Goal: Task Accomplishment & Management: Manage account settings

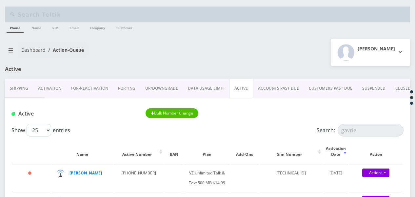
scroll to position [66, 0]
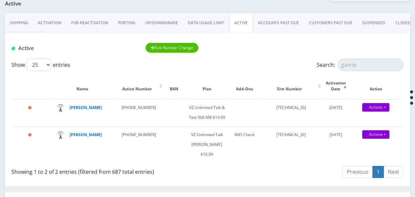
click at [273, 19] on link "ACCOUNTS PAST DUE" at bounding box center [278, 22] width 51 height 19
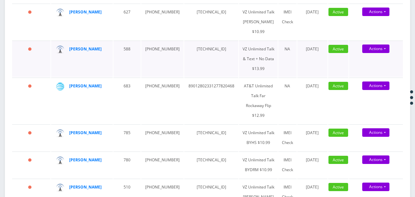
scroll to position [197, 0]
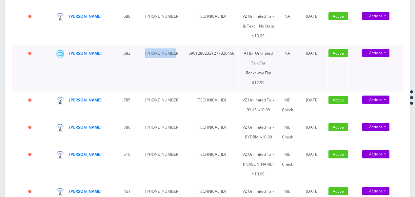
drag, startPoint x: 149, startPoint y: 90, endPoint x: 165, endPoint y: 104, distance: 21.6
click at [165, 91] on td "[PHONE_NUMBER]" at bounding box center [162, 68] width 42 height 46
drag, startPoint x: 165, startPoint y: 104, endPoint x: 162, endPoint y: 95, distance: 9.6
copy td "[PHONE_NUMBER]"
click at [159, 91] on td "929-692-6282" at bounding box center [162, 68] width 42 height 46
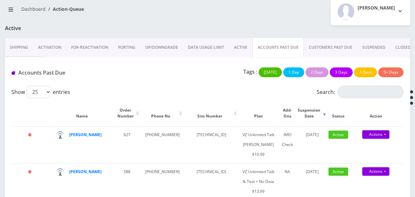
scroll to position [33, 0]
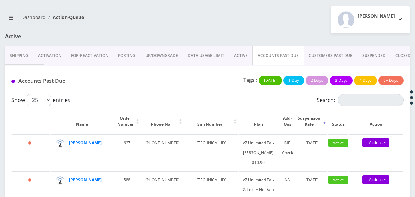
click at [395, 53] on link "CLOSED" at bounding box center [402, 55] width 25 height 19
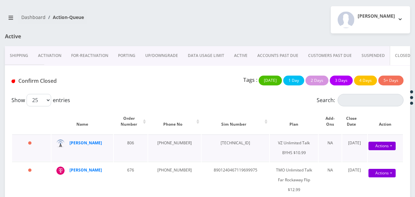
scroll to position [66, 0]
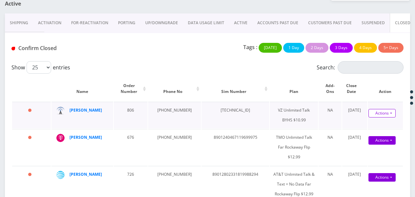
click at [388, 109] on link "Actions" at bounding box center [381, 113] width 27 height 9
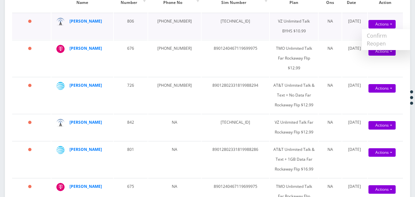
scroll to position [0, 0]
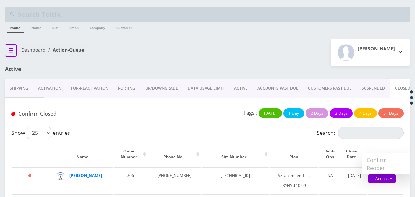
click at [12, 48] on icon "breadcrumb" at bounding box center [11, 50] width 5 height 4
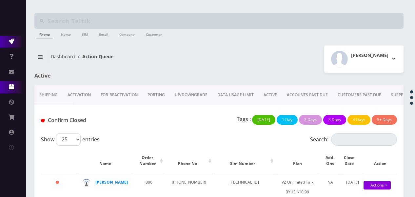
click at [11, 86] on icon at bounding box center [11, 86] width 5 height 5
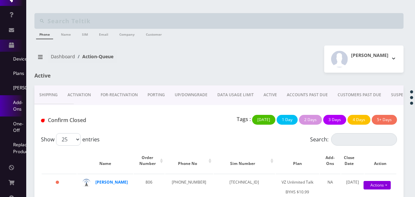
scroll to position [66, 0]
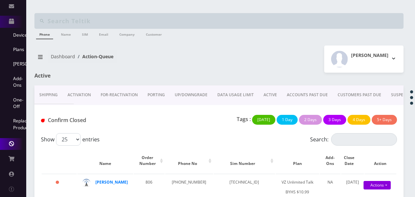
click at [15, 147] on link "Ban Management" at bounding box center [13, 144] width 26 height 12
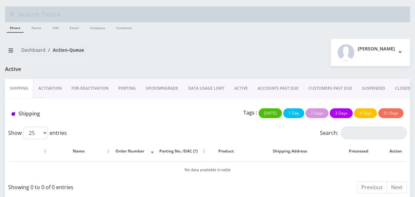
click at [249, 85] on link "ACTIVE" at bounding box center [240, 88] width 23 height 19
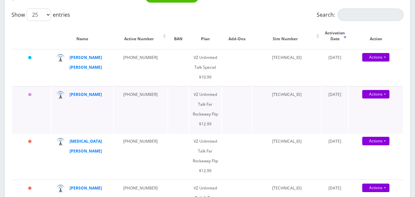
scroll to position [131, 0]
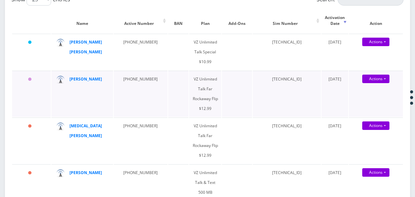
drag, startPoint x: 82, startPoint y: 43, endPoint x: 73, endPoint y: 105, distance: 62.8
click at [73, 105] on td "[PERSON_NAME]" at bounding box center [82, 94] width 62 height 46
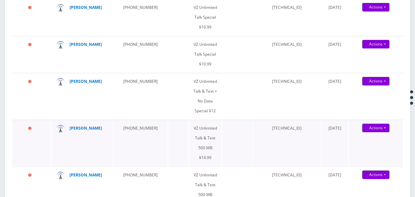
scroll to position [1114, 0]
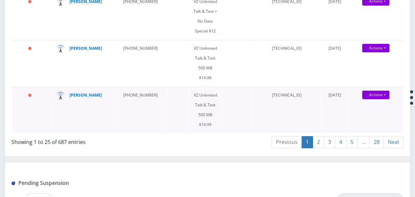
drag, startPoint x: 88, startPoint y: 23, endPoint x: 44, endPoint y: 23, distance: 44.5
click at [44, 87] on td "36 days" at bounding box center [31, 110] width 39 height 46
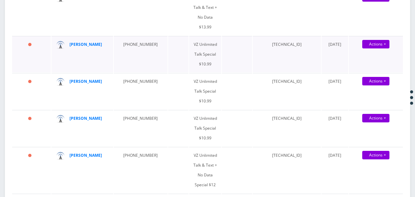
scroll to position [950, 0]
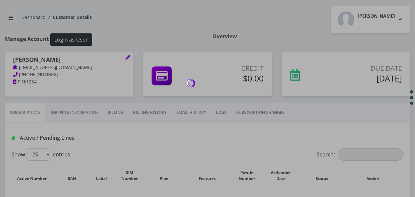
scroll to position [131, 0]
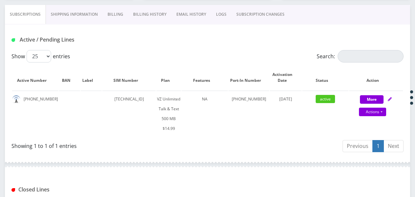
click at [118, 13] on link "Billing" at bounding box center [116, 14] width 26 height 19
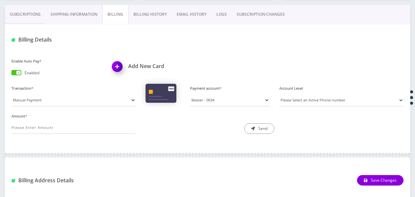
click at [144, 14] on link "Billing History" at bounding box center [149, 14] width 43 height 19
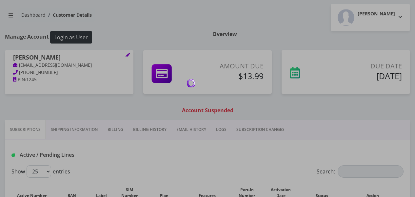
scroll to position [98, 0]
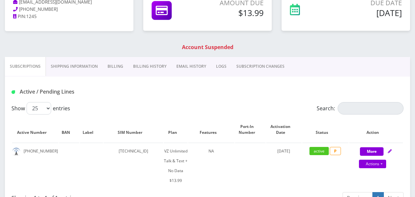
click at [128, 69] on link "Billing History" at bounding box center [149, 66] width 43 height 19
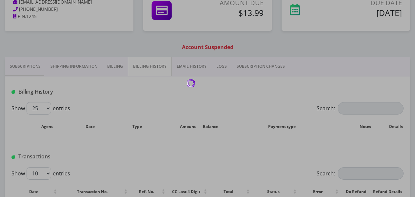
click at [140, 68] on link "Billing History" at bounding box center [150, 66] width 44 height 19
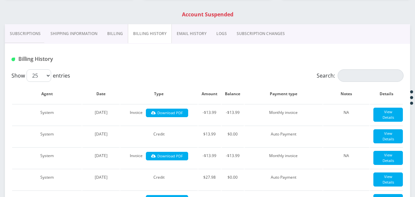
click at [112, 29] on link "Billing" at bounding box center [115, 33] width 26 height 19
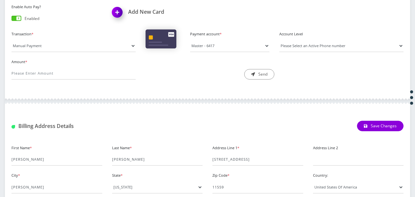
scroll to position [98, 0]
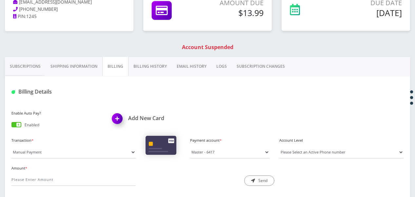
click at [151, 77] on div "Billing Details" at bounding box center [207, 90] width 405 height 26
click at [153, 71] on link "Billing History" at bounding box center [149, 66] width 43 height 19
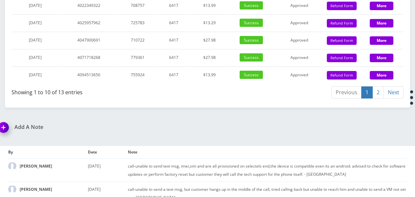
scroll to position [884, 0]
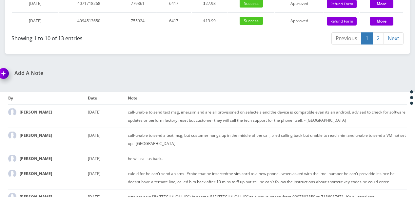
click at [376, 45] on link "2" at bounding box center [377, 38] width 11 height 12
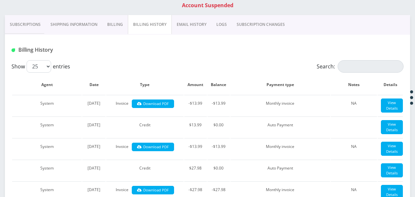
scroll to position [131, 0]
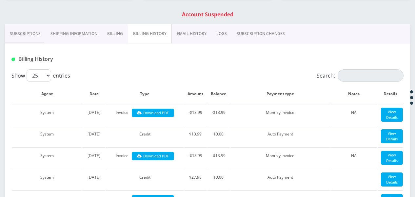
drag, startPoint x: 29, startPoint y: 28, endPoint x: 39, endPoint y: 52, distance: 25.6
click at [29, 28] on link "Subscriptions" at bounding box center [25, 33] width 41 height 19
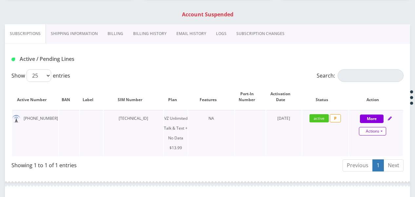
click at [384, 134] on link "Actions" at bounding box center [372, 131] width 27 height 9
select select "365"
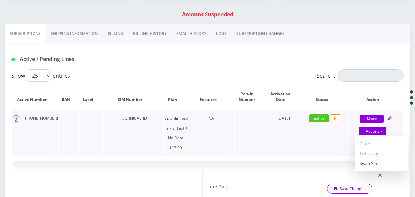
click at [372, 163] on link "Swap Sim" at bounding box center [381, 164] width 54 height 10
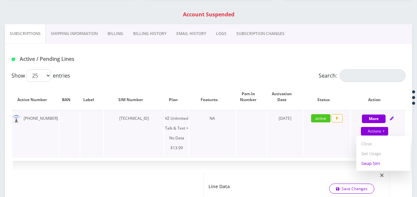
select select "365"
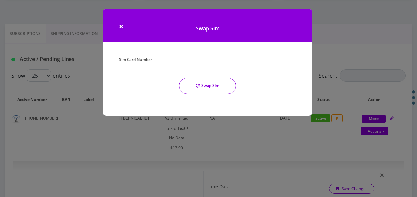
click at [210, 63] on div at bounding box center [253, 61] width 93 height 12
click at [219, 61] on input "Sim Card Number" at bounding box center [254, 61] width 84 height 12
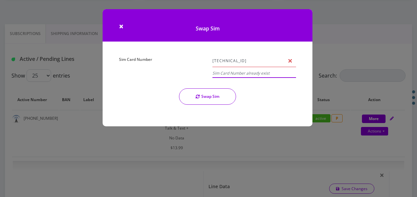
click at [289, 55] on input "[TECHNICAL_ID]" at bounding box center [254, 61] width 84 height 12
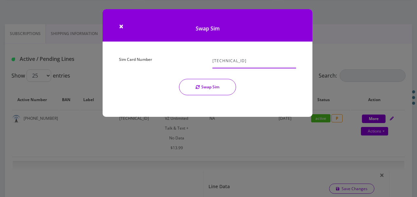
type input "89148000010413034240"
click at [218, 86] on button "Swap Sim" at bounding box center [207, 87] width 57 height 16
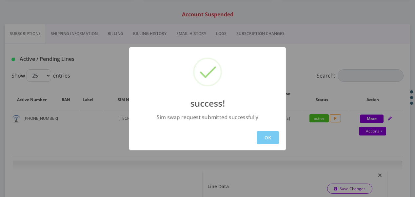
click at [269, 136] on button "OK" at bounding box center [267, 137] width 22 height 13
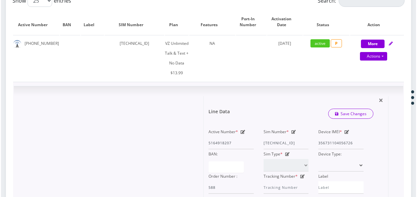
scroll to position [197, 0]
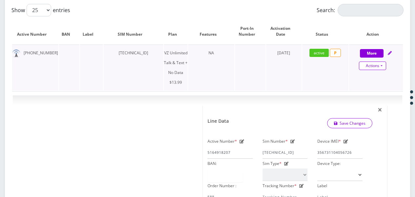
click at [381, 67] on link "Actions" at bounding box center [372, 66] width 27 height 9
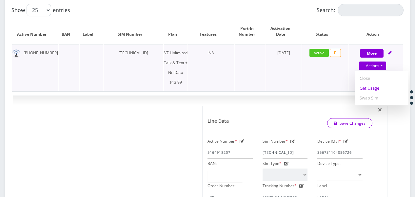
click at [374, 88] on link "Get Usage" at bounding box center [381, 88] width 54 height 10
select select "365"
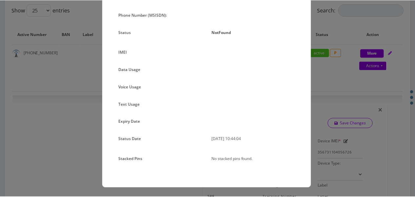
scroll to position [0, 0]
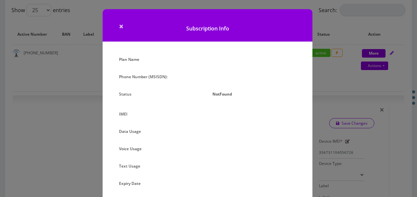
click at [122, 28] on h1 "Subscription Info" at bounding box center [208, 25] width 210 height 32
drag, startPoint x: 122, startPoint y: 27, endPoint x: 124, endPoint y: 39, distance: 12.2
click at [121, 27] on span "×" at bounding box center [121, 26] width 5 height 11
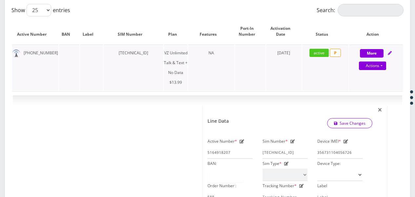
drag, startPoint x: 111, startPoint y: 51, endPoint x: 161, endPoint y: 52, distance: 50.8
click at [161, 52] on td "89148000010357734854" at bounding box center [133, 68] width 60 height 46
drag, startPoint x: 161, startPoint y: 52, endPoint x: 146, endPoint y: 49, distance: 16.0
copy td "89148000010357734854"
click at [381, 65] on link "Actions" at bounding box center [372, 66] width 27 height 9
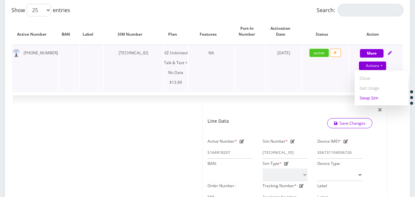
click at [375, 96] on link "Swap Sim" at bounding box center [381, 98] width 54 height 10
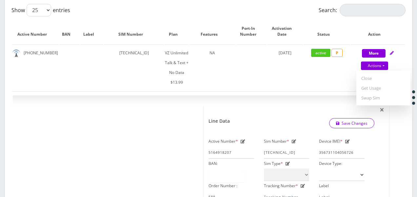
select select "365"
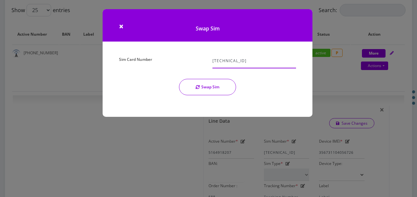
paste input "357734854"
type input "89148000010357734854"
click at [222, 86] on button "Swap Sim" at bounding box center [207, 87] width 57 height 16
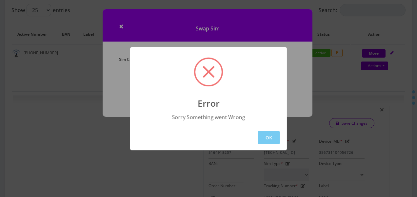
click at [271, 138] on button "OK" at bounding box center [268, 137] width 22 height 13
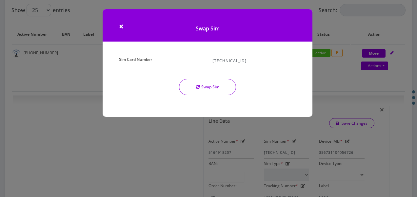
click at [124, 28] on h1 "Swap Sim" at bounding box center [208, 25] width 210 height 32
click at [120, 26] on span "×" at bounding box center [121, 26] width 5 height 11
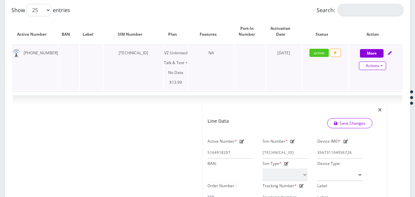
click at [381, 65] on link "Actions" at bounding box center [372, 66] width 27 height 9
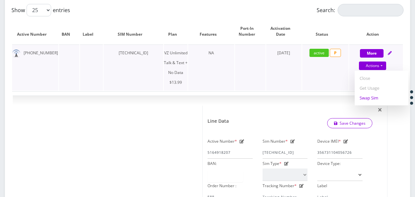
click at [373, 99] on link "Swap Sim" at bounding box center [381, 98] width 54 height 10
select select "365"
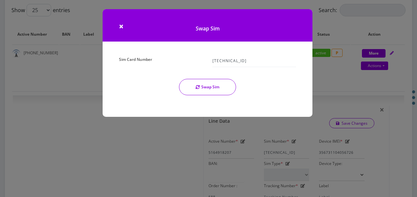
click at [210, 88] on button "Swap Sim" at bounding box center [207, 87] width 57 height 16
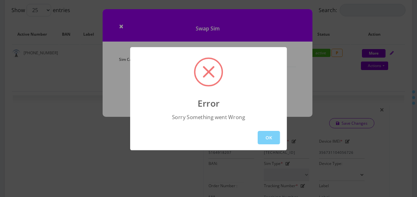
click at [261, 145] on div "OK" at bounding box center [208, 137] width 157 height 25
click at [264, 136] on button "OK" at bounding box center [268, 137] width 22 height 13
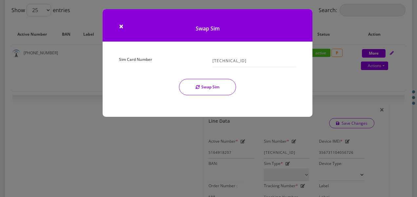
click at [118, 25] on h1 "Swap Sim" at bounding box center [208, 25] width 210 height 32
click at [119, 26] on span "×" at bounding box center [121, 26] width 5 height 11
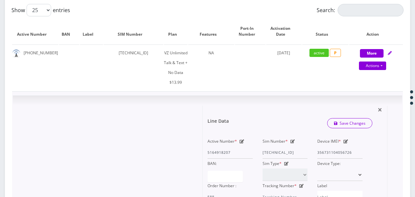
click at [293, 142] on icon at bounding box center [292, 142] width 5 height 4
drag, startPoint x: 306, startPoint y: 152, endPoint x: 316, endPoint y: 151, distance: 10.5
click at [316, 151] on div "Active Number * 5164918207 Sim Number * 89148000010357734854 Device IMEI * 3567…" at bounding box center [284, 170] width 165 height 67
click at [306, 150] on input "89148000010357734854" at bounding box center [284, 152] width 45 height 12
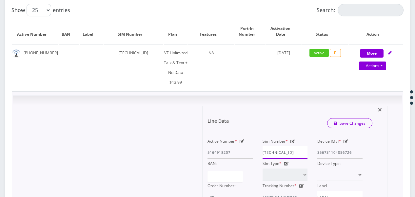
scroll to position [0, 0]
drag, startPoint x: 307, startPoint y: 151, endPoint x: 165, endPoint y: 131, distance: 142.5
type input "89148000010413034240"
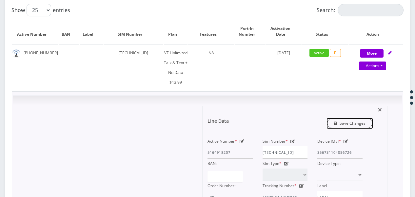
click at [345, 123] on link "Save Changes" at bounding box center [350, 123] width 46 height 10
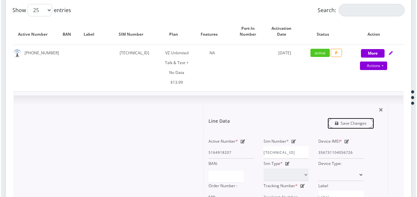
scroll to position [0, 0]
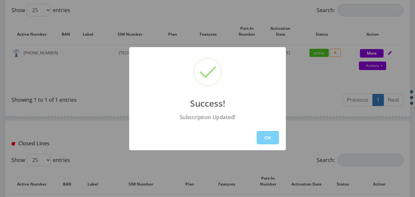
click at [260, 132] on button "OK" at bounding box center [267, 137] width 22 height 13
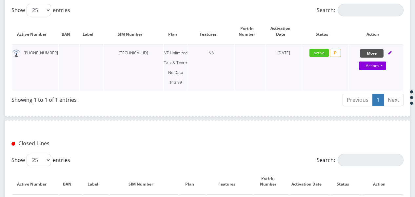
click at [369, 53] on button "More" at bounding box center [372, 53] width 24 height 9
select select "365"
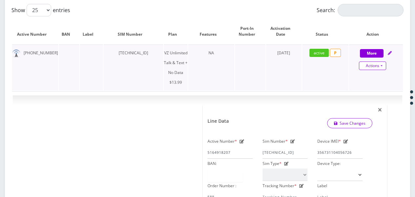
click at [382, 67] on link "Actions" at bounding box center [372, 66] width 27 height 9
select select "365"
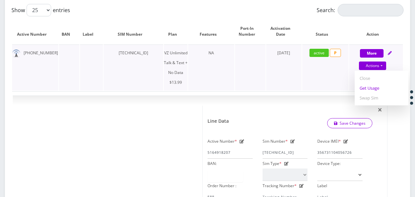
click at [373, 92] on link "Get Usage" at bounding box center [381, 88] width 54 height 10
select select "365"
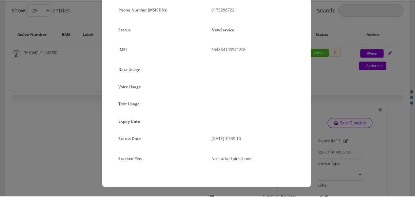
scroll to position [37, 0]
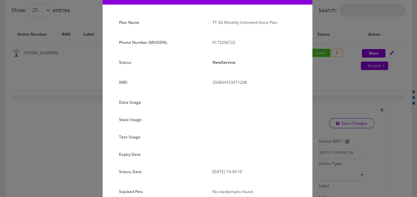
click at [370, 95] on div "× Subscription Info Plan Name TT 4G Monthly Unlimited Voice Plan Phone Number (…" at bounding box center [208, 98] width 417 height 197
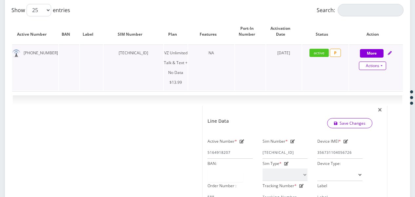
click at [384, 67] on link "Actions" at bounding box center [372, 66] width 27 height 9
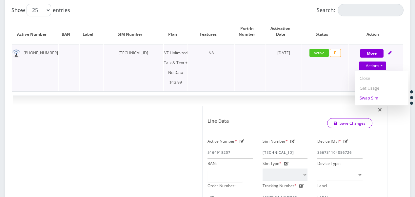
click at [371, 96] on link "Swap Sim" at bounding box center [381, 98] width 54 height 10
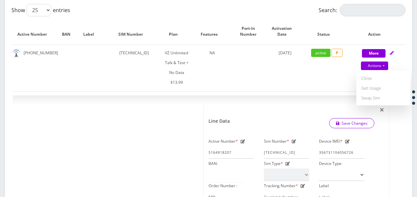
select select "365"
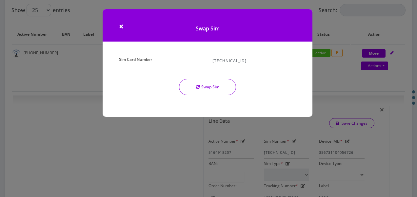
click at [221, 85] on button "Swap Sim" at bounding box center [207, 87] width 57 height 16
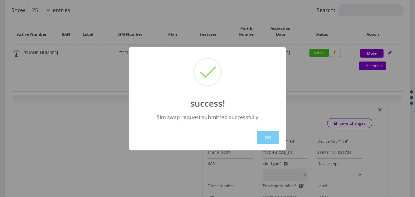
click at [267, 134] on button "OK" at bounding box center [267, 137] width 22 height 13
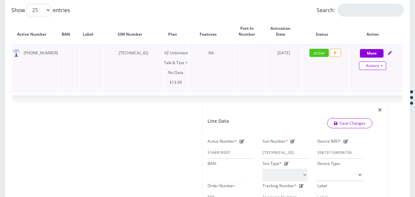
click at [381, 66] on link "Actions" at bounding box center [372, 66] width 27 height 9
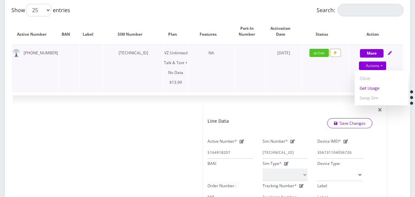
click at [364, 92] on link "Get Usage" at bounding box center [381, 88] width 54 height 10
select select "365"
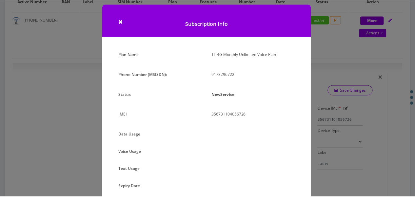
scroll to position [4, 0]
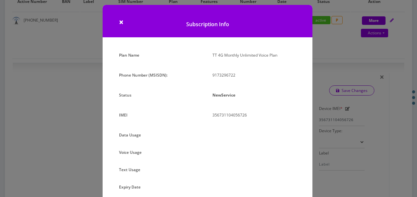
click at [355, 115] on div "× Subscription Info Plan Name TT 4G Monthly Unlimited Voice Plan Phone Number (…" at bounding box center [208, 98] width 417 height 197
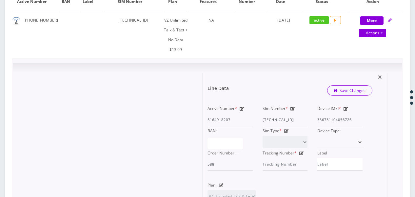
click at [292, 109] on icon at bounding box center [292, 109] width 5 height 4
click at [320, 122] on div "Active Number * 5164918207 Sim Number * 89148000010413034240 Device IMEI * 3567…" at bounding box center [284, 137] width 165 height 67
type input "8"
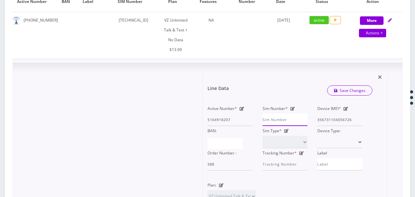
paste input "89148000010357734854"
type input "89148000010357734854"
click at [341, 88] on link "Save Changes" at bounding box center [350, 90] width 46 height 10
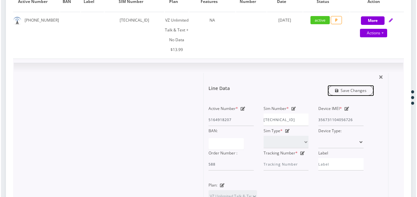
scroll to position [0, 0]
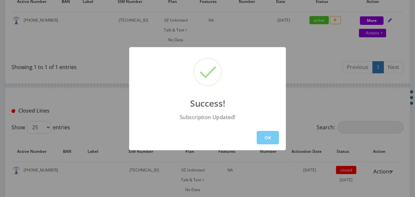
click at [263, 134] on button "OK" at bounding box center [267, 137] width 22 height 13
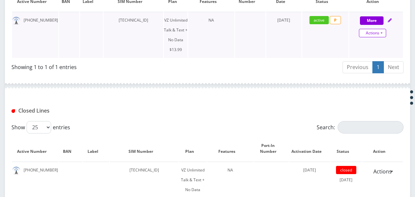
click at [382, 34] on link "Actions" at bounding box center [372, 33] width 27 height 9
select select "365"
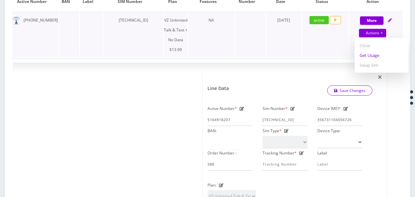
click at [372, 54] on link "Get Usage" at bounding box center [381, 55] width 54 height 10
select select "365"
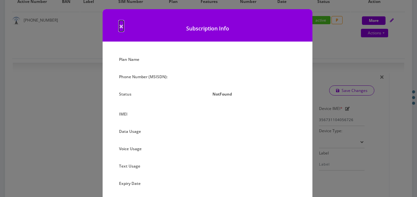
click at [121, 28] on span "×" at bounding box center [121, 26] width 5 height 11
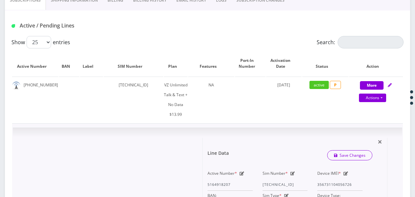
scroll to position [164, 0]
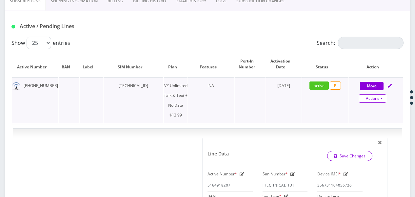
click at [384, 101] on link "Actions" at bounding box center [372, 98] width 27 height 9
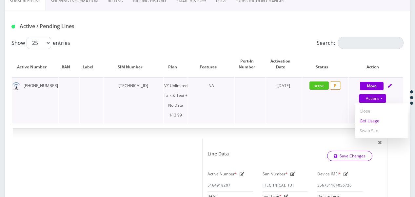
click at [376, 122] on link "Get Usage" at bounding box center [381, 121] width 54 height 10
select select "365"
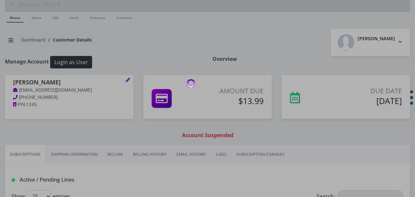
scroll to position [0, 0]
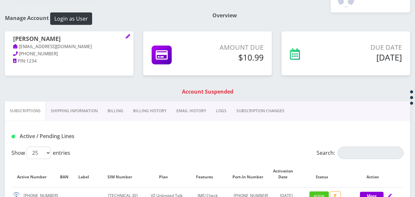
scroll to position [30, 0]
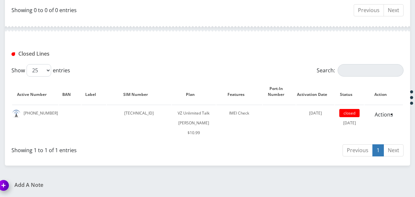
scroll to position [295, 0]
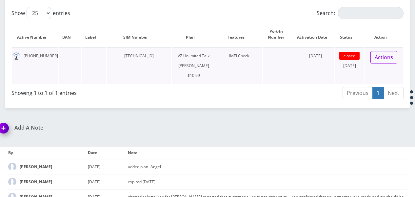
click at [393, 56] on link "Actions" at bounding box center [383, 57] width 27 height 12
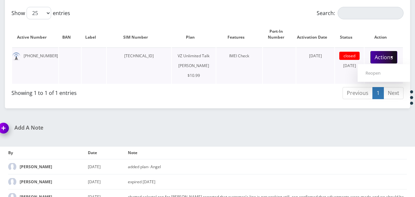
click at [307, 76] on td "September 30, 2024" at bounding box center [315, 65] width 38 height 36
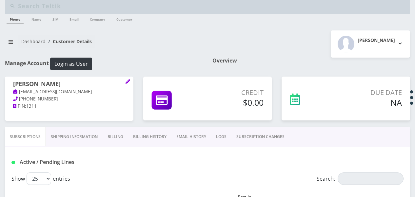
scroll to position [0, 0]
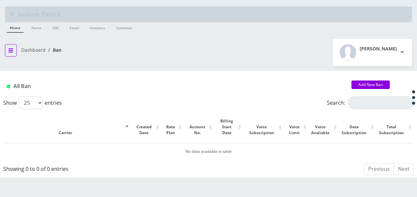
click at [9, 48] on icon "breadcrumb" at bounding box center [11, 50] width 5 height 4
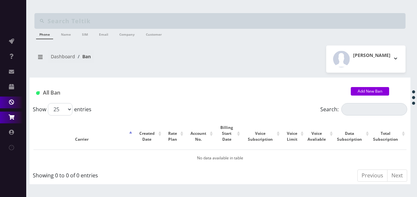
click at [11, 121] on link "Order / Cart / Billing" at bounding box center [13, 118] width 26 height 12
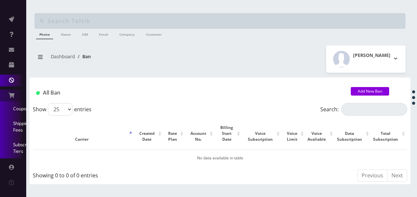
scroll to position [32, 0]
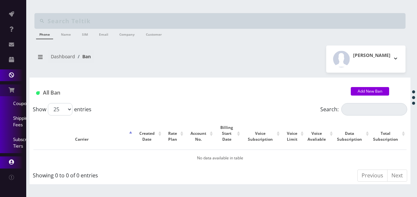
click at [12, 157] on link "Admin" at bounding box center [13, 163] width 26 height 12
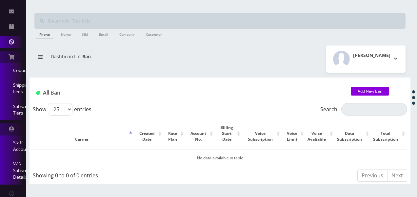
scroll to position [81, 0]
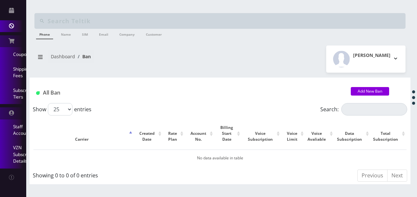
click at [21, 152] on link "VZN Subscription Details" at bounding box center [13, 154] width 26 height 28
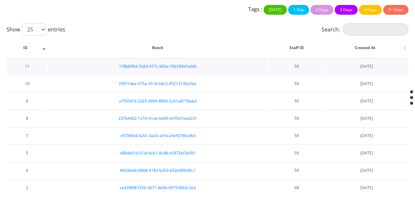
scroll to position [33, 0]
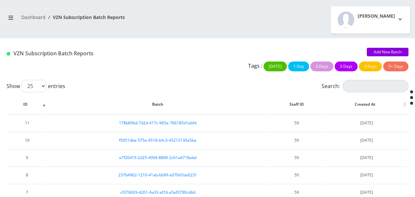
click at [386, 50] on link "Add New Batch" at bounding box center [387, 52] width 42 height 9
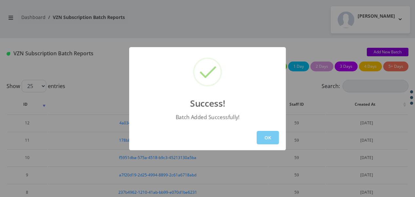
click at [259, 132] on button "OK" at bounding box center [267, 137] width 22 height 13
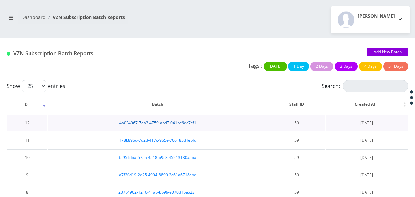
click at [183, 121] on link "4a034967-7aa3-4759-abd7-041bc6da7cf1" at bounding box center [157, 123] width 77 height 6
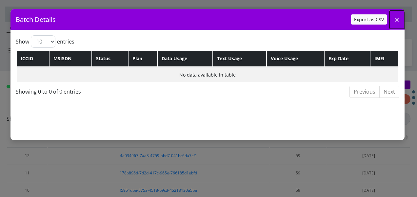
click at [393, 21] on button "×" at bounding box center [396, 19] width 15 height 18
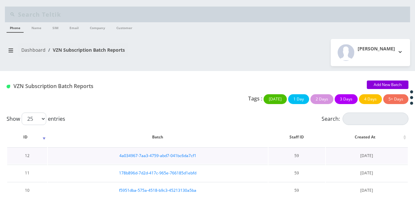
click at [170, 159] on td "4a034967-7aa3-4759-abd7-041bc6da7cf1" at bounding box center [158, 155] width 220 height 17
click at [170, 157] on link "4a034967-7aa3-4759-abd7-041bc6da7cf1" at bounding box center [157, 156] width 77 height 6
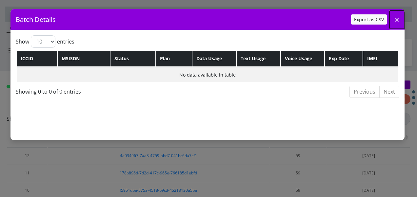
click at [396, 20] on span "×" at bounding box center [396, 19] width 5 height 11
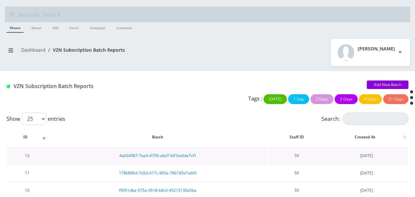
click at [155, 151] on td "4a034967-7aa3-4759-abd7-041bc6da7cf1" at bounding box center [158, 155] width 220 height 17
click at [156, 152] on td "4a034967-7aa3-4759-abd7-041bc6da7cf1" at bounding box center [158, 155] width 220 height 17
click at [157, 153] on link "4a034967-7aa3-4759-abd7-041bc6da7cf1" at bounding box center [157, 156] width 77 height 6
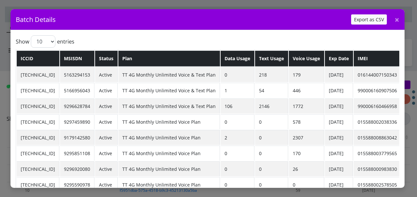
scroll to position [63, 0]
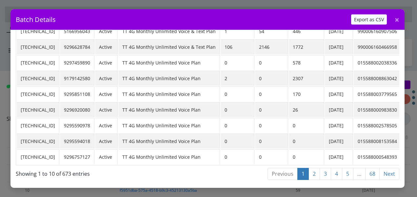
click at [373, 168] on link "68" at bounding box center [372, 174] width 14 height 12
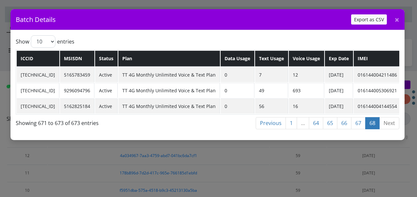
click at [359, 123] on link "67" at bounding box center [358, 123] width 14 height 12
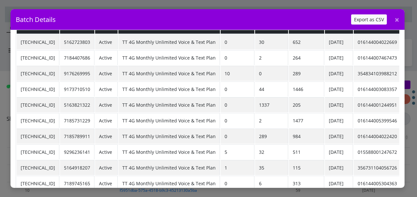
scroll to position [63, 0]
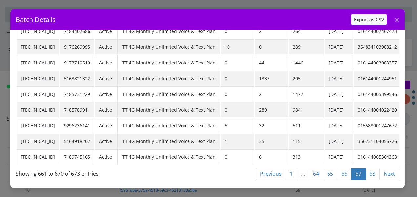
click at [345, 168] on link "66" at bounding box center [344, 174] width 14 height 12
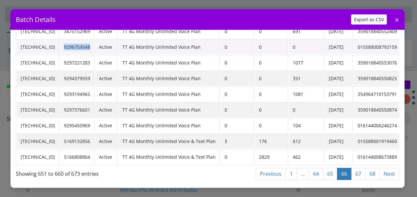
drag, startPoint x: 79, startPoint y: 45, endPoint x: 107, endPoint y: 46, distance: 28.2
click at [94, 46] on td "9296759548" at bounding box center [77, 46] width 34 height 15
drag, startPoint x: 107, startPoint y: 46, endPoint x: 89, endPoint y: 42, distance: 18.6
drag, startPoint x: 89, startPoint y: 42, endPoint x: 253, endPoint y: 116, distance: 179.5
click at [254, 118] on td "0" at bounding box center [237, 125] width 34 height 15
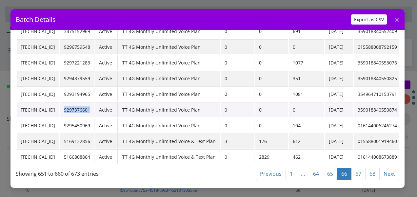
drag, startPoint x: 83, startPoint y: 105, endPoint x: 111, endPoint y: 106, distance: 28.8
click at [94, 106] on td "9297376601" at bounding box center [77, 109] width 34 height 15
drag, startPoint x: 111, startPoint y: 106, endPoint x: 94, endPoint y: 103, distance: 17.2
copy td "9297376601"
click at [333, 168] on link "65" at bounding box center [330, 174] width 14 height 12
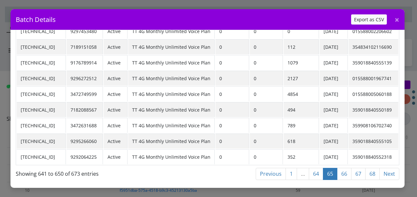
click at [319, 169] on link "64" at bounding box center [316, 174] width 14 height 12
click at [315, 169] on link "63" at bounding box center [317, 174] width 14 height 12
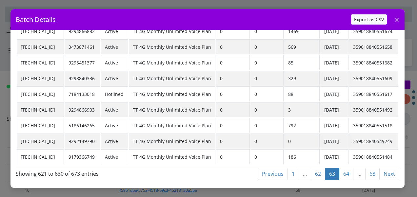
click at [315, 168] on link "62" at bounding box center [317, 174] width 14 height 12
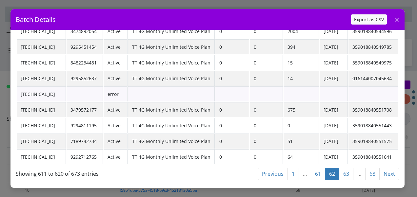
drag, startPoint x: 19, startPoint y: 88, endPoint x: 77, endPoint y: 94, distance: 57.6
click at [66, 94] on td "[TECHNICAL_ID]" at bounding box center [41, 93] width 49 height 15
drag, startPoint x: 77, startPoint y: 94, endPoint x: 64, endPoint y: 92, distance: 13.3
copy td "[TECHNICAL_ID]"
click at [315, 170] on link "61" at bounding box center [317, 174] width 14 height 12
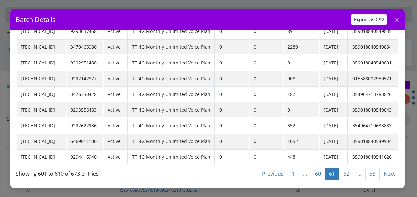
click at [312, 169] on link "60" at bounding box center [317, 174] width 14 height 12
click at [320, 173] on link "59" at bounding box center [317, 174] width 14 height 12
click at [313, 170] on link "58" at bounding box center [317, 174] width 14 height 12
click at [318, 177] on div "Previous 1 … 57 58 59 … 68 Next" at bounding box center [289, 174] width 219 height 15
click at [318, 173] on link "57" at bounding box center [317, 174] width 14 height 12
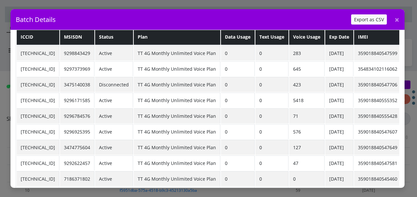
scroll to position [0, 0]
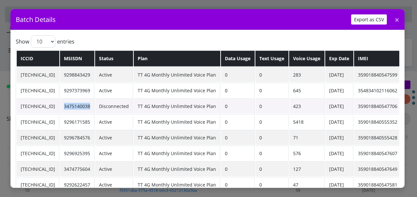
drag, startPoint x: 81, startPoint y: 105, endPoint x: 110, endPoint y: 110, distance: 29.8
click at [94, 110] on td "3475140038" at bounding box center [77, 106] width 34 height 15
drag, startPoint x: 110, startPoint y: 110, endPoint x: 89, endPoint y: 104, distance: 21.5
copy td "3475140038"
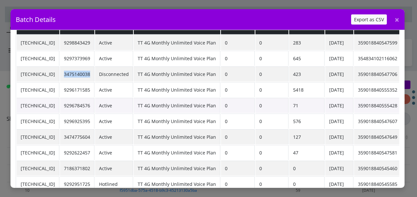
scroll to position [63, 0]
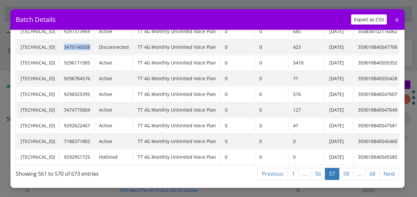
click at [319, 168] on link "56" at bounding box center [317, 174] width 14 height 12
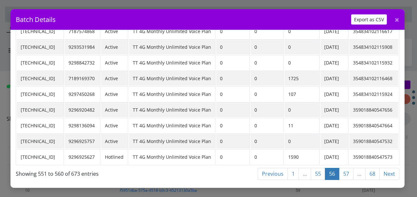
click at [316, 168] on link "55" at bounding box center [317, 174] width 14 height 12
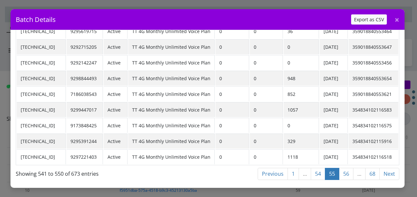
click at [315, 169] on link "54" at bounding box center [317, 174] width 14 height 12
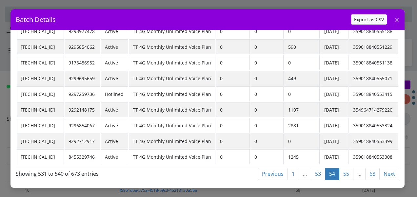
click at [314, 168] on link "53" at bounding box center [317, 174] width 14 height 12
click at [319, 175] on link "52" at bounding box center [317, 174] width 14 height 12
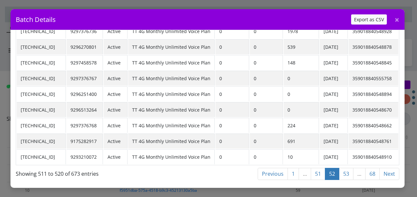
click at [316, 170] on link "51" at bounding box center [317, 174] width 14 height 12
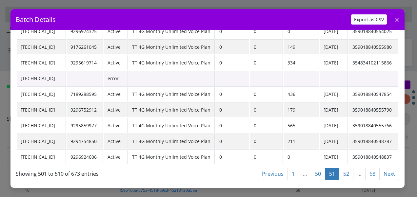
drag, startPoint x: 20, startPoint y: 74, endPoint x: 72, endPoint y: 77, distance: 52.2
click at [66, 77] on td "[TECHNICAL_ID]" at bounding box center [41, 78] width 49 height 15
drag, startPoint x: 72, startPoint y: 77, endPoint x: 66, endPoint y: 75, distance: 7.2
copy td "[TECHNICAL_ID]"
click at [316, 168] on link "50" at bounding box center [317, 174] width 14 height 12
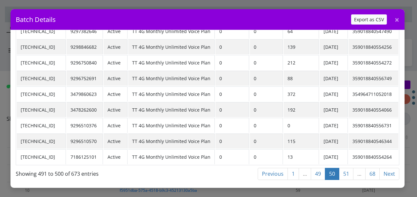
click at [316, 168] on link "49" at bounding box center [317, 174] width 14 height 12
click at [319, 170] on link "48" at bounding box center [317, 174] width 14 height 12
click at [317, 171] on link "47" at bounding box center [317, 174] width 14 height 12
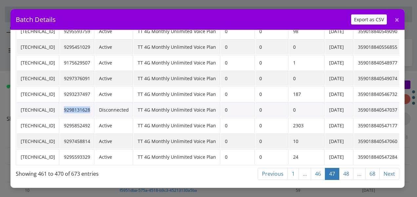
drag, startPoint x: 86, startPoint y: 106, endPoint x: 108, endPoint y: 104, distance: 22.0
click at [94, 104] on td "9298131628" at bounding box center [77, 109] width 34 height 15
copy td "9298131628"
click at [316, 171] on link "46" at bounding box center [317, 174] width 14 height 12
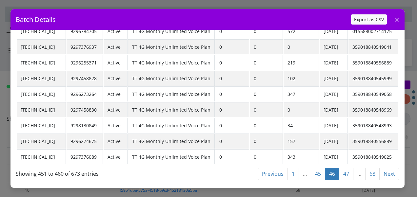
click at [319, 174] on link "45" at bounding box center [317, 174] width 14 height 12
click at [313, 170] on link "44" at bounding box center [317, 174] width 14 height 12
click at [318, 169] on link "43" at bounding box center [317, 174] width 14 height 12
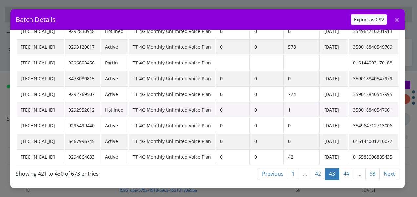
scroll to position [30, 0]
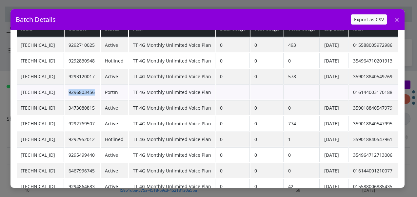
drag, startPoint x: 79, startPoint y: 92, endPoint x: 109, endPoint y: 93, distance: 30.1
click at [100, 93] on td "9296803456" at bounding box center [83, 91] width 36 height 15
drag, startPoint x: 109, startPoint y: 93, endPoint x: 99, endPoint y: 88, distance: 11.1
copy td "9296803456"
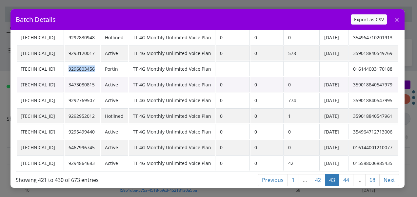
scroll to position [63, 0]
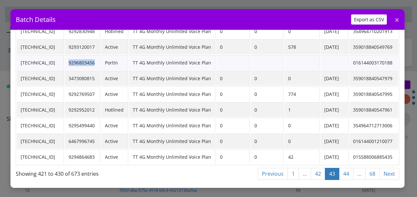
copy td "9296803456"
click at [314, 168] on link "42" at bounding box center [317, 174] width 14 height 12
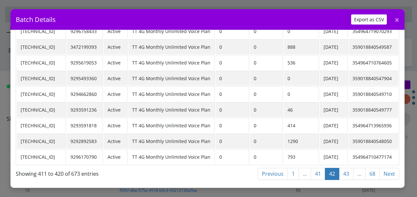
click at [320, 168] on link "41" at bounding box center [317, 174] width 14 height 12
click at [319, 168] on link "40" at bounding box center [317, 174] width 14 height 12
click at [316, 169] on link "39" at bounding box center [317, 174] width 14 height 12
click at [318, 169] on link "38" at bounding box center [317, 174] width 14 height 12
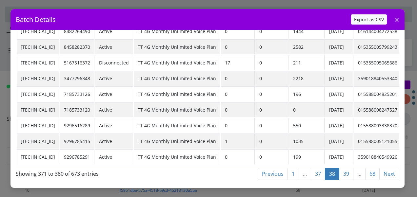
scroll to position [30, 0]
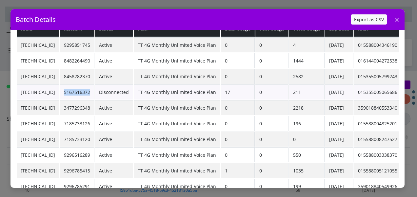
drag, startPoint x: 81, startPoint y: 91, endPoint x: 107, endPoint y: 92, distance: 26.9
click at [94, 92] on td "5167516372" at bounding box center [77, 91] width 34 height 15
copy td "5167516372"
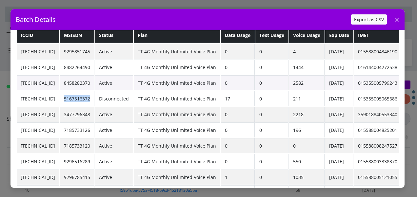
scroll to position [0, 0]
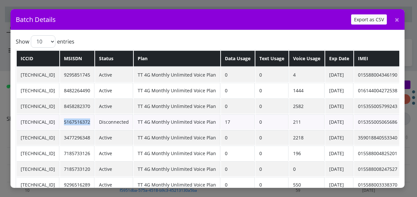
drag, startPoint x: 24, startPoint y: 120, endPoint x: 72, endPoint y: 122, distance: 47.9
click at [59, 122] on td "89148000008465890626" at bounding box center [38, 121] width 43 height 15
copy td "89148000008465890626"
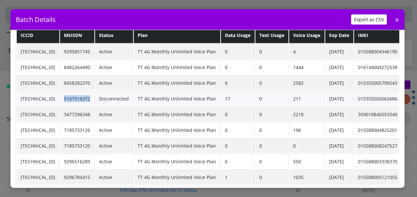
scroll to position [63, 0]
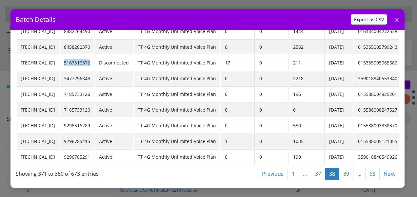
click at [322, 169] on link "37" at bounding box center [317, 174] width 14 height 12
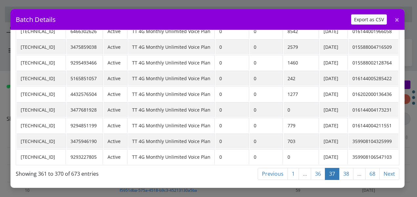
click at [320, 170] on link "36" at bounding box center [317, 174] width 14 height 12
click at [312, 168] on link "35" at bounding box center [317, 174] width 14 height 12
click at [319, 168] on link "34" at bounding box center [317, 174] width 14 height 12
click at [322, 169] on link "33" at bounding box center [317, 174] width 14 height 12
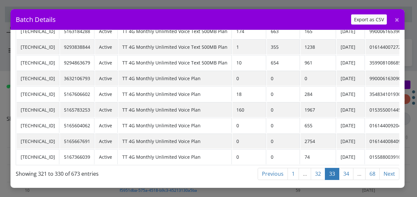
click at [317, 168] on link "32" at bounding box center [317, 174] width 14 height 12
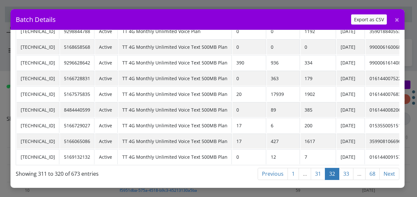
click at [319, 170] on link "31" at bounding box center [317, 174] width 14 height 12
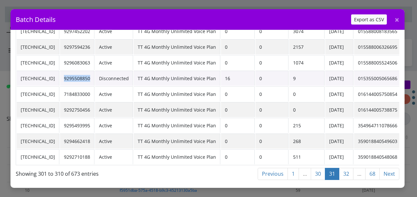
drag, startPoint x: 77, startPoint y: 74, endPoint x: 107, endPoint y: 77, distance: 29.6
click at [94, 77] on td "9295508850" at bounding box center [77, 78] width 34 height 15
drag, startPoint x: 107, startPoint y: 77, endPoint x: 102, endPoint y: 75, distance: 4.9
drag, startPoint x: 25, startPoint y: 75, endPoint x: 72, endPoint y: 75, distance: 46.8
click at [59, 75] on td "89148000010413034224" at bounding box center [38, 78] width 43 height 15
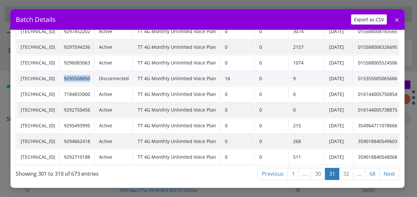
drag, startPoint x: 72, startPoint y: 75, endPoint x: 67, endPoint y: 75, distance: 5.3
click at [316, 168] on link "30" at bounding box center [317, 174] width 14 height 12
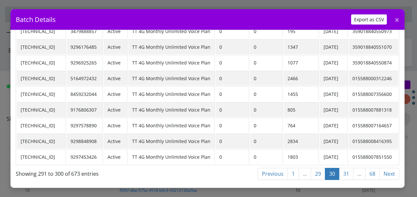
click at [318, 173] on link "29" at bounding box center [317, 174] width 14 height 12
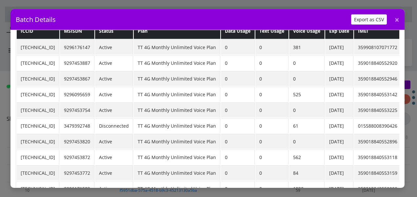
scroll to position [0, 0]
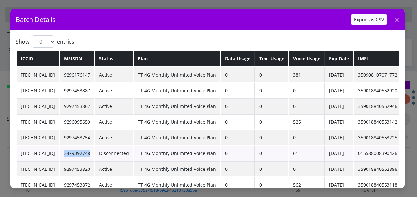
drag, startPoint x: 92, startPoint y: 153, endPoint x: 110, endPoint y: 153, distance: 18.4
click at [94, 153] on td "3479392748" at bounding box center [77, 153] width 34 height 15
drag, startPoint x: 110, startPoint y: 153, endPoint x: 100, endPoint y: 151, distance: 10.8
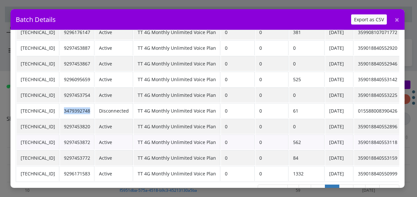
scroll to position [63, 0]
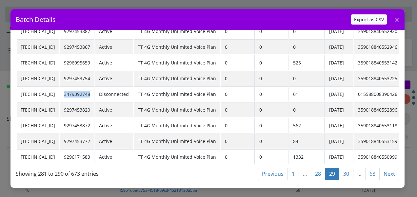
click at [321, 169] on link "28" at bounding box center [317, 174] width 14 height 12
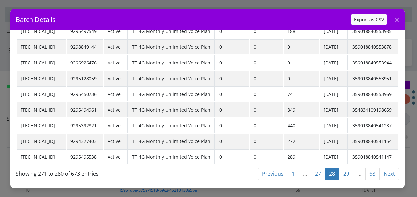
click at [325, 168] on link "28" at bounding box center [332, 174] width 14 height 12
click at [320, 170] on link "27" at bounding box center [317, 174] width 14 height 12
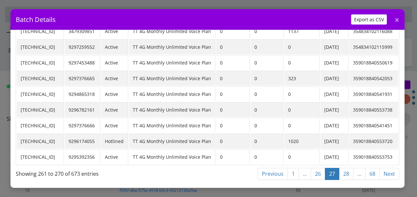
click at [316, 168] on link "26" at bounding box center [317, 174] width 14 height 12
click at [320, 168] on link "25" at bounding box center [317, 174] width 14 height 12
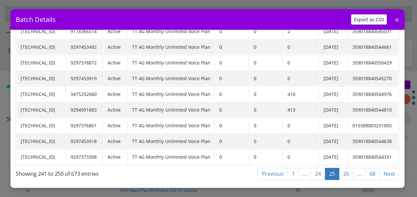
scroll to position [0, 0]
click at [314, 168] on div "Show 10 25 50 100 entries ICCID MSISDN Status Plan Data Usage Text Usage Voice …" at bounding box center [208, 79] width 384 height 207
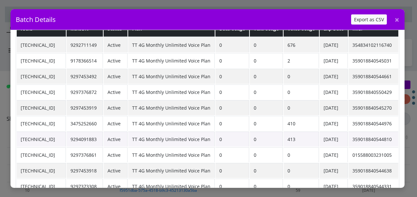
scroll to position [63, 0]
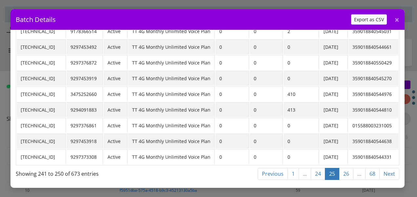
click at [317, 168] on link "24" at bounding box center [317, 174] width 14 height 12
click at [318, 170] on link "23" at bounding box center [317, 174] width 14 height 12
click at [317, 168] on link "22" at bounding box center [317, 174] width 14 height 12
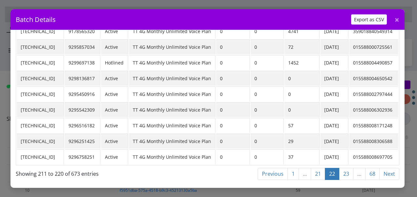
click at [321, 169] on link "21" at bounding box center [317, 174] width 14 height 12
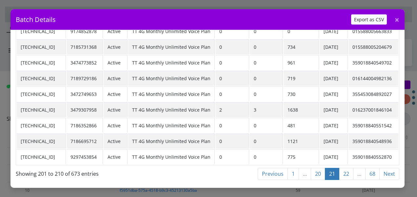
click at [317, 169] on link "20" at bounding box center [317, 174] width 14 height 12
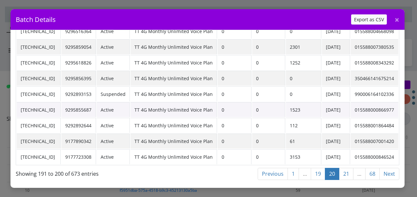
scroll to position [0, 0]
click at [317, 168] on link "19" at bounding box center [317, 174] width 14 height 12
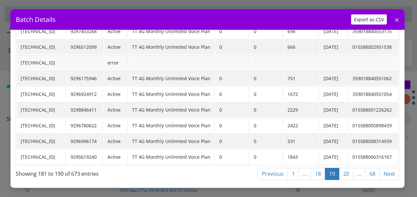
drag, startPoint x: 44, startPoint y: 59, endPoint x: 73, endPoint y: 65, distance: 30.4
click at [66, 65] on td "89148000010413032509" at bounding box center [41, 62] width 49 height 15
drag, startPoint x: 73, startPoint y: 65, endPoint x: 65, endPoint y: 58, distance: 11.4
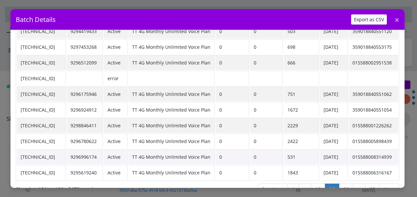
scroll to position [63, 0]
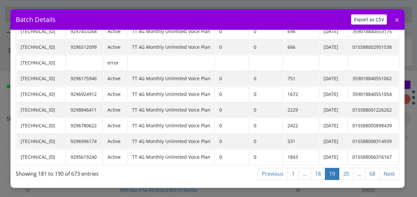
click at [320, 170] on link "18" at bounding box center [317, 174] width 14 height 12
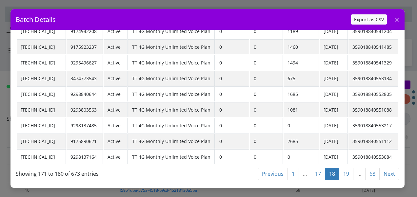
click at [314, 170] on link "17" at bounding box center [317, 174] width 14 height 12
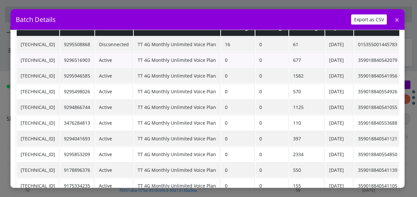
scroll to position [0, 0]
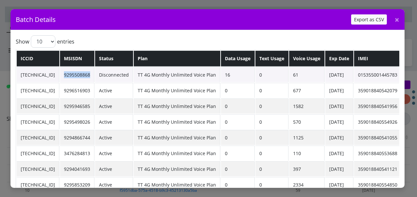
drag, startPoint x: 83, startPoint y: 74, endPoint x: 109, endPoint y: 76, distance: 26.9
click at [94, 76] on td "9295508868" at bounding box center [77, 74] width 34 height 15
drag, startPoint x: 109, startPoint y: 76, endPoint x: 86, endPoint y: 71, distance: 24.1
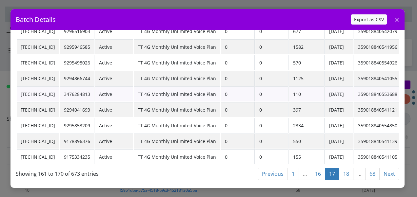
scroll to position [30, 0]
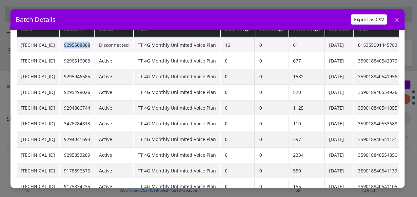
drag, startPoint x: 19, startPoint y: 41, endPoint x: 72, endPoint y: 41, distance: 53.4
click at [59, 41] on td "89148000010413034232" at bounding box center [38, 44] width 43 height 15
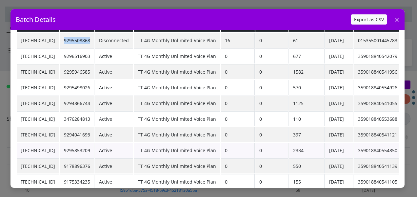
scroll to position [63, 0]
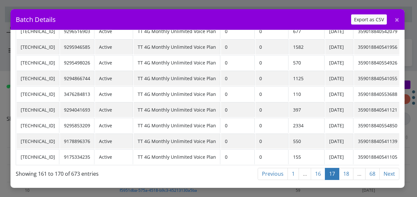
click at [317, 168] on link "16" at bounding box center [317, 174] width 14 height 12
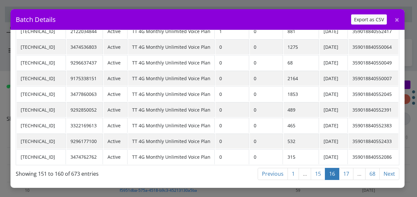
click at [314, 171] on link "15" at bounding box center [317, 174] width 14 height 12
click at [314, 170] on link "14" at bounding box center [317, 174] width 14 height 12
click at [317, 168] on link "13" at bounding box center [317, 174] width 14 height 12
click at [321, 173] on link "12" at bounding box center [317, 174] width 14 height 12
click at [316, 170] on link "11" at bounding box center [317, 174] width 14 height 12
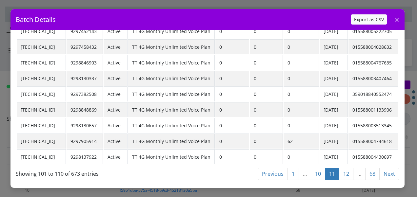
click at [318, 170] on link "10" at bounding box center [317, 174] width 14 height 12
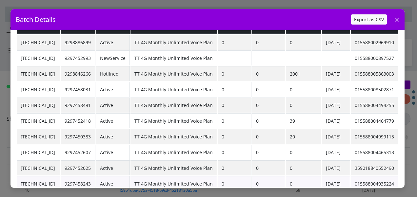
scroll to position [0, 0]
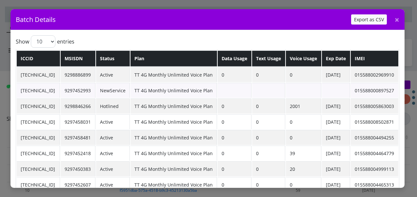
drag, startPoint x: 21, startPoint y: 89, endPoint x: 77, endPoint y: 91, distance: 56.0
click at [60, 91] on td "89148000010413091604" at bounding box center [39, 90] width 44 height 15
drag, startPoint x: 77, startPoint y: 91, endPoint x: 53, endPoint y: 88, distance: 24.1
drag, startPoint x: 78, startPoint y: 105, endPoint x: 108, endPoint y: 105, distance: 29.8
click at [95, 105] on td "9298846266" at bounding box center [78, 106] width 35 height 15
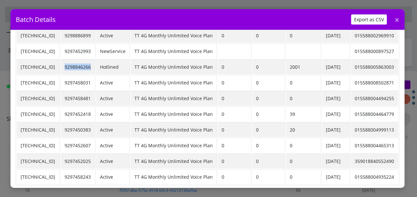
scroll to position [63, 0]
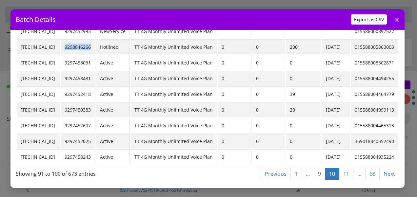
click at [316, 168] on link "9" at bounding box center [318, 174] width 11 height 12
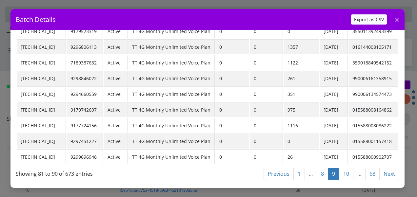
click at [319, 172] on link "8" at bounding box center [321, 174] width 11 height 12
click at [322, 168] on link "7" at bounding box center [324, 174] width 11 height 12
click at [323, 168] on link "6" at bounding box center [324, 174] width 11 height 12
click at [322, 170] on link "5" at bounding box center [324, 174] width 11 height 12
click at [322, 172] on link "4" at bounding box center [324, 174] width 11 height 12
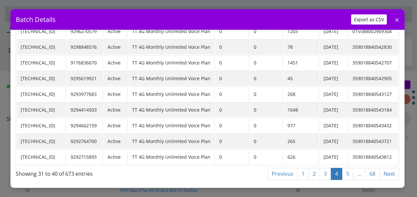
click at [323, 168] on link "3" at bounding box center [324, 174] width 11 height 12
click at [314, 170] on link "2" at bounding box center [313, 174] width 11 height 12
click at [303, 168] on link "1" at bounding box center [302, 174] width 11 height 12
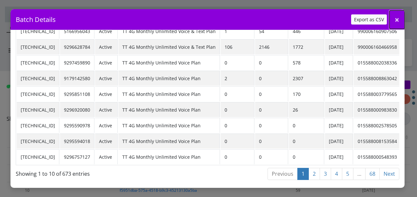
click at [400, 21] on button "×" at bounding box center [396, 19] width 15 height 18
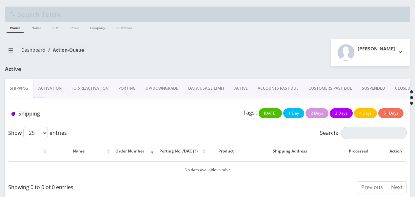
click at [244, 90] on link "ACTIVE" at bounding box center [240, 88] width 23 height 19
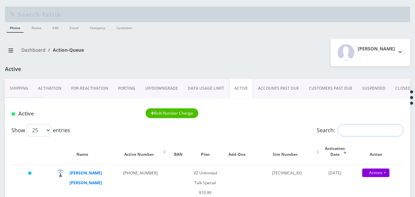
paste input "[TECHNICAL_ID]"
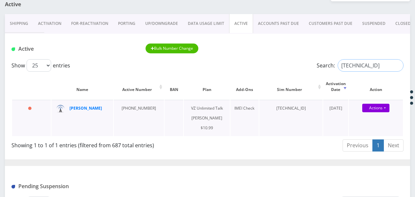
scroll to position [66, 0]
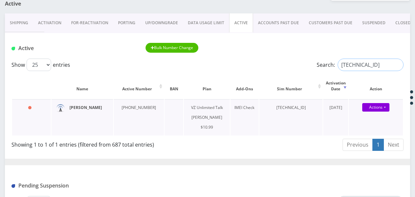
type input "[TECHNICAL_ID]"
click at [398, 64] on input "[TECHNICAL_ID]" at bounding box center [370, 65] width 66 height 12
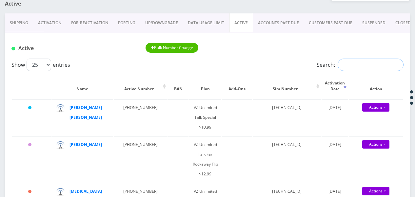
paste input "3475140038"
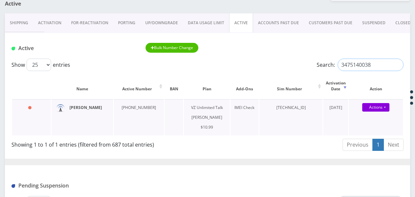
type input "3475140038"
click at [397, 66] on input "3475140038" at bounding box center [370, 65] width 66 height 12
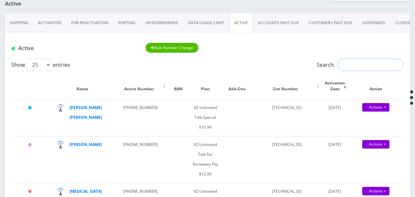
paste input "89148000011798230999"
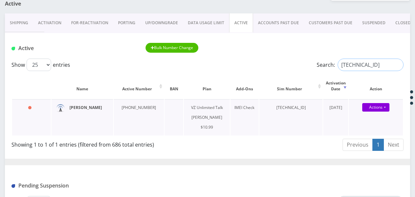
type input "89148000011798230999"
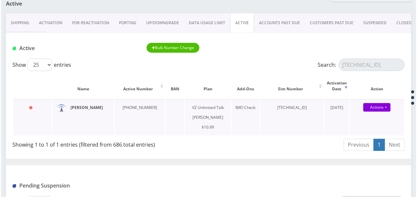
scroll to position [0, 0]
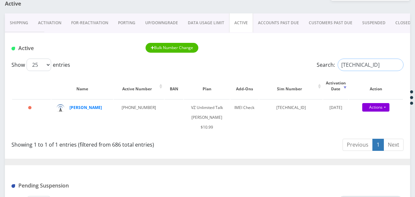
click at [398, 64] on input "89148000011798230999" at bounding box center [370, 65] width 66 height 12
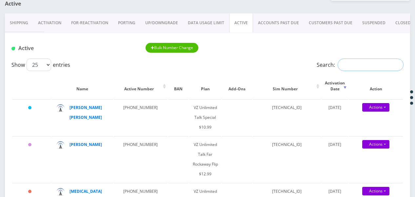
paste input "9298131628"
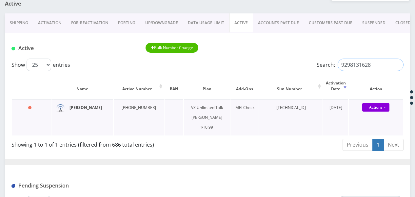
type input "9298131628"
drag, startPoint x: 385, startPoint y: 64, endPoint x: 389, endPoint y: 64, distance: 4.3
click at [385, 64] on input "9298131628" at bounding box center [370, 65] width 66 height 12
click at [392, 64] on input "9298131628" at bounding box center [370, 65] width 66 height 12
click at [396, 65] on input "9298131628" at bounding box center [370, 65] width 66 height 12
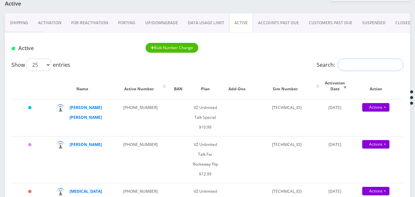
paste input "929-561-8253"
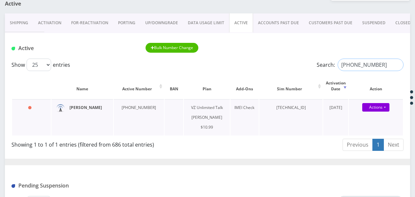
type input "929-561-8253"
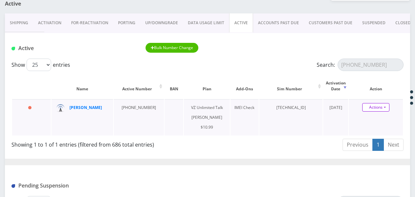
drag, startPoint x: 80, startPoint y: 106, endPoint x: 385, endPoint y: 106, distance: 304.9
click at [385, 105] on link "Actions" at bounding box center [375, 107] width 27 height 9
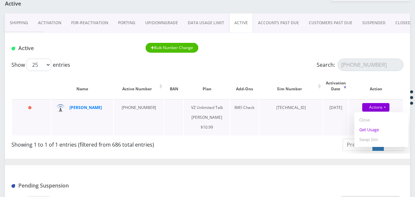
click at [378, 132] on link "Get Usage" at bounding box center [381, 130] width 54 height 10
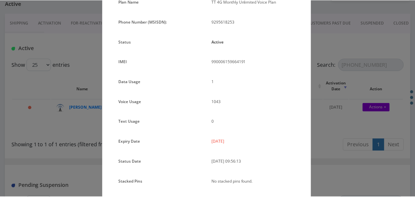
scroll to position [47, 0]
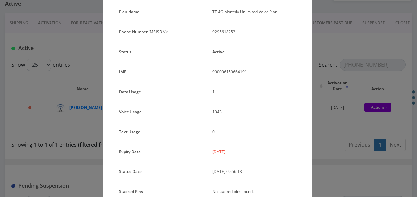
click at [342, 96] on div "× Subscription Info Plan Name TT 4G Monthly Unlimited Voice Plan Phone Number (…" at bounding box center [208, 98] width 417 height 197
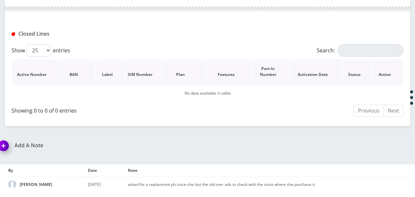
scroll to position [187, 0]
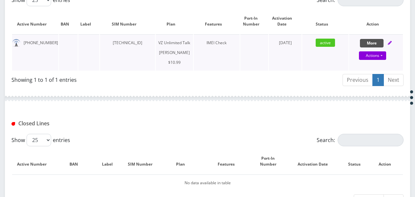
click at [369, 43] on button "More" at bounding box center [372, 43] width 24 height 9
select select "366"
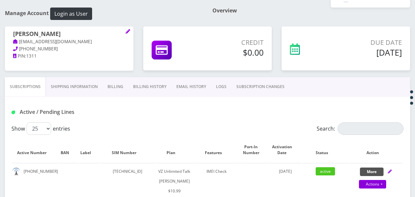
scroll to position [56, 0]
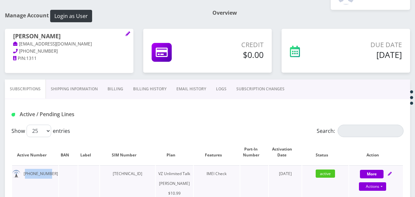
drag, startPoint x: 25, startPoint y: 174, endPoint x: 47, endPoint y: 174, distance: 22.0
click at [47, 174] on td "[PHONE_NUMBER]" at bounding box center [35, 183] width 46 height 36
drag, startPoint x: 47, startPoint y: 174, endPoint x: 28, endPoint y: 173, distance: 19.0
click at [32, 172] on td "[PHONE_NUMBER]" at bounding box center [35, 183] width 46 height 36
click at [24, 172] on td "[PHONE_NUMBER]" at bounding box center [35, 183] width 46 height 36
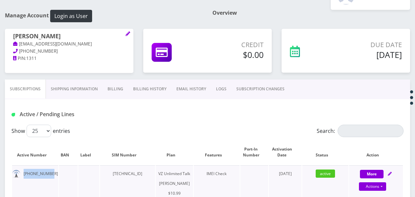
drag, startPoint x: 24, startPoint y: 172, endPoint x: 47, endPoint y: 173, distance: 22.3
click at [47, 173] on td "[PHONE_NUMBER]" at bounding box center [35, 183] width 46 height 36
copy td "[PHONE_NUMBER]"
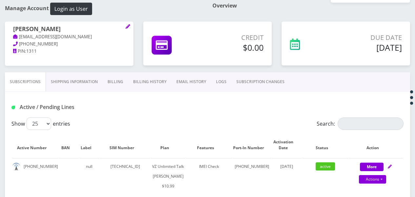
scroll to position [98, 0]
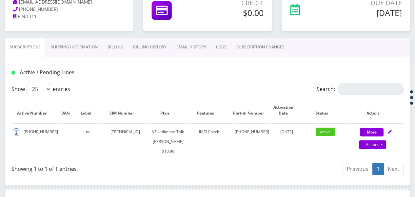
click at [71, 48] on link "Shipping Information" at bounding box center [74, 47] width 57 height 19
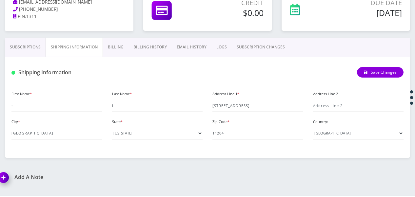
click at [125, 52] on link "Billing" at bounding box center [116, 47] width 26 height 19
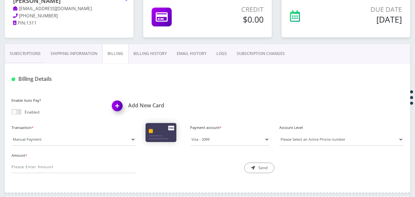
scroll to position [61, 0]
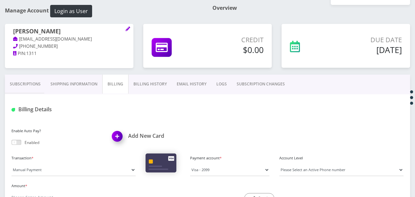
click at [37, 83] on link "Subscriptions" at bounding box center [25, 84] width 41 height 19
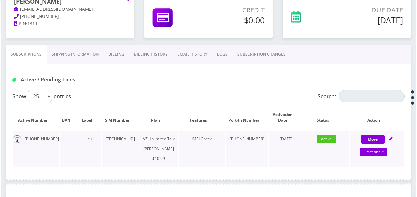
scroll to position [127, 0]
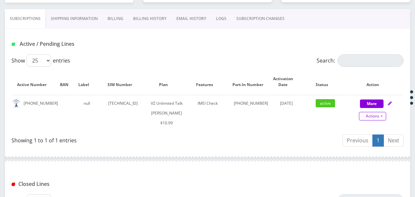
click at [380, 117] on link "Actions" at bounding box center [372, 116] width 27 height 9
select select "366"
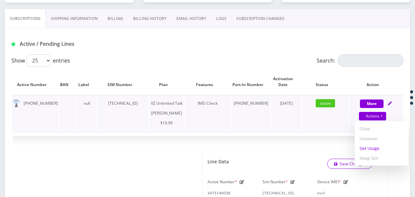
click at [371, 148] on link "Get Usage" at bounding box center [381, 148] width 54 height 10
select select "366"
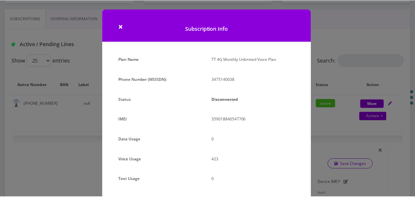
scroll to position [66, 0]
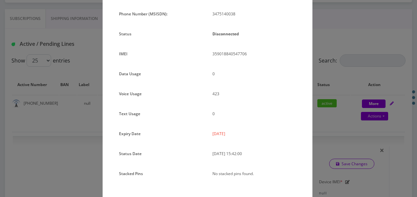
click at [343, 117] on div "× Subscription Info Plan Name TT 4G Monthly Unlimited Voice Plan Phone Number (…" at bounding box center [208, 98] width 417 height 197
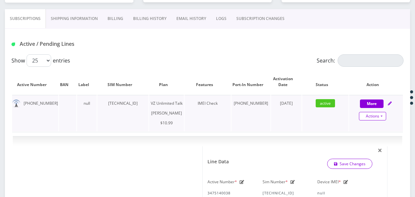
click at [382, 116] on link "Actions" at bounding box center [372, 116] width 27 height 9
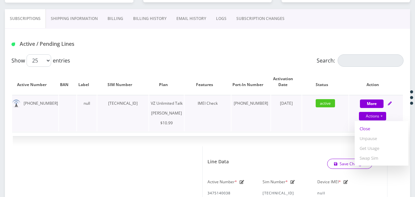
click at [366, 129] on link "Close" at bounding box center [381, 129] width 54 height 10
type input "[DATE]"
select select "366"
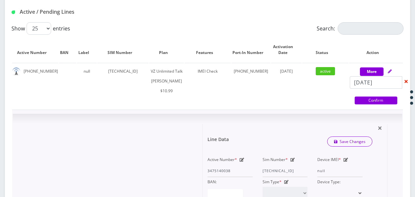
scroll to position [159, 0]
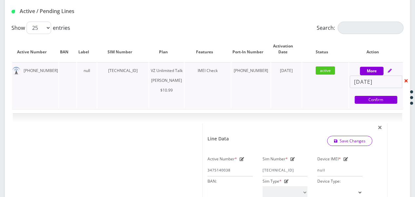
click at [363, 94] on div "[DATE] Confirm" at bounding box center [376, 90] width 54 height 29
select select "366"
click at [365, 99] on link "Confirm" at bounding box center [375, 100] width 43 height 8
select select "366"
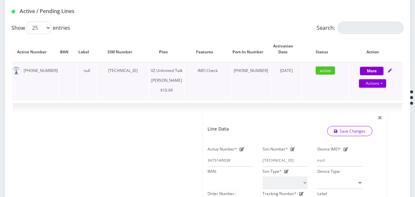
scroll to position [0, 0]
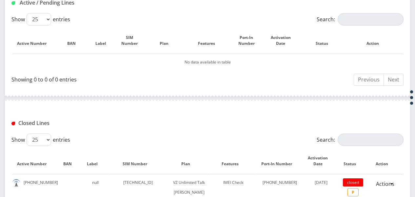
scroll to position [229, 0]
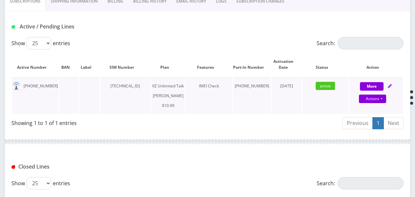
scroll to position [131, 0]
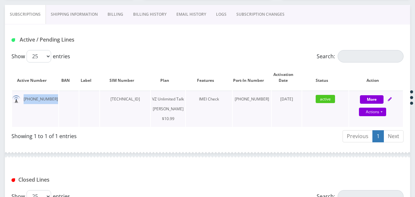
drag, startPoint x: 24, startPoint y: 99, endPoint x: 64, endPoint y: 103, distance: 40.2
click at [64, 103] on tr "347-751-4755 89148000011798230999 VZ Unlimited Talk BAIS YAAKOV $10.99 IMEI Che…" at bounding box center [207, 109] width 390 height 36
drag, startPoint x: 64, startPoint y: 103, endPoint x: 37, endPoint y: 95, distance: 28.8
copy td "347-751-4755"
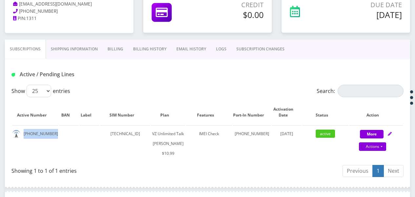
scroll to position [33, 0]
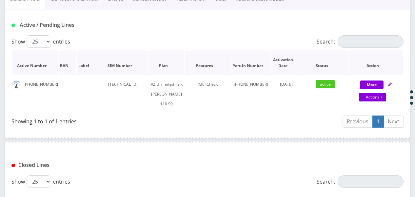
scroll to position [101, 0]
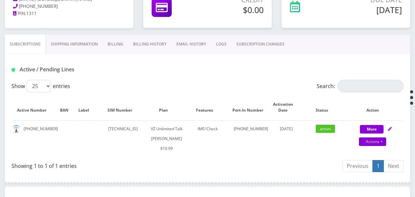
click at [118, 47] on link "Billing" at bounding box center [116, 44] width 26 height 19
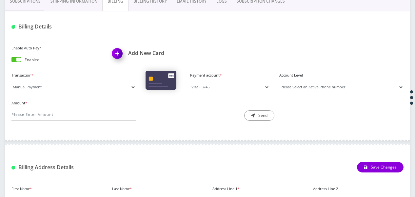
scroll to position [134, 0]
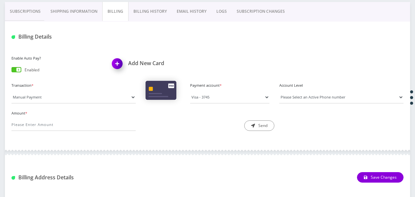
click at [14, 65] on div "Enable Auto Pay? Enabled" at bounding box center [57, 65] width 101 height 22
click at [16, 67] on span at bounding box center [16, 69] width 10 height 5
click at [11, 71] on input "checkbox" at bounding box center [11, 71] width 0 height 0
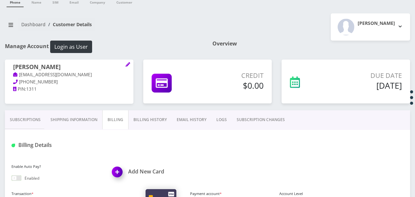
scroll to position [66, 0]
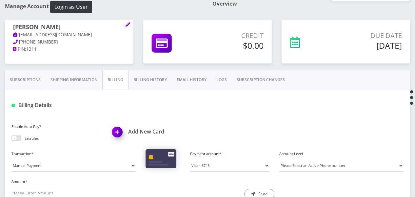
click at [141, 82] on link "Billing History" at bounding box center [149, 79] width 43 height 19
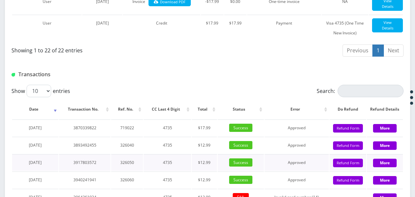
scroll to position [786, 0]
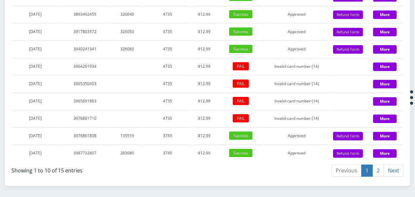
click at [378, 165] on link "2" at bounding box center [377, 171] width 11 height 12
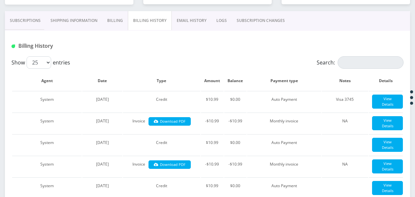
scroll to position [0, 0]
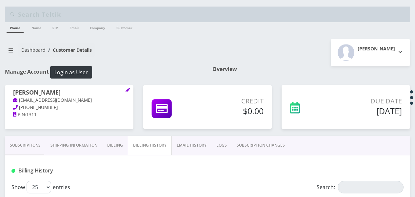
click at [25, 147] on link "Subscriptions" at bounding box center [25, 145] width 41 height 19
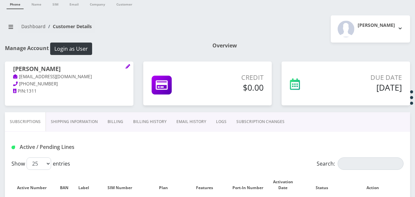
scroll to position [33, 0]
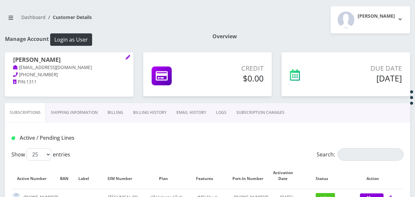
drag, startPoint x: 114, startPoint y: 112, endPoint x: 107, endPoint y: 115, distance: 7.7
click at [114, 112] on link "Billing" at bounding box center [116, 112] width 26 height 19
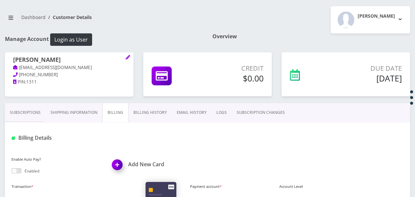
click at [20, 118] on link "Subscriptions" at bounding box center [25, 112] width 41 height 19
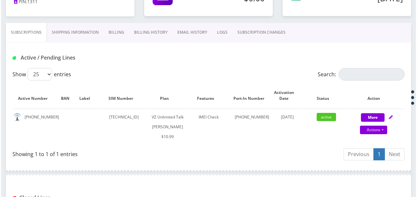
scroll to position [131, 0]
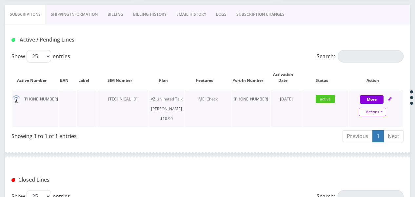
click at [382, 109] on link "Actions" at bounding box center [372, 112] width 27 height 9
select select "366"
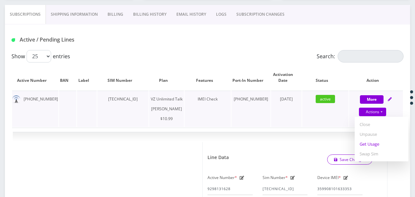
click at [375, 141] on link "Get Usage" at bounding box center [381, 144] width 54 height 10
select select "366"
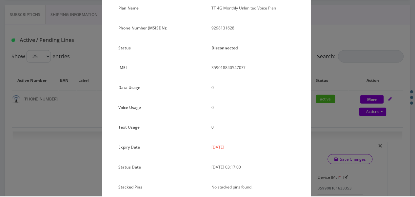
scroll to position [80, 0]
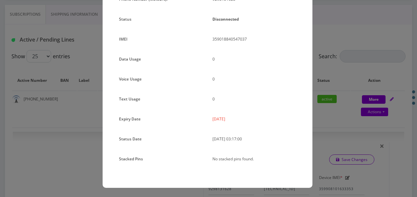
drag, startPoint x: 326, startPoint y: 84, endPoint x: 319, endPoint y: 31, distance: 53.8
click at [327, 80] on div "× Subscription Info Plan Name TT 4G Monthly Unlimited Voice Plan Phone Number (…" at bounding box center [208, 98] width 417 height 197
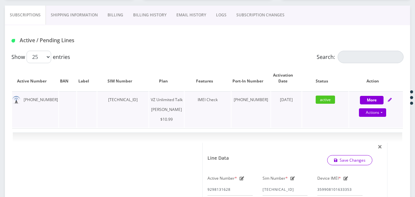
scroll to position [98, 0]
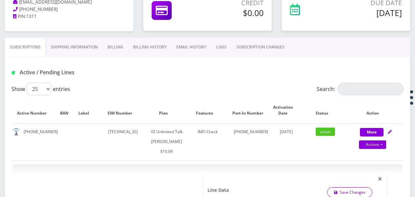
click at [117, 45] on link "Billing" at bounding box center [116, 47] width 26 height 19
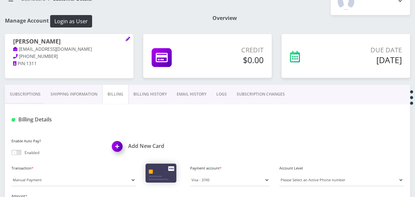
scroll to position [20, 0]
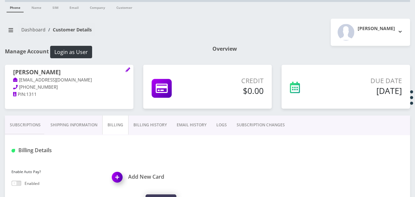
click at [80, 119] on link "Shipping Information" at bounding box center [74, 125] width 57 height 19
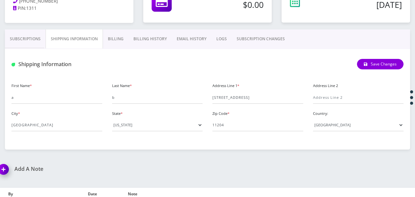
scroll to position [86, 0]
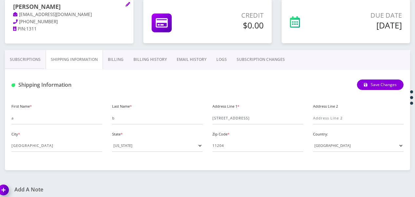
click at [119, 60] on link "Billing" at bounding box center [116, 59] width 26 height 19
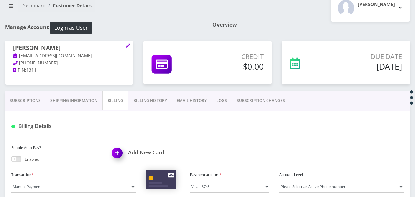
scroll to position [20, 0]
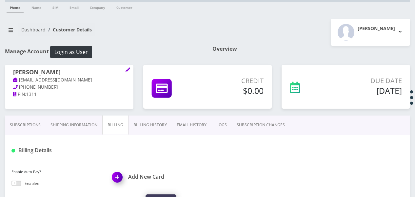
click at [139, 113] on div "Credit $0.00" at bounding box center [207, 90] width 138 height 51
click at [146, 127] on link "Billing History" at bounding box center [149, 125] width 43 height 19
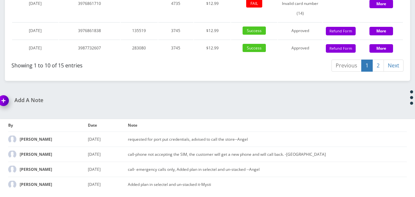
scroll to position [1016, 0]
click at [380, 72] on link "2" at bounding box center [377, 66] width 11 height 12
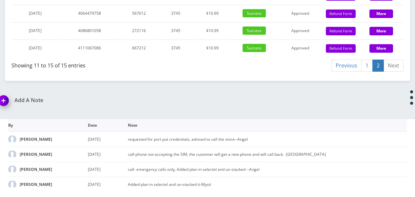
scroll to position [890, 0]
click at [346, 53] on button "Refund Form" at bounding box center [341, 48] width 30 height 9
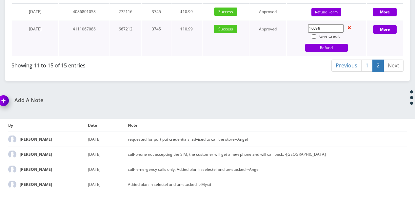
click at [0, 0] on label "Give Credit" at bounding box center [0, 0] width 0 height 0
click at [0, 0] on input "Give Credit" at bounding box center [0, 0] width 0 height 0
checkbox input "true"
click at [320, 52] on link "Refund" at bounding box center [326, 48] width 43 height 8
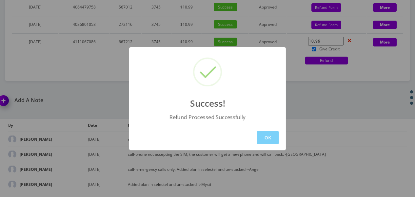
scroll to position [944, 0]
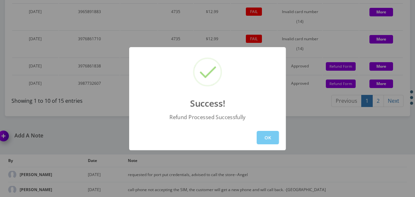
click at [268, 137] on button "OK" at bounding box center [267, 137] width 22 height 13
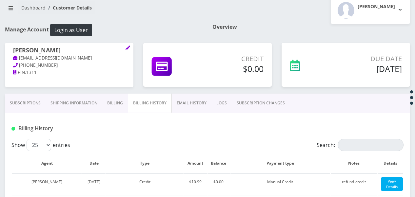
scroll to position [0, 0]
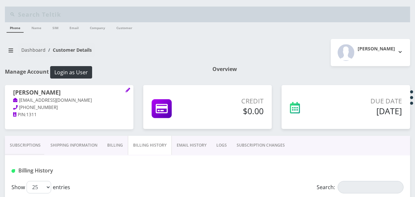
click at [34, 145] on link "Subscriptions" at bounding box center [25, 145] width 41 height 19
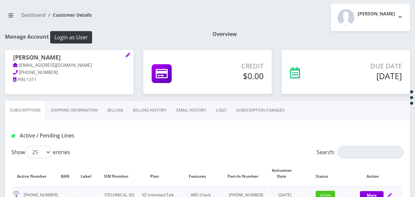
scroll to position [131, 0]
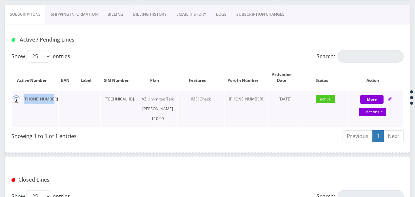
drag, startPoint x: 22, startPoint y: 99, endPoint x: 56, endPoint y: 105, distance: 35.2
click at [56, 105] on td "929-813-1628" at bounding box center [35, 109] width 46 height 36
drag, startPoint x: 56, startPoint y: 105, endPoint x: 39, endPoint y: 100, distance: 18.3
copy td "929-813-1628"
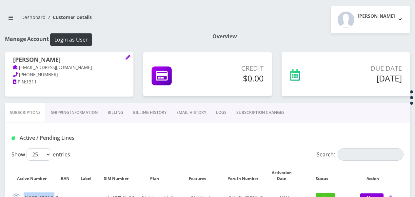
drag, startPoint x: 10, startPoint y: 60, endPoint x: 59, endPoint y: 59, distance: 49.1
click at [59, 59] on div "shani sashitzky tlieberma+779922@gmail.com 347-881-6419 PIN: 1311" at bounding box center [69, 70] width 128 height 37
drag, startPoint x: 59, startPoint y: 59, endPoint x: 52, endPoint y: 57, distance: 7.5
copy h1 "shani sashitzky"
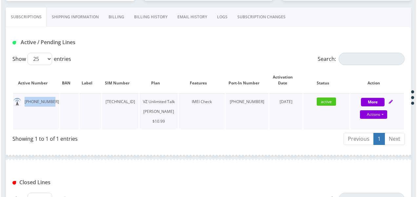
scroll to position [131, 0]
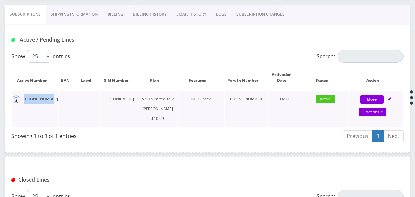
drag, startPoint x: 110, startPoint y: 98, endPoint x: 156, endPoint y: 103, distance: 46.6
click at [138, 103] on td "89148000010413093113" at bounding box center [119, 109] width 37 height 36
drag, startPoint x: 156, startPoint y: 103, endPoint x: 144, endPoint y: 96, distance: 14.0
copy td "89148000010413093113"
click at [383, 111] on link "Actions" at bounding box center [372, 112] width 27 height 9
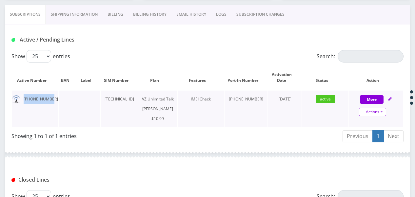
select select "366"
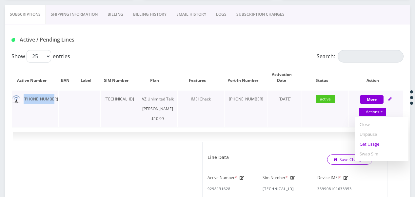
click at [375, 142] on link "Get Usage" at bounding box center [381, 144] width 54 height 10
select select "366"
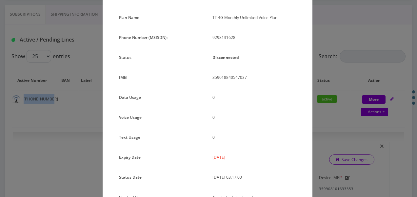
scroll to position [66, 0]
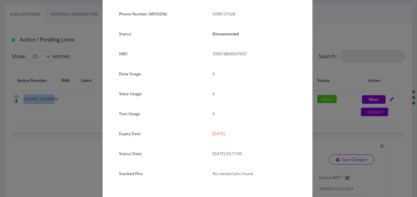
drag, startPoint x: 211, startPoint y: 134, endPoint x: 240, endPoint y: 136, distance: 28.6
click at [240, 136] on p "2025-08-22" at bounding box center [254, 133] width 84 height 9
drag, startPoint x: 240, startPoint y: 136, endPoint x: 222, endPoint y: 133, distance: 18.0
copy p "2025-08-22"
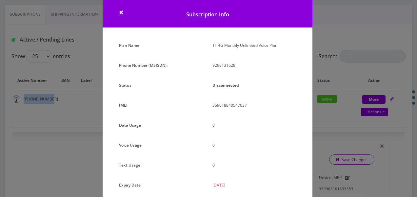
scroll to position [0, 0]
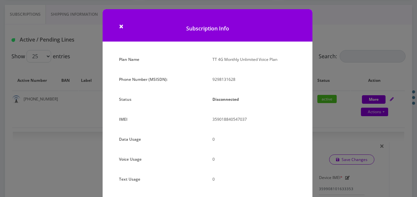
click at [117, 26] on h1 "Subscription Info" at bounding box center [208, 25] width 210 height 32
click at [119, 26] on span "×" at bounding box center [121, 26] width 5 height 11
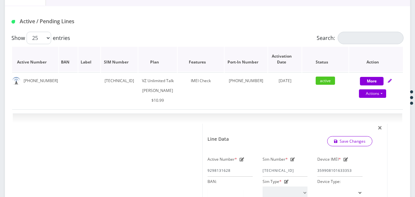
scroll to position [164, 0]
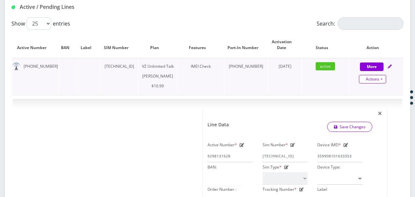
click at [383, 81] on link "Actions" at bounding box center [372, 79] width 27 height 9
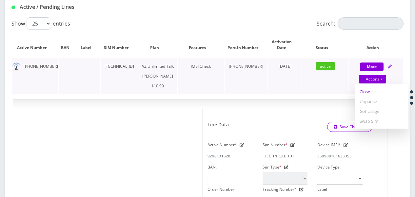
click at [373, 91] on link "Close" at bounding box center [381, 92] width 54 height 10
type input "08/19/2025"
select select "366"
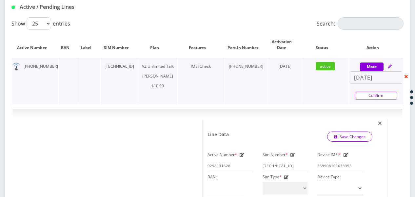
click at [376, 96] on link "Confirm" at bounding box center [375, 96] width 43 height 8
select select "366"
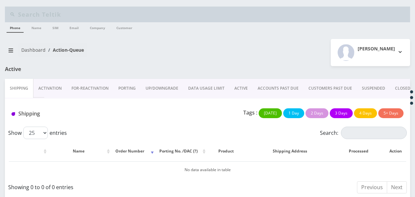
drag, startPoint x: 244, startPoint y: 89, endPoint x: 227, endPoint y: 2, distance: 88.8
click at [244, 88] on link "ACTIVE" at bounding box center [240, 88] width 23 height 19
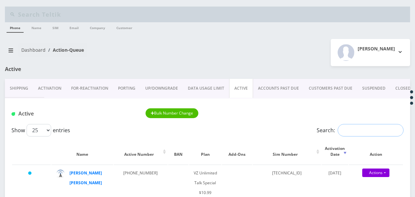
paste input "9296803456"
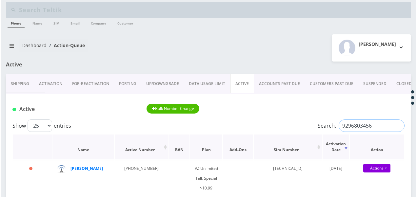
scroll to position [66, 0]
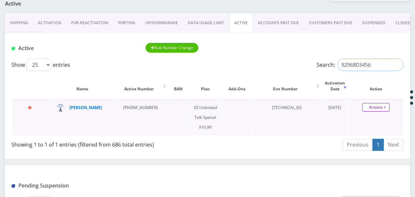
type input "9296803456"
click at [387, 109] on link "Actions" at bounding box center [375, 107] width 27 height 9
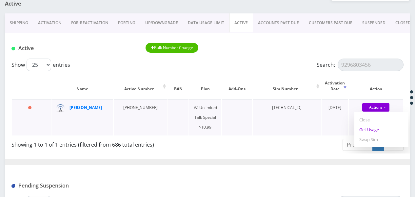
click at [373, 131] on link "Get Usage" at bounding box center [381, 130] width 54 height 10
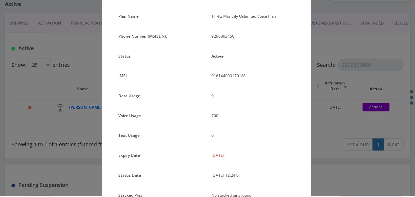
scroll to position [80, 0]
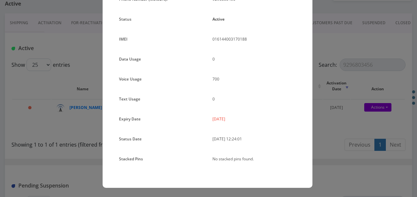
click at [332, 105] on div "× Subscription Info Plan Name TT 4G Monthly Unlimited Voice Plan Phone Number (…" at bounding box center [208, 98] width 417 height 197
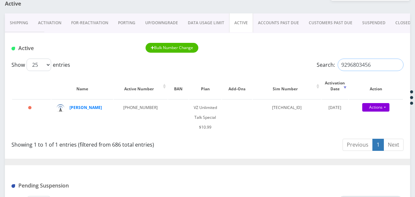
click at [396, 65] on input "9296803456" at bounding box center [370, 65] width 66 height 12
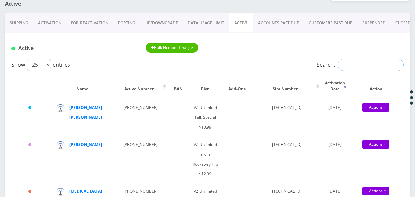
paste input "5167516372"
type input "5167516372"
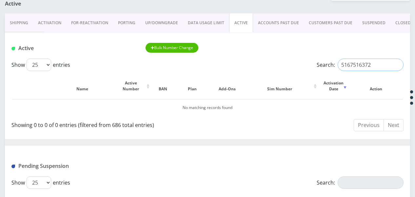
click at [371, 66] on input "5167516372" at bounding box center [370, 65] width 66 height 12
click at [397, 65] on input "5167516372" at bounding box center [370, 65] width 66 height 12
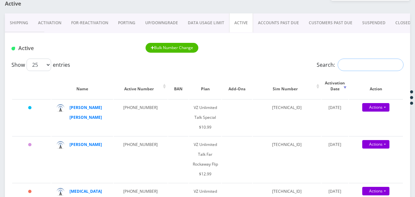
paste input "[TECHNICAL_ID]"
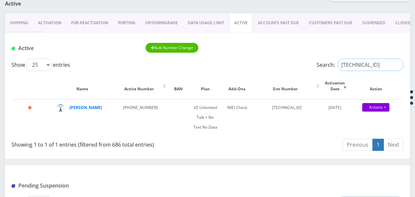
type input "[TECHNICAL_ID]"
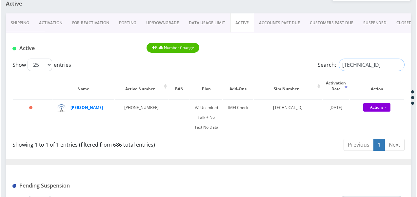
scroll to position [0, 0]
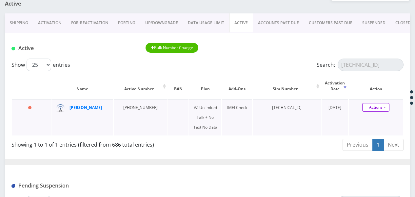
click at [386, 107] on link "Actions" at bounding box center [375, 107] width 27 height 9
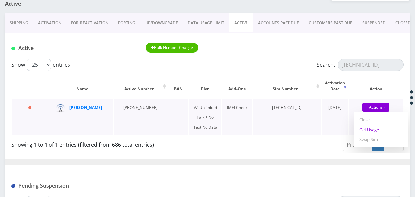
click at [375, 127] on link "Get Usage" at bounding box center [381, 130] width 54 height 10
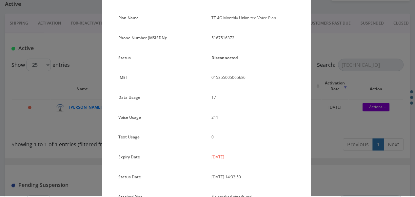
scroll to position [80, 0]
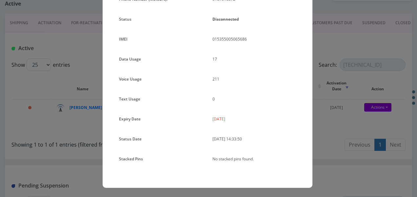
click at [318, 131] on div "× Subscription Info Plan Name TT 4G Monthly Unlimited Voice Plan Phone Number (…" at bounding box center [208, 98] width 417 height 197
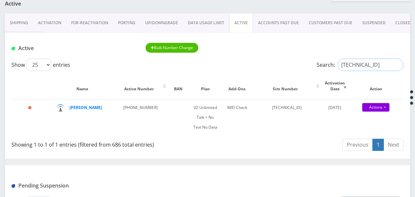
click at [400, 66] on input "[TECHNICAL_ID]" at bounding box center [370, 65] width 66 height 12
click at [397, 66] on input "[TECHNICAL_ID]" at bounding box center [370, 65] width 66 height 12
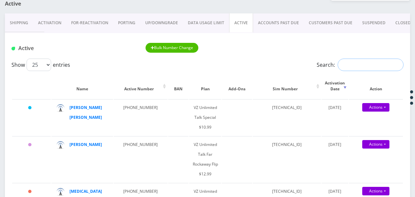
paste input "9295508850"
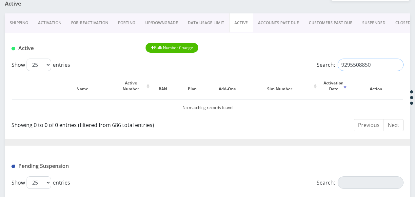
type input "9295508850"
click at [397, 64] on input "9295508850" at bounding box center [370, 65] width 66 height 12
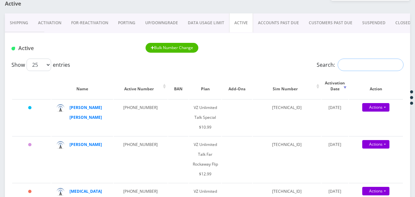
paste input "[TECHNICAL_ID]"
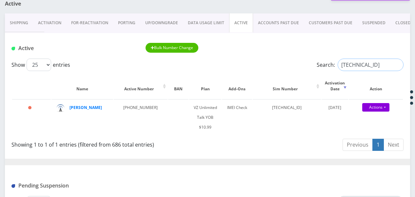
type input "[TECHNICAL_ID]"
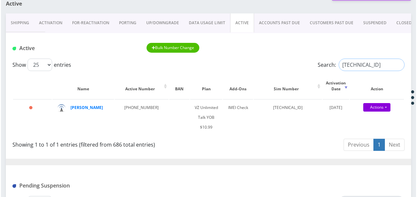
scroll to position [0, 0]
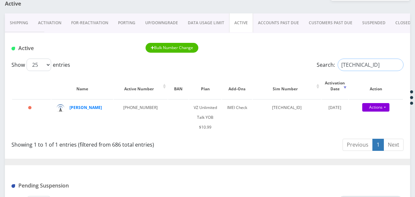
click at [396, 63] on input "[TECHNICAL_ID]" at bounding box center [370, 65] width 66 height 12
click at [396, 66] on input "[TECHNICAL_ID]" at bounding box center [370, 65] width 66 height 12
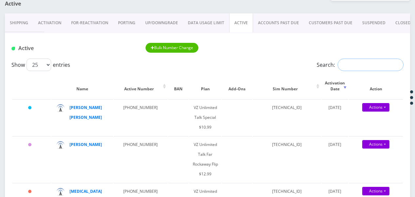
paste input "3479392748"
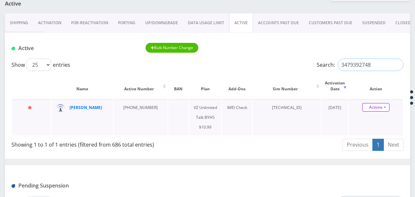
type input "3479392748"
click at [386, 105] on link "Actions" at bounding box center [375, 107] width 27 height 9
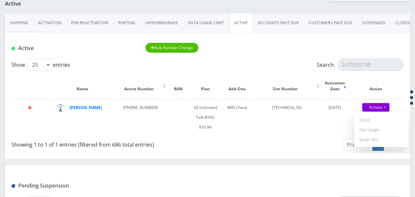
drag, startPoint x: 377, startPoint y: 130, endPoint x: 369, endPoint y: 129, distance: 7.6
click at [377, 130] on link "Get Usage" at bounding box center [381, 130] width 54 height 10
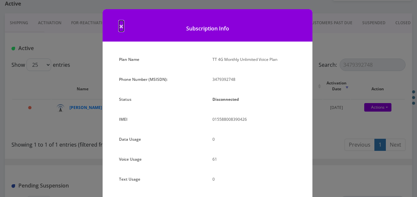
click at [120, 25] on span "×" at bounding box center [121, 26] width 5 height 11
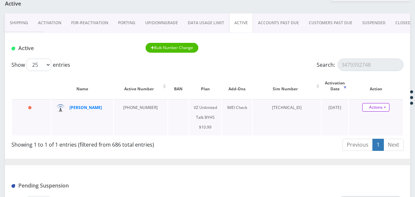
click at [389, 107] on link "Actions" at bounding box center [375, 107] width 27 height 9
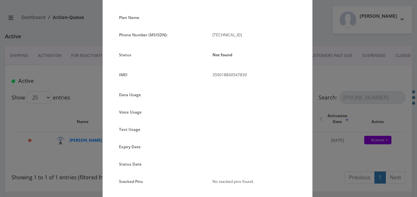
scroll to position [32, 0]
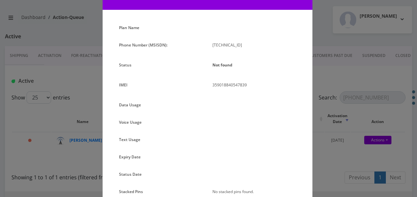
click at [327, 129] on div "× Subscription Info Plan Name Phone Number (MSISDN): [TECHNICAL_ID] Status Not …" at bounding box center [208, 98] width 417 height 197
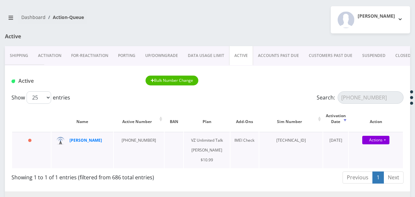
drag, startPoint x: 258, startPoint y: 143, endPoint x: 304, endPoint y: 141, distance: 45.9
click at [304, 141] on td "89148000011798230999" at bounding box center [291, 150] width 64 height 36
drag, startPoint x: 304, startPoint y: 141, endPoint x: 298, endPoint y: 142, distance: 6.3
copy td "89148000011798230999"
click at [388, 142] on link "Actions" at bounding box center [375, 140] width 27 height 9
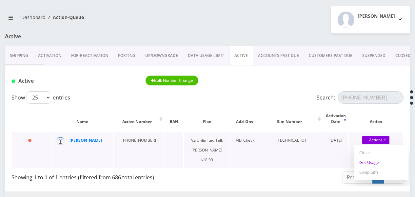
click at [372, 165] on link "Get Usage" at bounding box center [381, 163] width 54 height 10
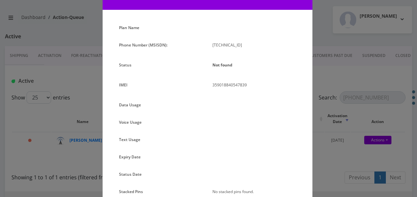
click at [317, 89] on div "× Subscription Info Plan Name Phone Number (MSISDN): 89148000011798230999 Statu…" at bounding box center [208, 98] width 417 height 197
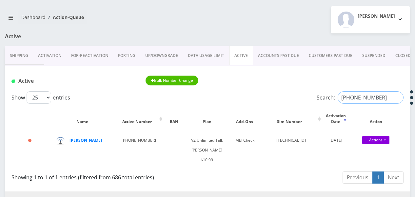
click at [397, 98] on input "347-751-4755" at bounding box center [370, 97] width 66 height 12
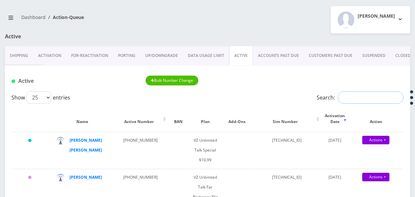
paste input "89148000010413032509"
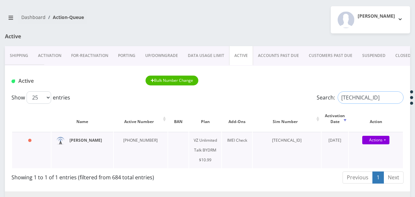
type input "89148000010413032509"
click at [397, 99] on input "[TECHNICAL_ID]" at bounding box center [370, 97] width 66 height 12
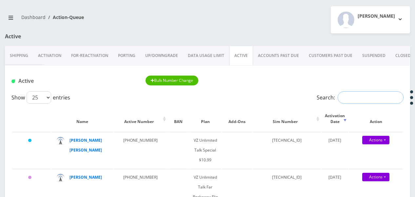
paste input "9295508868"
type input "9295508868"
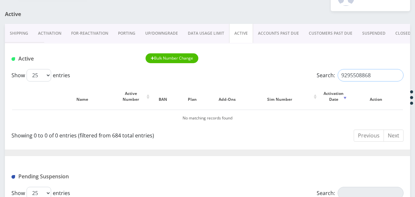
scroll to position [66, 0]
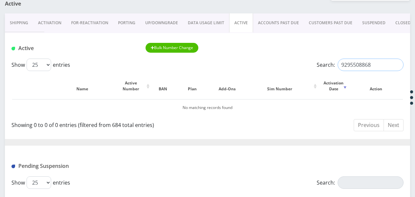
click at [397, 64] on input "9295508868" at bounding box center [370, 65] width 66 height 12
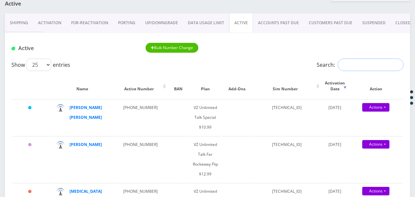
paste input "89148000010413034232"
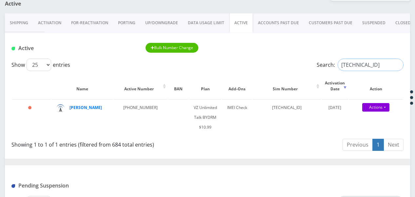
type input "89148000010413034232"
click at [399, 65] on input "89148000010413034232" at bounding box center [370, 65] width 66 height 12
click at [397, 66] on input "89148000010413034232" at bounding box center [370, 65] width 66 height 12
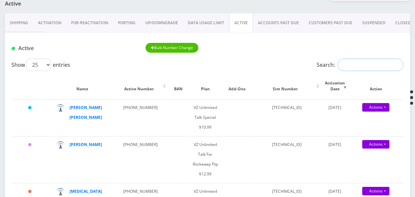
paste input "89148000010413091604"
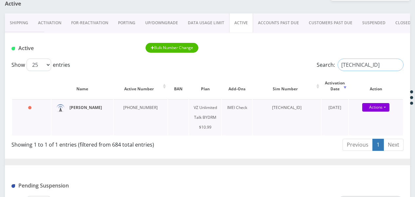
type input "89148000010413091604"
click at [396, 64] on input "89148000010413091604" at bounding box center [370, 65] width 66 height 12
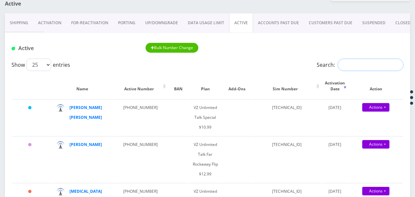
paste input "9298846266"
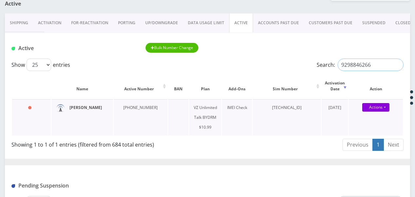
type input "9298846266"
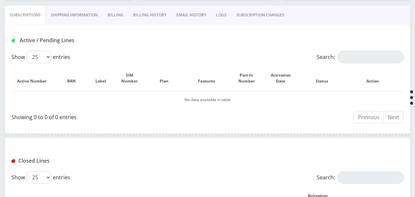
scroll to position [164, 0]
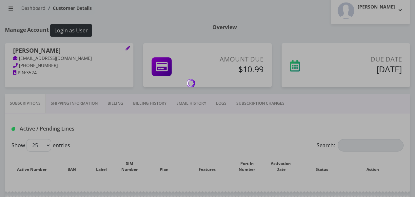
scroll to position [98, 0]
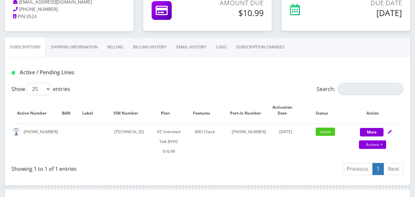
click at [117, 49] on link "Billing" at bounding box center [116, 47] width 26 height 19
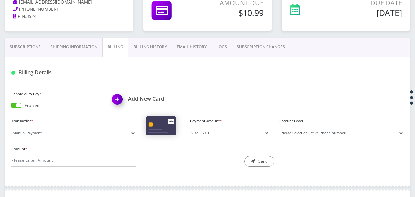
click at [14, 103] on span at bounding box center [16, 105] width 10 height 5
click at [11, 107] on input "checkbox" at bounding box center [11, 107] width 0 height 0
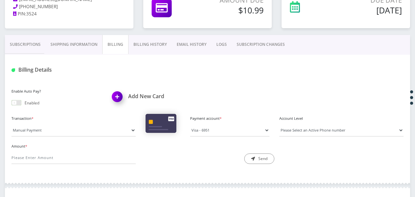
scroll to position [83, 0]
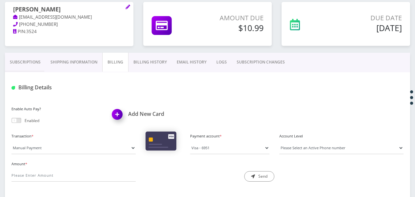
click at [147, 58] on link "Billing History" at bounding box center [149, 62] width 43 height 19
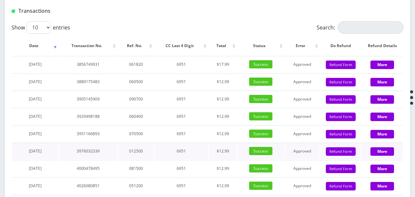
scroll to position [836, 0]
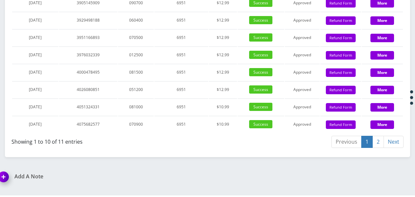
click at [375, 148] on link "2" at bounding box center [377, 142] width 11 height 12
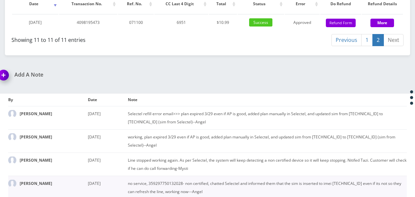
scroll to position [738, 0]
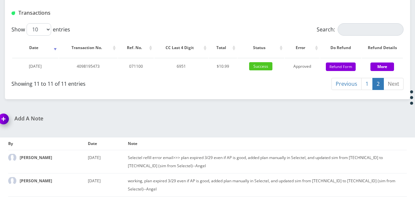
click at [368, 90] on link "1" at bounding box center [366, 84] width 11 height 12
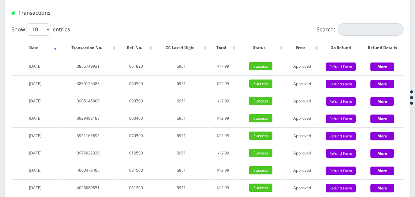
scroll to position [900, 0]
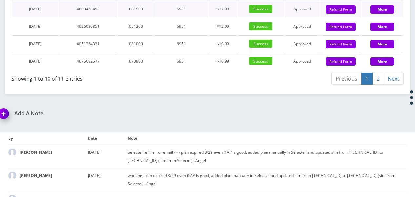
drag, startPoint x: 229, startPoint y: 161, endPoint x: 355, endPoint y: 33, distance: 179.5
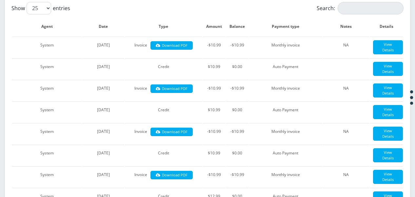
scroll to position [48, 0]
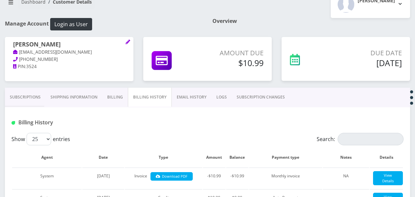
click at [120, 99] on link "Billing" at bounding box center [115, 97] width 26 height 19
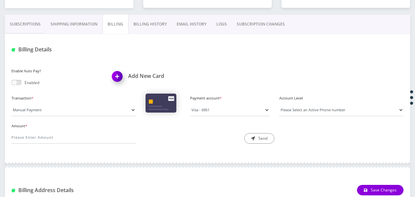
scroll to position [81, 0]
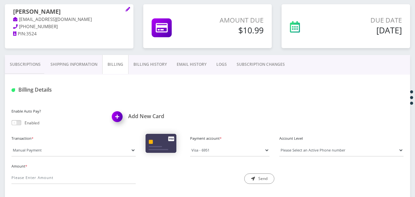
click at [164, 60] on link "Billing History" at bounding box center [149, 64] width 43 height 19
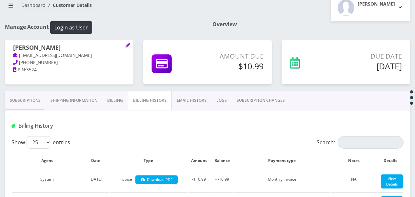
scroll to position [98, 0]
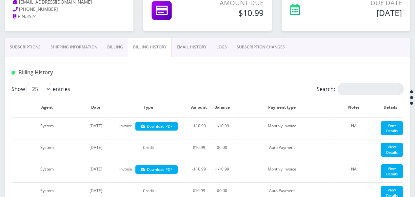
click at [13, 40] on link "Subscriptions" at bounding box center [25, 47] width 41 height 19
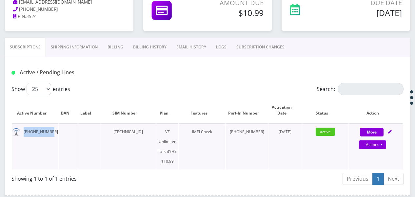
drag, startPoint x: 23, startPoint y: 132, endPoint x: 49, endPoint y: 134, distance: 26.9
click at [49, 134] on td "347-939-2748" at bounding box center [35, 146] width 46 height 46
drag, startPoint x: 49, startPoint y: 134, endPoint x: 46, endPoint y: 133, distance: 3.7
copy td "347-939-2748"
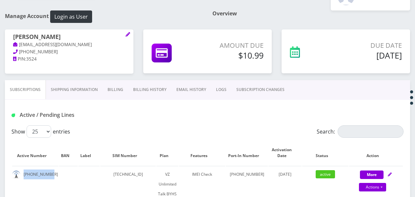
scroll to position [33, 0]
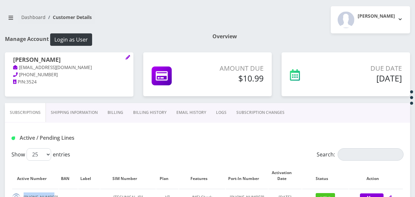
drag, startPoint x: 13, startPoint y: 58, endPoint x: 60, endPoint y: 62, distance: 46.7
click at [60, 62] on h1 "Chani Lebovits" at bounding box center [69, 60] width 112 height 8
drag, startPoint x: 60, startPoint y: 62, endPoint x: 50, endPoint y: 61, distance: 10.2
copy h1 "Chani Lebovits"
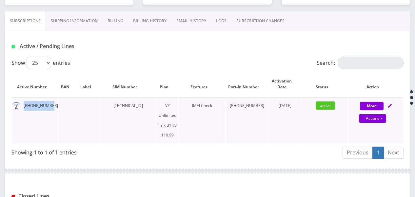
scroll to position [131, 0]
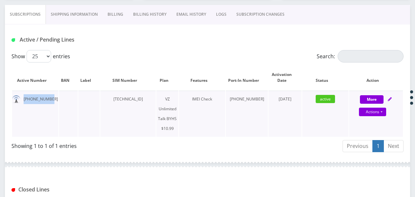
drag, startPoint x: 125, startPoint y: 97, endPoint x: 158, endPoint y: 102, distance: 32.8
click at [156, 102] on td "89148000010413033481" at bounding box center [127, 114] width 55 height 46
drag, startPoint x: 158, startPoint y: 102, endPoint x: 145, endPoint y: 100, distance: 12.7
copy td "89148000010413033481"
click at [384, 111] on link "Actions" at bounding box center [372, 112] width 27 height 9
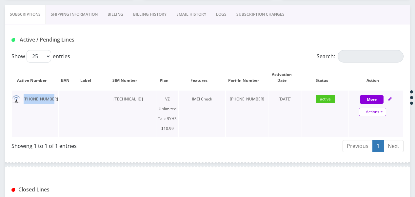
select select "467"
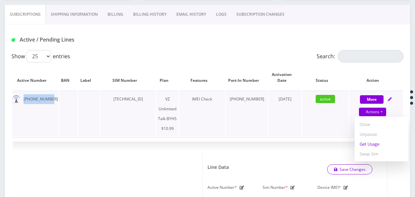
click at [371, 145] on link "Get Usage" at bounding box center [381, 144] width 54 height 10
select select "467"
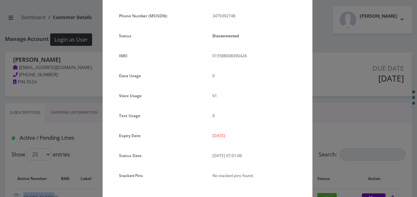
scroll to position [66, 0]
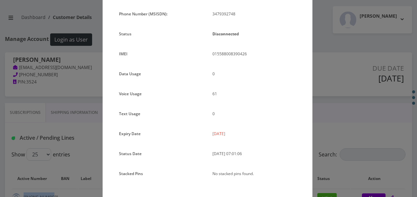
drag, startPoint x: 210, startPoint y: 134, endPoint x: 240, endPoint y: 134, distance: 30.1
click at [240, 134] on div "2025-05-16" at bounding box center [253, 136] width 93 height 15
drag, startPoint x: 240, startPoint y: 134, endPoint x: 226, endPoint y: 134, distance: 14.1
copy p "2025-05-16"
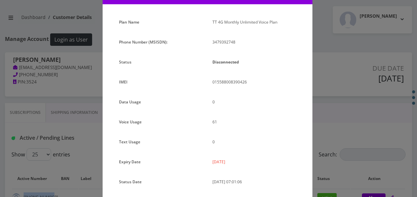
scroll to position [0, 0]
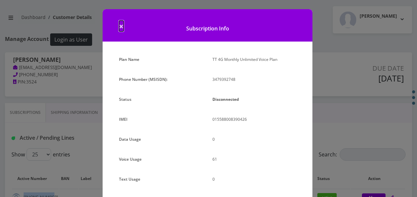
click at [121, 27] on span "×" at bounding box center [121, 26] width 5 height 11
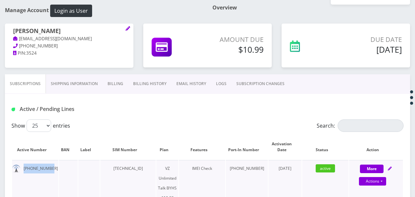
scroll to position [98, 0]
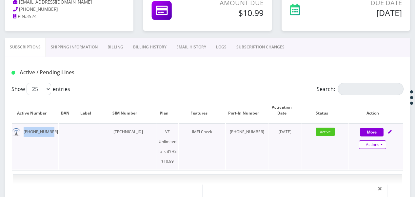
click at [384, 144] on link "Actions" at bounding box center [372, 144] width 27 height 9
click at [374, 158] on link "Close" at bounding box center [381, 157] width 54 height 10
type input "08/19/2025"
select select "467"
click at [375, 158] on link "Confirm" at bounding box center [375, 161] width 43 height 8
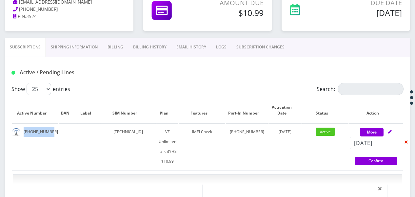
select select "467"
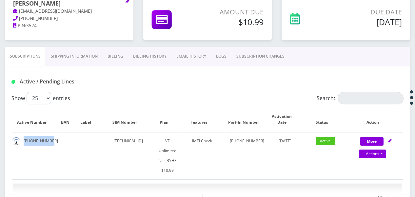
scroll to position [66, 0]
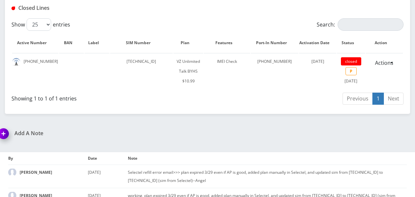
scroll to position [328, 0]
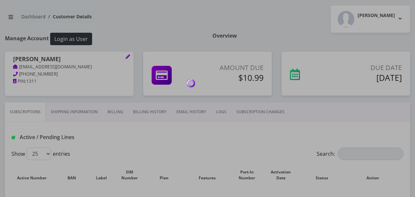
scroll to position [98, 0]
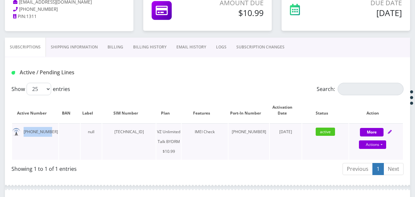
drag, startPoint x: 21, startPoint y: 131, endPoint x: 47, endPoint y: 129, distance: 26.3
click at [47, 129] on td "[PHONE_NUMBER]" at bounding box center [35, 141] width 46 height 36
drag, startPoint x: 47, startPoint y: 129, endPoint x: 39, endPoint y: 131, distance: 8.4
copy td "[PHONE_NUMBER]"
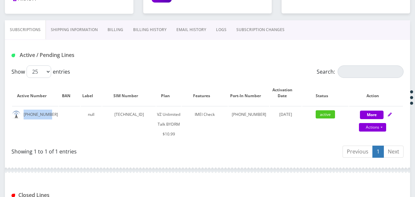
scroll to position [66, 0]
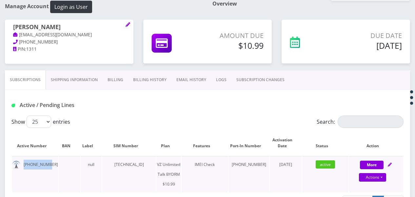
click at [21, 171] on td "[PHONE_NUMBER]" at bounding box center [35, 174] width 46 height 36
drag, startPoint x: 24, startPoint y: 166, endPoint x: 48, endPoint y: 165, distance: 24.3
click at [48, 165] on td "[PHONE_NUMBER]" at bounding box center [35, 174] width 46 height 36
drag, startPoint x: 48, startPoint y: 165, endPoint x: 37, endPoint y: 160, distance: 12.0
copy td "[PHONE_NUMBER]"
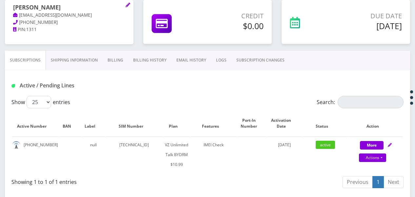
scroll to position [76, 0]
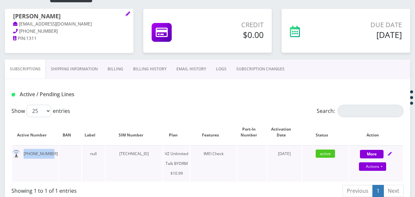
drag, startPoint x: 22, startPoint y: 154, endPoint x: 52, endPoint y: 156, distance: 30.5
click at [52, 156] on td "[PHONE_NUMBER]" at bounding box center [35, 163] width 46 height 36
drag, startPoint x: 52, startPoint y: 156, endPoint x: 45, endPoint y: 154, distance: 7.2
copy td "[PHONE_NUMBER]"
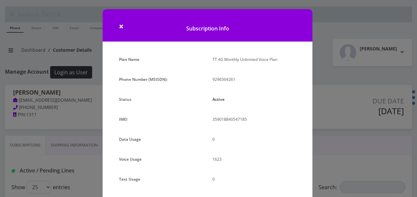
select select "469"
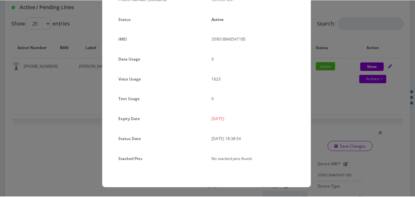
scroll to position [47, 0]
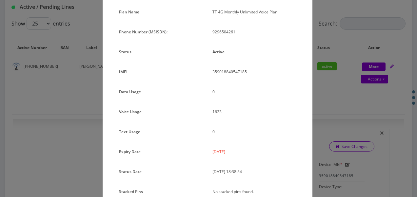
click at [327, 115] on div "× Subscription Info Plan Name TT 4G Monthly Unlimited Voice Plan Phone Number (…" at bounding box center [208, 98] width 417 height 197
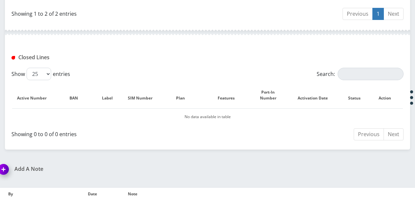
scroll to position [622, 0]
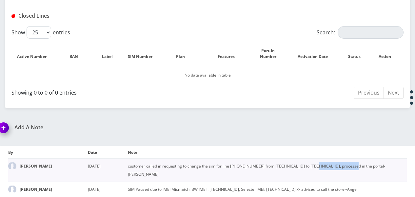
drag, startPoint x: 317, startPoint y: 124, endPoint x: 362, endPoint y: 123, distance: 44.2
click at [362, 159] on td "customer called in requesting to change the sim for line [PHONE_NUMBER] from [T…" at bounding box center [267, 170] width 279 height 23
drag, startPoint x: 362, startPoint y: 123, endPoint x: 357, endPoint y: 124, distance: 4.9
copy td "[TECHNICAL_ID]"
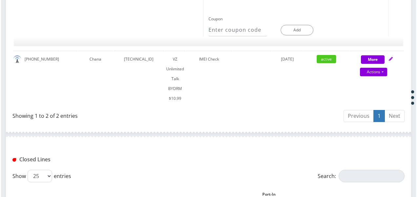
scroll to position [426, 0]
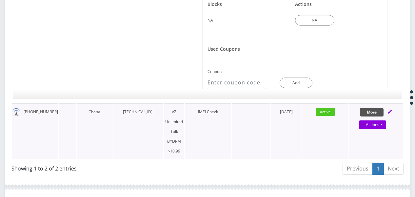
click at [364, 108] on button "More" at bounding box center [372, 112] width 24 height 9
select select "469"
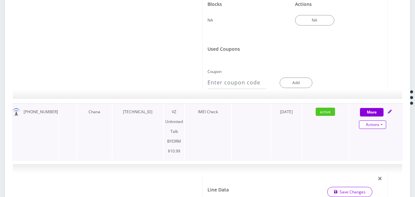
click at [383, 121] on link "Actions" at bounding box center [372, 125] width 27 height 9
select select "469"
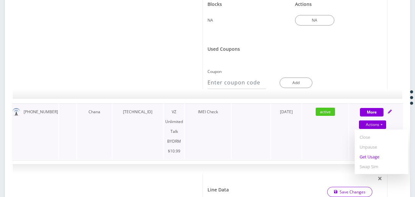
click at [373, 152] on link "Get Usage" at bounding box center [381, 157] width 54 height 10
select select "469"
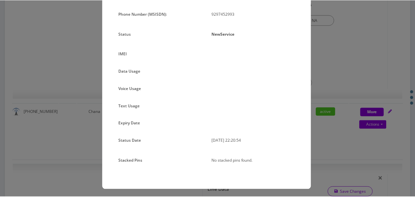
scroll to position [67, 0]
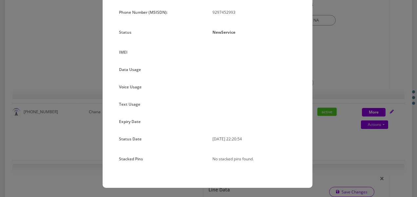
click at [332, 119] on div "× Subscription Info Plan Name TT 4G Monthly Unlimited Voice Plan Phone Number (…" at bounding box center [208, 98] width 417 height 197
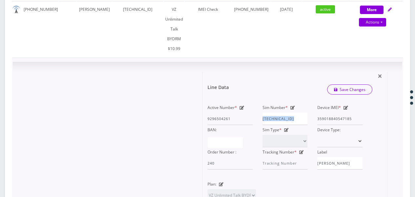
drag, startPoint x: 261, startPoint y: 98, endPoint x: 310, endPoint y: 98, distance: 49.1
click at [310, 103] on div "Sim Number * 89148000010413108192" at bounding box center [284, 114] width 55 height 22
drag, startPoint x: 310, startPoint y: 98, endPoint x: 297, endPoint y: 98, distance: 13.1
click at [297, 113] on input "[TECHNICAL_ID]" at bounding box center [284, 119] width 45 height 12
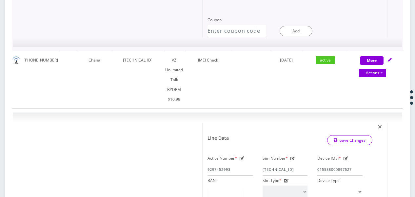
scroll to position [515, 0]
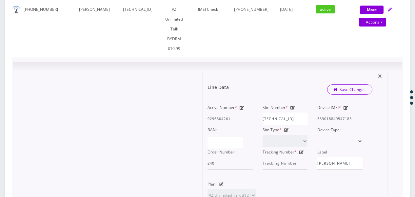
click at [292, 80] on div "Line Data Save Changes" at bounding box center [289, 91] width 175 height 23
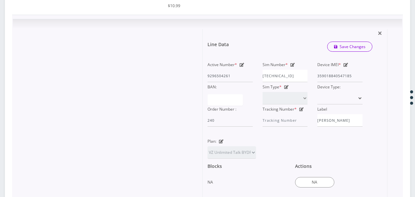
scroll to position [253, 0]
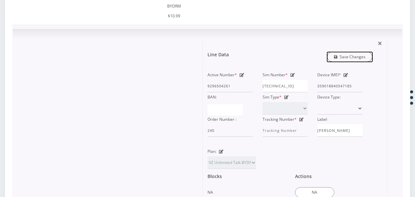
click at [337, 55] on icon "submit" at bounding box center [336, 57] width 4 height 4
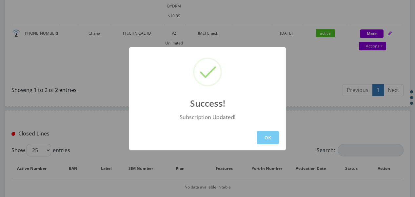
click at [264, 137] on button "OK" at bounding box center [267, 137] width 22 height 13
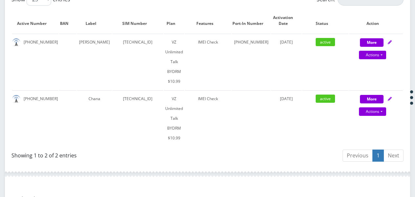
scroll to position [188, 0]
click at [361, 95] on button "More" at bounding box center [372, 99] width 24 height 9
select select "469"
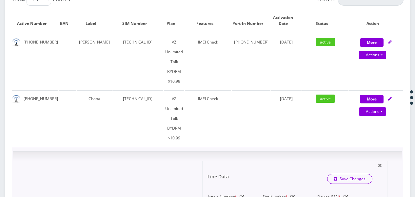
click at [294, 195] on icon at bounding box center [292, 197] width 5 height 4
paste input "33820"
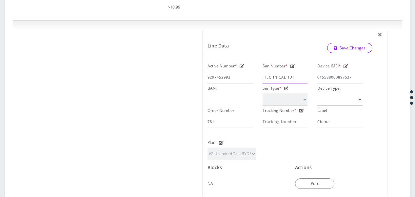
scroll to position [221, 0]
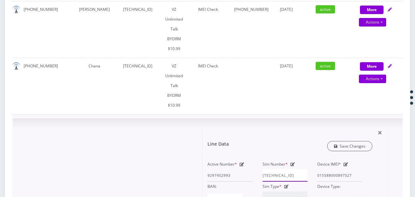
type input "[TECHNICAL_ID]"
click at [350, 141] on link "Save Changes" at bounding box center [350, 146] width 46 height 10
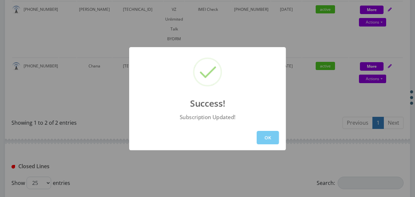
click at [270, 135] on button "OK" at bounding box center [267, 137] width 22 height 13
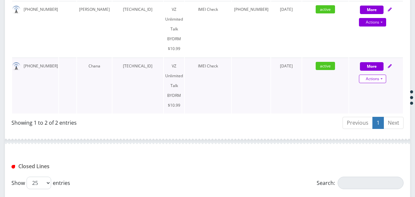
click at [383, 75] on link "Actions" at bounding box center [372, 79] width 27 height 9
select select "469"
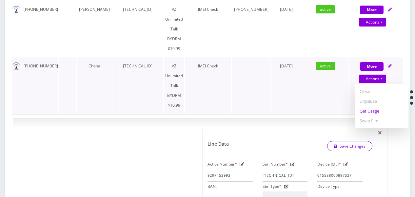
click at [371, 106] on link "Get Usage" at bounding box center [381, 111] width 54 height 10
select select "469"
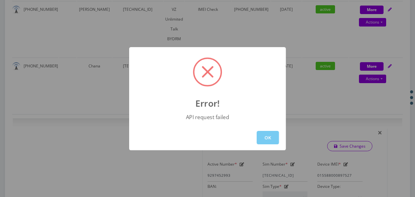
click at [271, 136] on button "OK" at bounding box center [267, 137] width 22 height 13
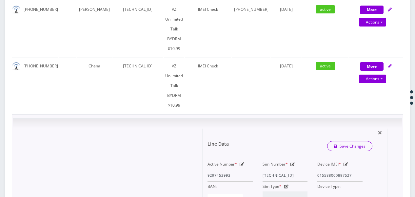
click at [292, 162] on icon at bounding box center [292, 164] width 5 height 4
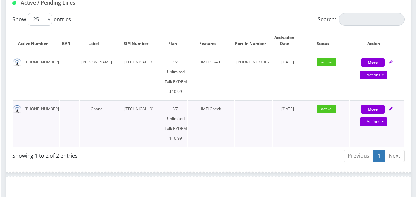
scroll to position [170, 0]
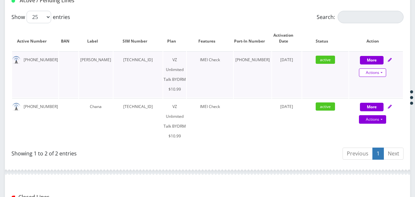
click at [383, 70] on link "Actions" at bounding box center [372, 72] width 27 height 9
select select "469"
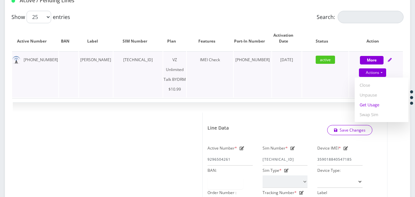
click at [377, 105] on link "Get Usage" at bounding box center [381, 105] width 54 height 10
select select "469"
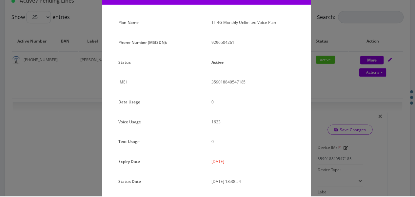
scroll to position [80, 0]
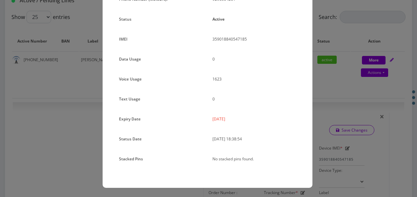
click at [332, 94] on div "× Subscription Info Plan Name TT 4G Monthly Unlimited Voice Plan Phone Number (…" at bounding box center [208, 98] width 417 height 197
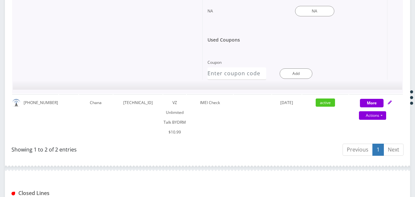
scroll to position [465, 0]
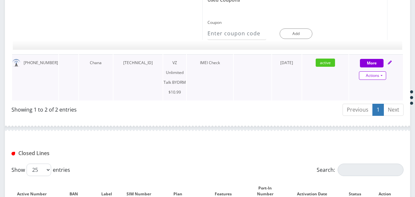
click at [383, 71] on link "Actions" at bounding box center [372, 75] width 27 height 9
select select "469"
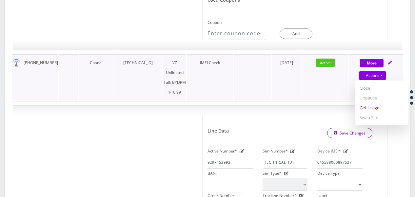
click at [371, 103] on link "Get Usage" at bounding box center [381, 108] width 54 height 10
select select "469"
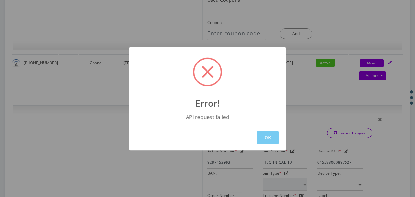
click at [262, 135] on button "OK" at bounding box center [267, 137] width 22 height 13
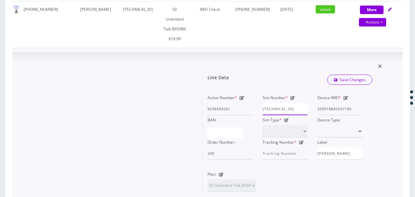
scroll to position [0, 3]
drag, startPoint x: 266, startPoint y: 98, endPoint x: 315, endPoint y: 98, distance: 48.8
click at [315, 98] on div "Active Number * 9296504261 Sim Number * 89148000010413108192 Device IMEI * 3590…" at bounding box center [284, 126] width 165 height 67
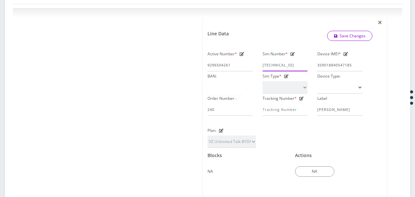
scroll to position [253, 0]
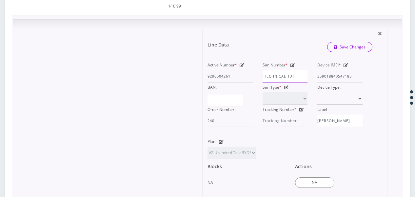
click at [299, 70] on input "[TECHNICAL_ID]" at bounding box center [284, 76] width 45 height 12
click at [307, 70] on input "[TECHNICAL_ID]" at bounding box center [284, 76] width 45 height 12
type input "891480000104131081920"
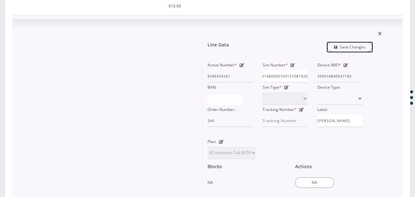
click at [334, 42] on link "Save Changes" at bounding box center [350, 47] width 46 height 10
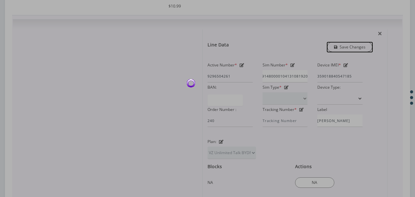
scroll to position [0, 0]
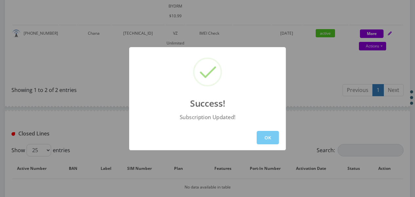
click at [271, 138] on button "OK" at bounding box center [267, 137] width 22 height 13
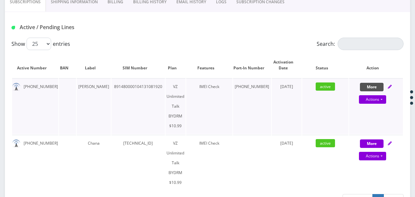
scroll to position [188, 0]
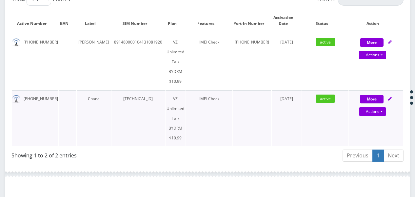
click at [386, 107] on div "Actions Suspend Close Unpause Get Usage Swap Sim" at bounding box center [373, 112] width 54 height 10
select select "469"
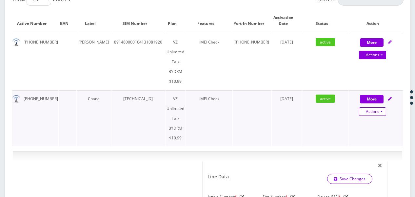
click at [384, 107] on link "Actions" at bounding box center [372, 111] width 27 height 9
select select "469"
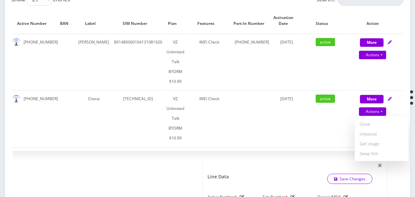
click at [375, 139] on link "Get Usage" at bounding box center [381, 144] width 54 height 10
select select "469"
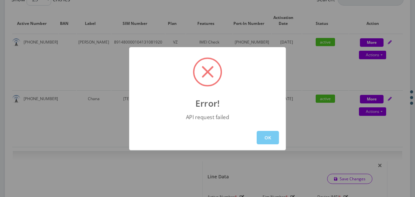
click at [263, 139] on button "OK" at bounding box center [267, 137] width 22 height 13
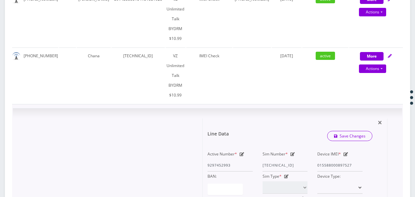
scroll to position [221, 0]
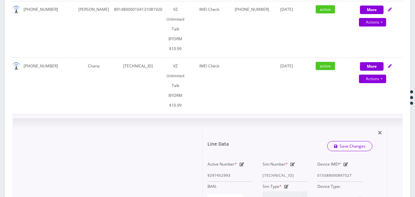
click at [293, 162] on icon at bounding box center [292, 164] width 5 height 4
click at [322, 159] on div "Active Number * 9297452993 Sim Number * [TECHNICAL_ID] Device IMEI * [TECHNICAL…" at bounding box center [284, 192] width 165 height 67
click at [341, 141] on link "Save Changes" at bounding box center [350, 146] width 46 height 10
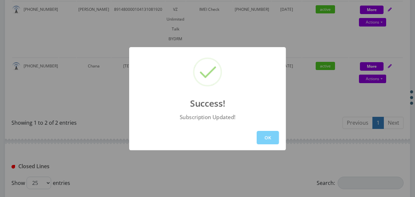
click at [272, 136] on button "OK" at bounding box center [267, 137] width 22 height 13
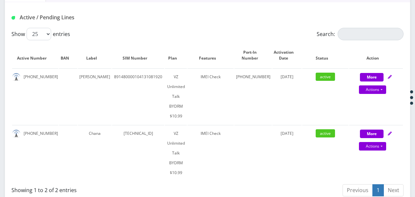
scroll to position [125, 0]
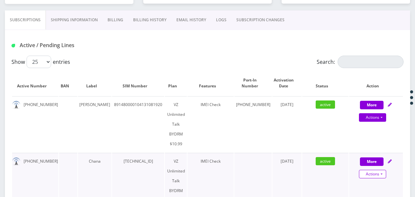
click at [384, 170] on link "Actions" at bounding box center [372, 174] width 27 height 9
select select "469"
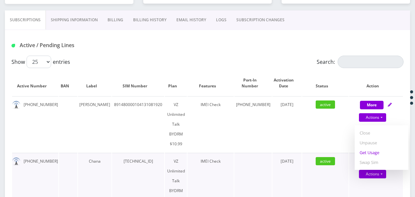
click at [376, 148] on link "Get Usage" at bounding box center [381, 153] width 54 height 10
select select "469"
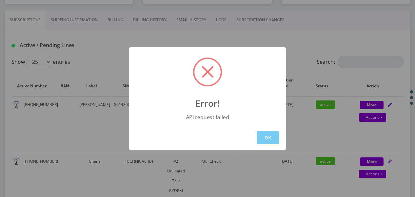
click at [272, 136] on button "OK" at bounding box center [267, 137] width 22 height 13
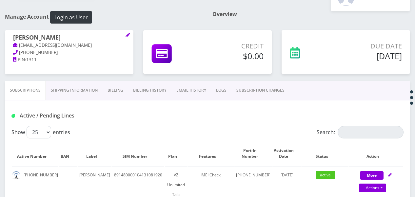
scroll to position [27, 0]
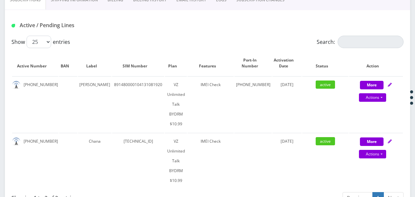
scroll to position [145, 0]
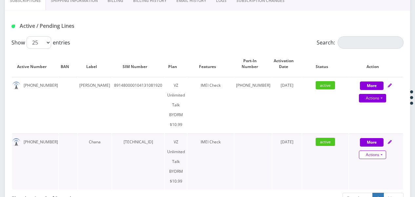
click at [383, 151] on link "Actions" at bounding box center [372, 155] width 27 height 9
select select "469"
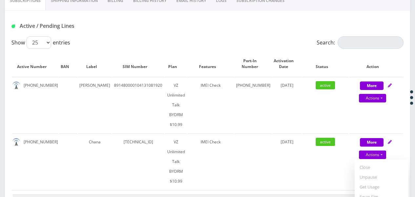
click at [369, 182] on link "Get Usage" at bounding box center [381, 187] width 54 height 10
select select "469"
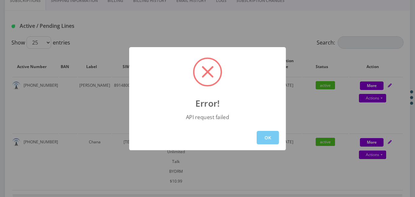
click at [269, 135] on button "OK" at bounding box center [267, 137] width 22 height 13
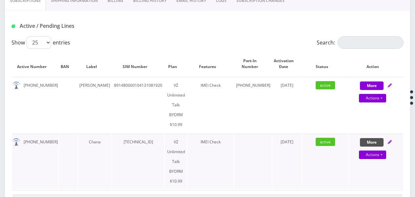
click at [377, 138] on button "More" at bounding box center [372, 142] width 24 height 9
select select "469"
click at [385, 151] on link "Actions" at bounding box center [372, 155] width 27 height 9
drag, startPoint x: 21, startPoint y: 122, endPoint x: 49, endPoint y: 126, distance: 28.5
click at [49, 134] on td "929-745-2993" at bounding box center [35, 162] width 46 height 56
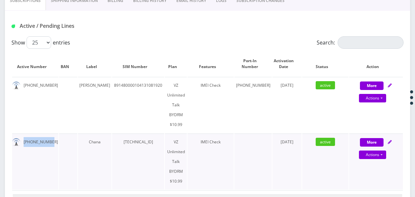
drag, startPoint x: 49, startPoint y: 126, endPoint x: 44, endPoint y: 123, distance: 6.0
copy td "929-745-2993"
click at [234, 137] on div "IMEI Check" at bounding box center [210, 142] width 46 height 10
click at [382, 151] on link "Actions" at bounding box center [372, 155] width 27 height 9
click at [374, 182] on link "Get Usage" at bounding box center [381, 187] width 54 height 10
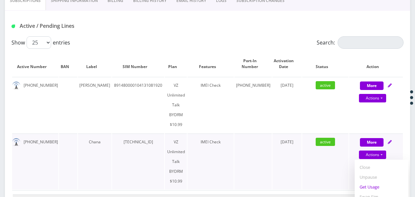
select select "469"
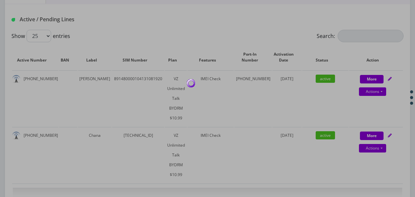
scroll to position [112, 0]
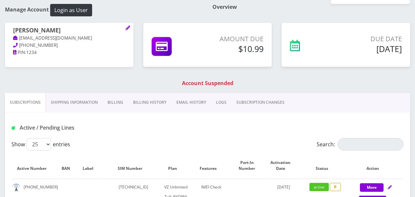
scroll to position [66, 0]
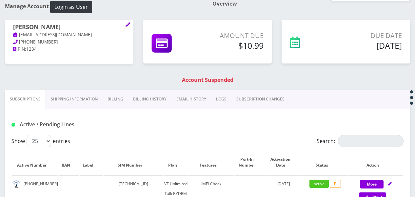
click at [119, 100] on link "Billing" at bounding box center [116, 99] width 26 height 19
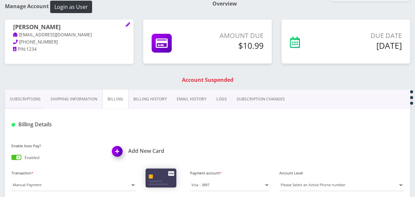
click at [27, 99] on link "Subscriptions" at bounding box center [25, 99] width 41 height 19
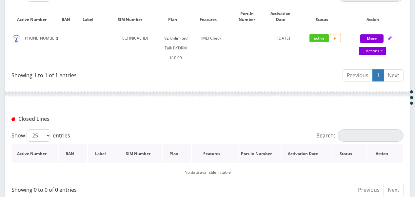
scroll to position [119, 0]
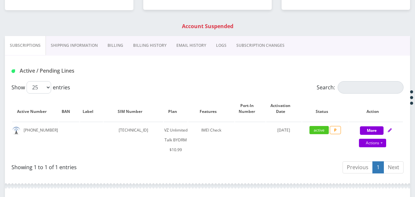
click at [118, 46] on link "Billing" at bounding box center [116, 45] width 26 height 19
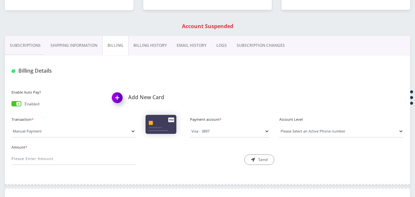
click at [74, 42] on link "Shipping Information" at bounding box center [74, 45] width 57 height 19
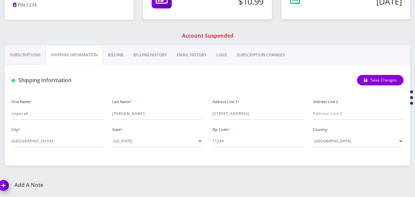
click at [139, 49] on link "Billing History" at bounding box center [149, 55] width 43 height 19
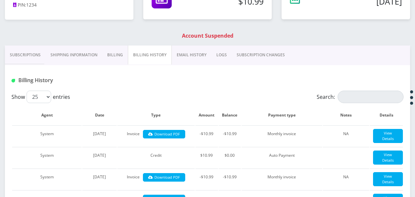
click at [115, 62] on link "Billing" at bounding box center [115, 55] width 26 height 19
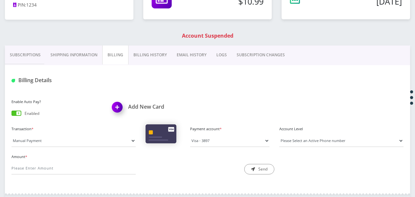
click at [14, 50] on link "Subscriptions" at bounding box center [25, 55] width 41 height 19
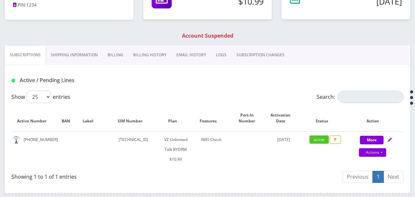
click at [140, 50] on link "Billing History" at bounding box center [149, 55] width 43 height 19
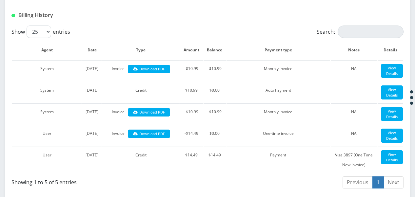
scroll to position [120, 0]
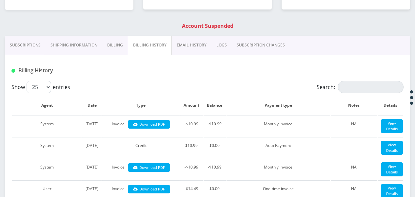
click at [31, 38] on link "Subscriptions" at bounding box center [25, 45] width 41 height 19
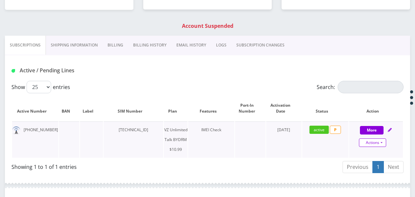
click at [381, 145] on link "Actions" at bounding box center [372, 143] width 27 height 9
select select "469"
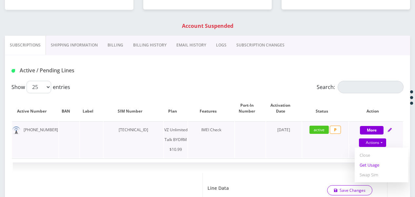
click at [377, 166] on link "Get Usage" at bounding box center [381, 165] width 54 height 10
select select "469"
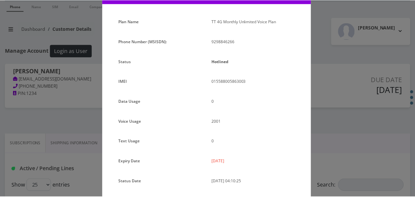
scroll to position [15, 0]
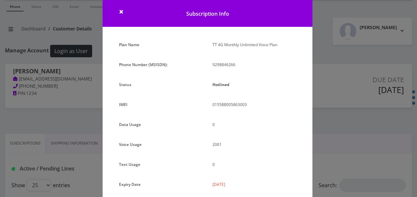
click at [327, 134] on div "× Subscription Info Plan Name TT 4G Monthly Unlimited Voice Plan Phone Number (…" at bounding box center [208, 98] width 417 height 197
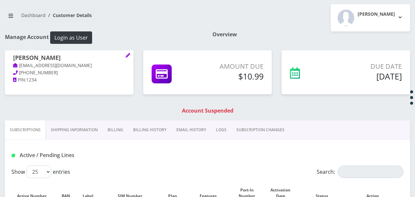
scroll to position [0, 0]
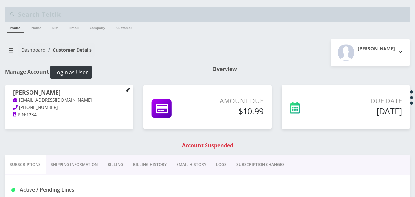
click at [128, 89] on icon at bounding box center [127, 90] width 4 height 4
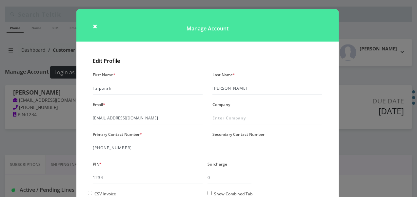
click at [90, 31] on h1 "Manage Account" at bounding box center [207, 25] width 262 height 32
click at [94, 28] on span "×" at bounding box center [95, 26] width 5 height 11
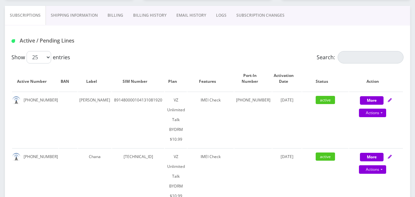
scroll to position [145, 0]
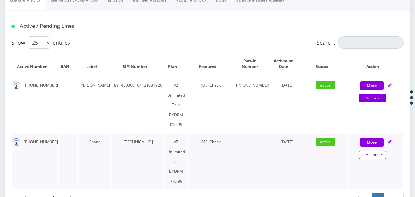
click at [380, 151] on link "Actions" at bounding box center [372, 155] width 27 height 9
select select "469"
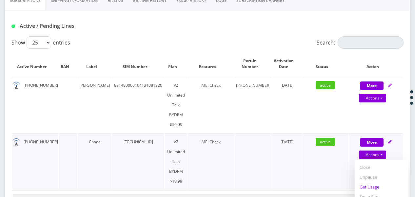
click at [370, 182] on link "Get Usage" at bounding box center [381, 187] width 54 height 10
select select "469"
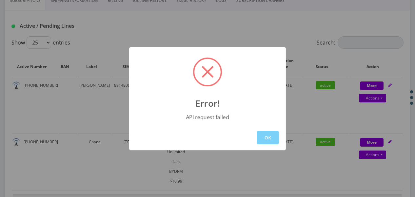
click at [279, 136] on div "OK" at bounding box center [207, 137] width 157 height 25
click at [276, 134] on button "OK" at bounding box center [267, 137] width 22 height 13
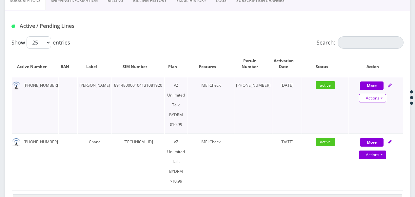
click at [381, 98] on link "Actions" at bounding box center [372, 98] width 27 height 9
select select "469"
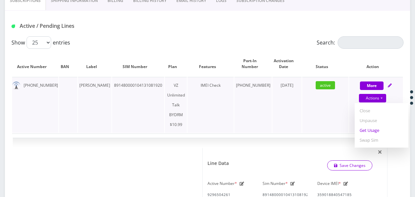
click at [369, 129] on link "Get Usage" at bounding box center [381, 130] width 54 height 10
select select "469"
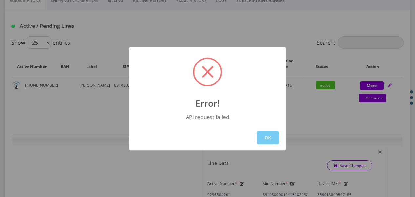
click at [267, 140] on button "OK" at bounding box center [267, 137] width 22 height 13
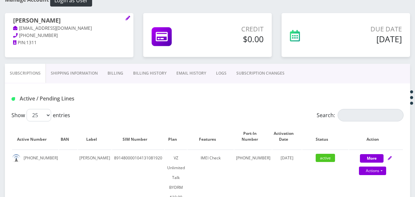
scroll to position [14, 0]
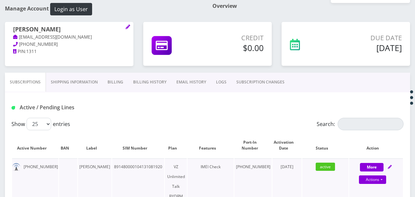
scroll to position [145, 0]
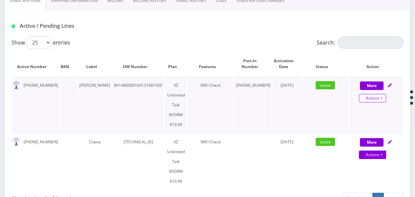
click at [382, 96] on link "Actions" at bounding box center [372, 98] width 27 height 9
select select "469"
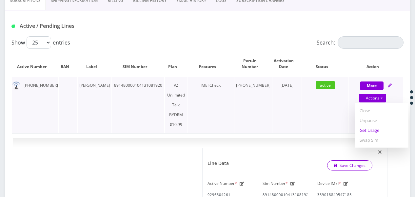
click at [371, 128] on link "Get Usage" at bounding box center [381, 130] width 54 height 10
select select "469"
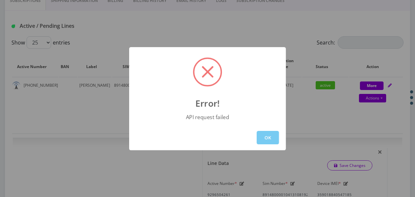
click at [268, 135] on button "OK" at bounding box center [267, 137] width 22 height 13
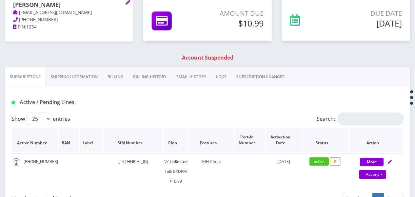
scroll to position [98, 0]
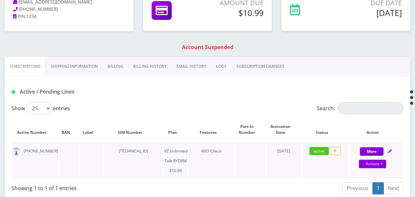
click at [349, 162] on div "Actions Suspend Close Get Usage Swap Sim" at bounding box center [373, 164] width 54 height 10
select select "469"
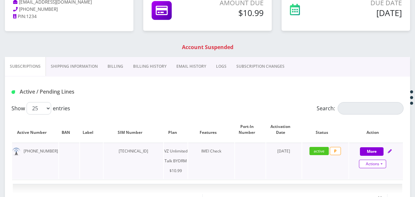
click at [349, 163] on link "Actions" at bounding box center [372, 164] width 27 height 9
select select "469"
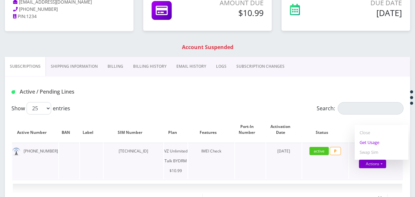
click at [349, 142] on link "Get Usage" at bounding box center [381, 143] width 54 height 10
select select "469"
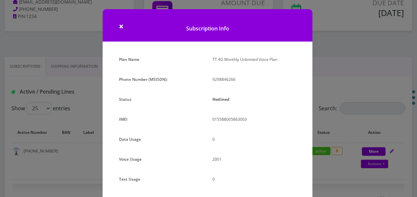
click at [349, 50] on div "× Subscription Info Plan Name TT 4G Monthly Unlimited Voice Plan Phone Number (…" at bounding box center [208, 98] width 417 height 197
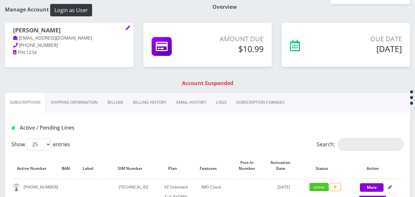
scroll to position [33, 0]
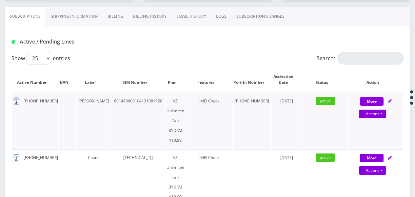
scroll to position [164, 0]
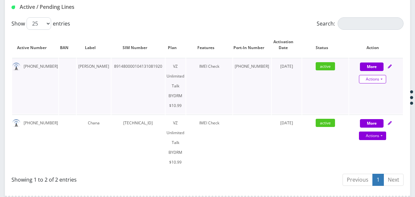
click at [349, 80] on link "Actions" at bounding box center [372, 79] width 27 height 9
select select "469"
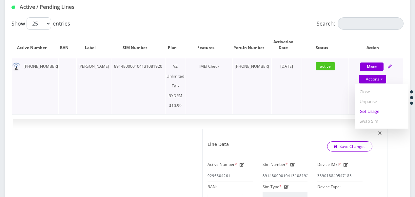
click at [349, 112] on link "Get Usage" at bounding box center [381, 111] width 54 height 10
select select "469"
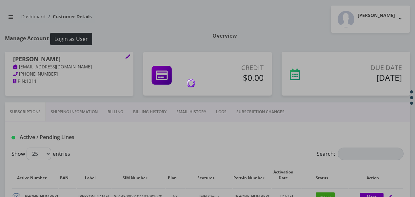
scroll to position [0, 0]
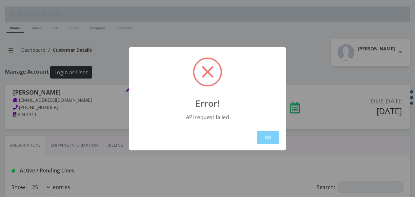
click at [255, 139] on div "OK" at bounding box center [207, 137] width 157 height 25
click at [262, 136] on button "OK" at bounding box center [267, 137] width 22 height 13
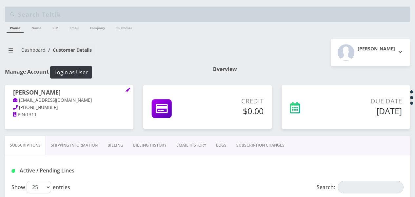
select select "469"
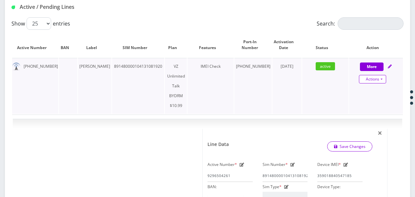
click at [383, 77] on link "Actions" at bounding box center [372, 79] width 27 height 9
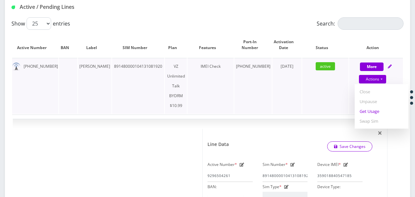
click at [373, 114] on link "Get Usage" at bounding box center [381, 111] width 54 height 10
select select "469"
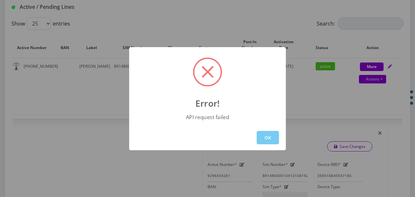
click at [274, 136] on button "OK" at bounding box center [267, 137] width 22 height 13
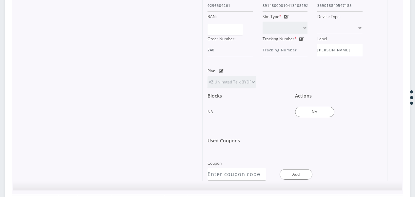
scroll to position [426, 0]
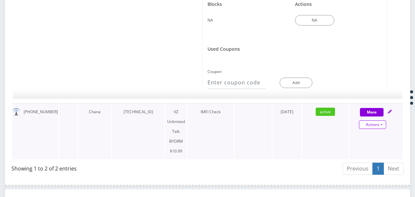
click at [377, 121] on link "Actions" at bounding box center [372, 125] width 27 height 9
select select "469"
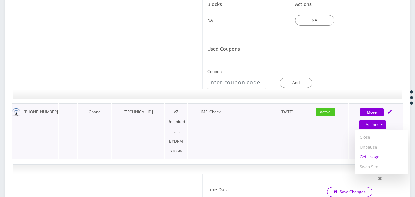
click at [373, 152] on link "Get Usage" at bounding box center [381, 157] width 54 height 10
select select "469"
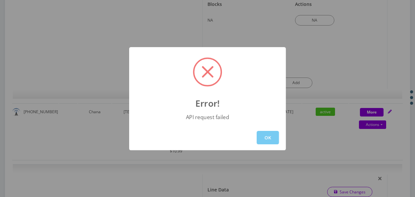
click at [272, 136] on button "OK" at bounding box center [267, 137] width 22 height 13
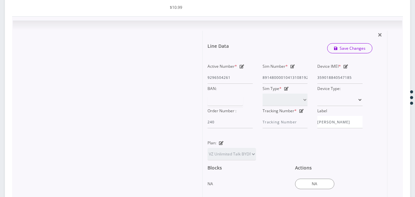
scroll to position [197, 0]
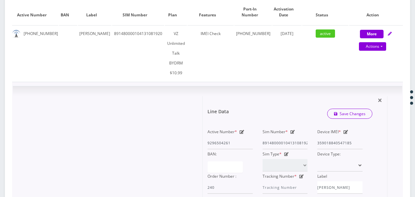
click at [293, 130] on icon at bounding box center [292, 132] width 5 height 4
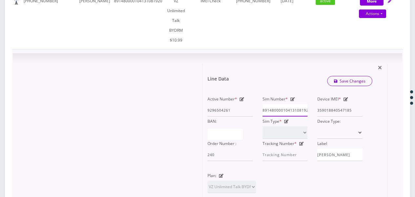
scroll to position [0, 5]
drag, startPoint x: 297, startPoint y: 91, endPoint x: 315, endPoint y: 90, distance: 18.4
click at [315, 94] on div "Active Number * 9296504261 Sim Number * 891480000104131081920 Device IMEI * 359…" at bounding box center [284, 127] width 165 height 67
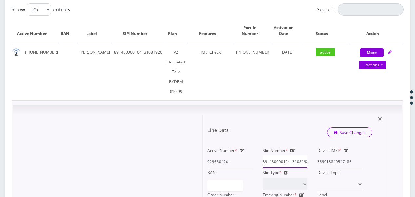
scroll to position [131, 0]
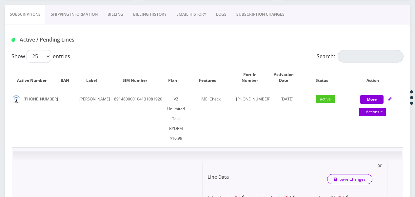
click at [293, 196] on icon at bounding box center [292, 198] width 5 height 4
drag, startPoint x: 288, startPoint y: 187, endPoint x: 316, endPoint y: 181, distance: 28.3
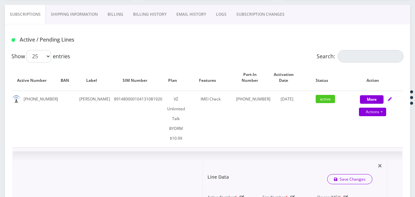
drag, startPoint x: 305, startPoint y: 189, endPoint x: 311, endPoint y: 188, distance: 6.3
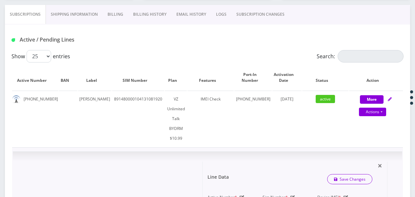
type input "[TECHNICAL_ID]"
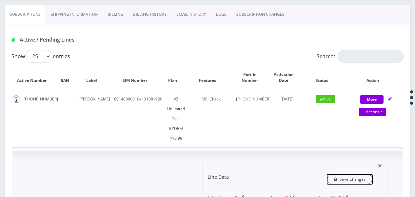
click at [335, 174] on link "Save Changes" at bounding box center [350, 179] width 46 height 10
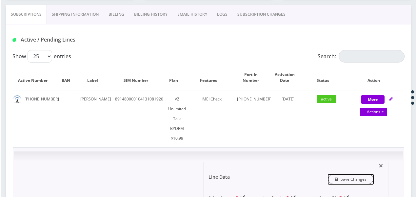
scroll to position [0, 0]
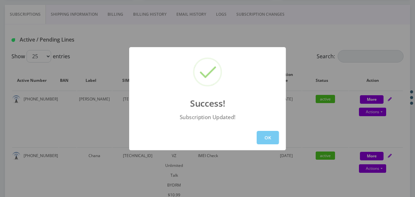
click at [262, 137] on button "OK" at bounding box center [267, 137] width 22 height 13
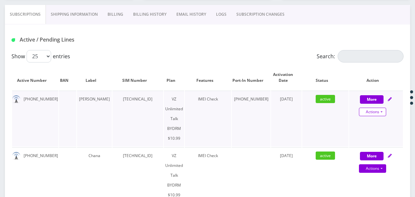
click at [382, 109] on link "Actions" at bounding box center [372, 112] width 27 height 9
select select "469"
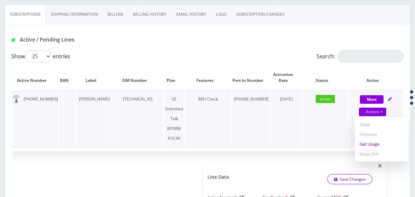
click at [369, 140] on link "Get Usage" at bounding box center [381, 144] width 54 height 10
select select "469"
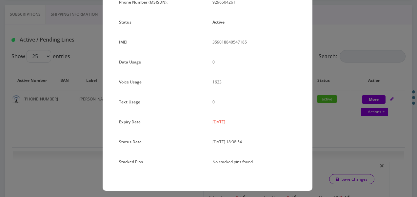
scroll to position [80, 0]
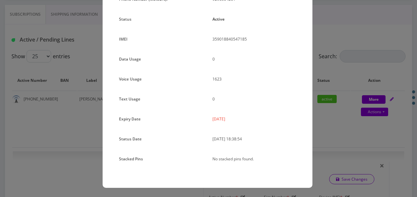
click at [327, 119] on div "× Subscription Info Plan Name TT 4G Monthly Unlimited Voice Plan Phone Number (…" at bounding box center [208, 98] width 417 height 197
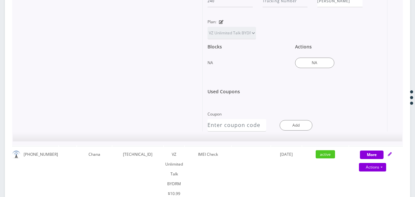
scroll to position [459, 0]
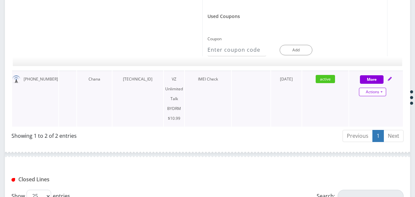
click at [384, 88] on link "Actions" at bounding box center [372, 92] width 27 height 9
select select "469"
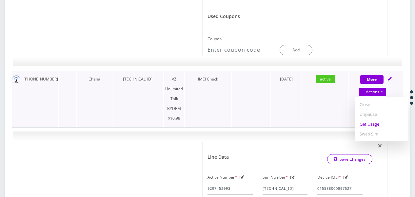
click at [370, 119] on link "Get Usage" at bounding box center [381, 124] width 54 height 10
select select "469"
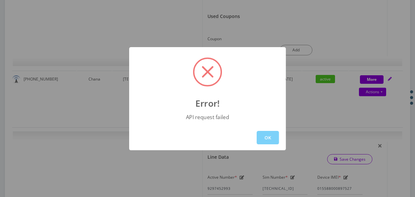
click at [343, 106] on div "Error! API request failed OK" at bounding box center [207, 98] width 415 height 197
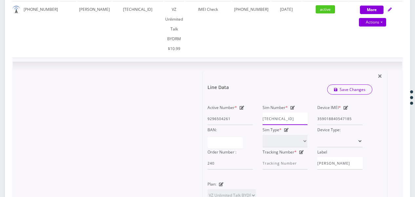
scroll to position [0, 3]
drag, startPoint x: 300, startPoint y: 102, endPoint x: 316, endPoint y: 99, distance: 16.9
click at [316, 103] on div "Active Number * 9296504261 Sim Number * 89148000010413108192 Device IMEI * 3590…" at bounding box center [284, 136] width 165 height 67
click at [306, 113] on input "[TECHNICAL_ID]" at bounding box center [284, 119] width 45 height 12
click at [317, 103] on div "Active Number * 9296504261 Sim Number * 89148000010413108192 Device IMEI * 3590…" at bounding box center [284, 136] width 165 height 67
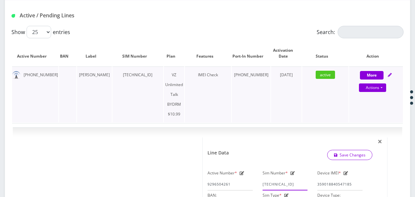
scroll to position [221, 0]
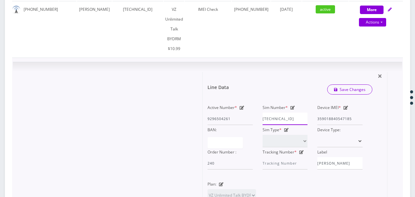
type input "891480000104131081920"
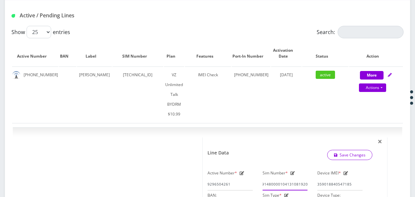
scroll to position [57, 0]
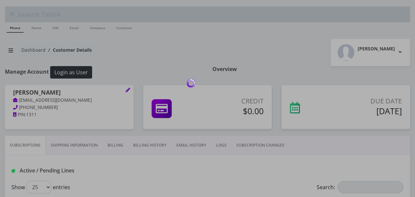
scroll to position [122, 0]
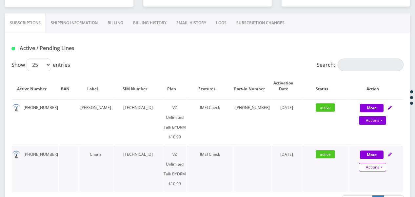
click at [383, 163] on link "Actions" at bounding box center [372, 167] width 27 height 9
select select "469"
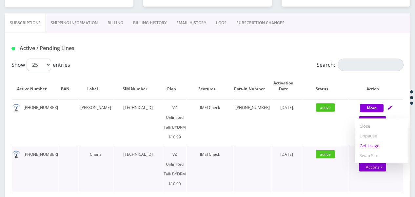
click at [372, 141] on link "Get Usage" at bounding box center [381, 146] width 54 height 10
select select "469"
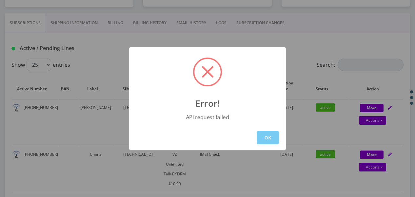
click at [273, 136] on button "OK" at bounding box center [267, 137] width 22 height 13
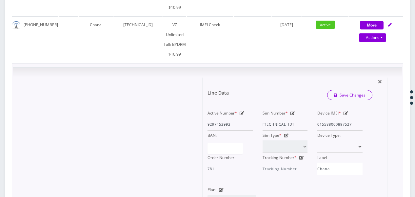
scroll to position [253, 0]
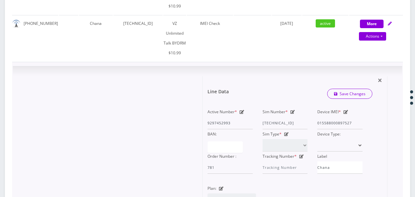
click at [293, 110] on icon at bounding box center [292, 112] width 5 height 4
drag, startPoint x: 289, startPoint y: 104, endPoint x: 326, endPoint y: 109, distance: 37.0
click at [326, 109] on div "Active Number * 9297452993 Sim Number * [TECHNICAL_ID] Device IMEI * [TECHNICAL…" at bounding box center [284, 140] width 165 height 67
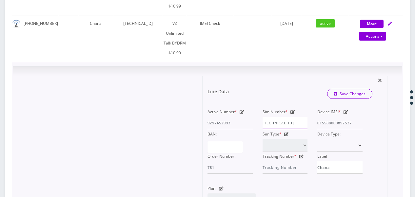
click at [293, 117] on input "[TECHNICAL_ID]" at bounding box center [284, 123] width 45 height 12
click at [319, 107] on div "Active Number * 9297452993 Sim Number * 89148000010413033820 Device IMEI * 0155…" at bounding box center [284, 140] width 165 height 67
click at [306, 117] on input "[TECHNICAL_ID]" at bounding box center [284, 123] width 45 height 12
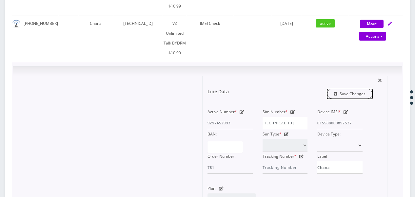
click at [353, 89] on link "Save Changes" at bounding box center [350, 94] width 46 height 10
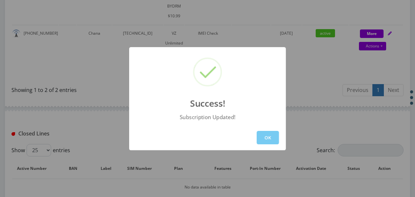
click at [264, 135] on button "OK" at bounding box center [267, 137] width 22 height 13
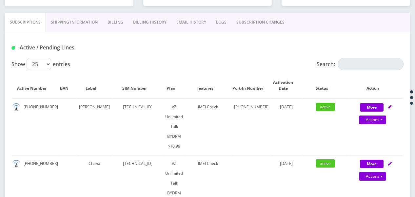
scroll to position [122, 0]
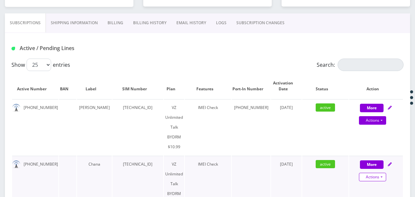
click at [383, 173] on link "Actions" at bounding box center [372, 177] width 27 height 9
select select "469"
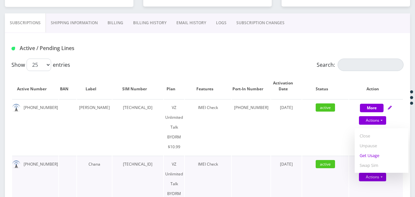
click at [378, 151] on link "Get Usage" at bounding box center [381, 156] width 54 height 10
select select "469"
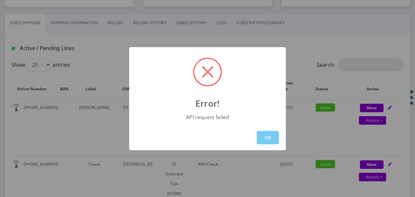
click at [273, 137] on button "OK" at bounding box center [267, 137] width 22 height 13
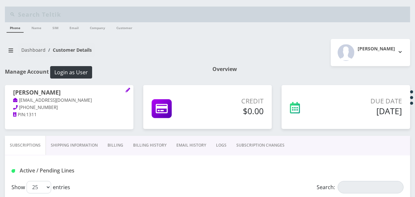
select select "469"
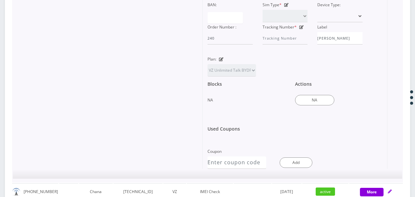
scroll to position [384, 0]
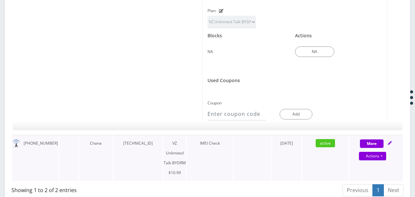
click at [386, 152] on div "Actions Suspend Close Unpause Get Usage Swap Sim" at bounding box center [373, 157] width 54 height 10
select select "469"
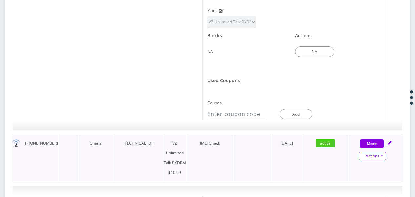
click at [383, 152] on link "Actions" at bounding box center [372, 156] width 27 height 9
select select "469"
click at [377, 183] on link "Get Usage" at bounding box center [381, 188] width 54 height 10
select select "469"
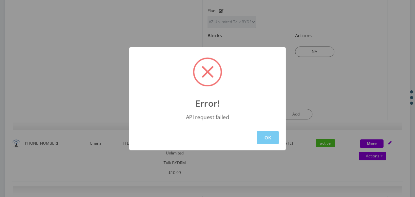
click at [275, 138] on button "OK" at bounding box center [267, 137] width 22 height 13
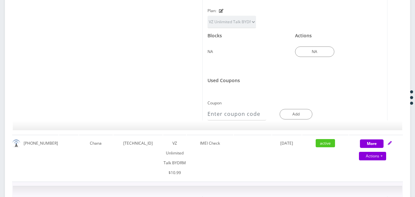
scroll to position [515, 0]
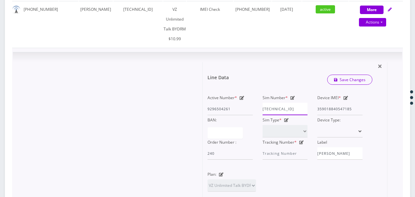
click at [305, 103] on input "[TECHNICAL_ID]" at bounding box center [284, 109] width 45 height 12
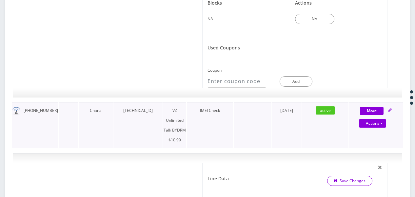
scroll to position [515, 0]
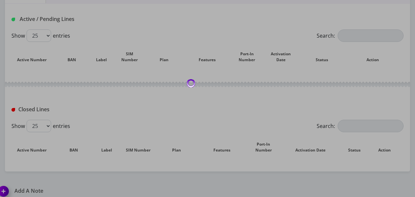
scroll to position [164, 0]
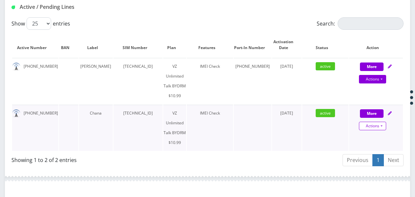
click at [384, 122] on link "Actions" at bounding box center [372, 126] width 27 height 9
select select "469"
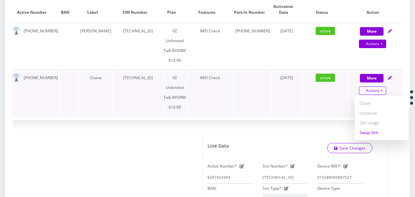
scroll to position [262, 0]
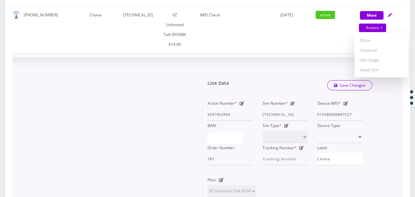
click at [293, 102] on icon at bounding box center [292, 104] width 5 height 4
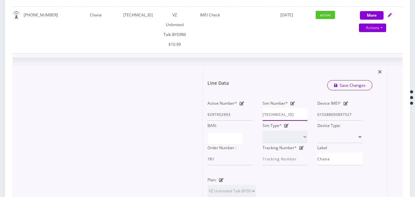
scroll to position [0, 3]
click at [323, 99] on div "Active Number * 9297452993 Sim Number * [TECHNICAL_ID] Device IMEI * [TECHNICAL…" at bounding box center [284, 132] width 165 height 67
click at [307, 108] on input "[TECHNICAL_ID]" at bounding box center [284, 114] width 45 height 12
type input "8914800001041303382"
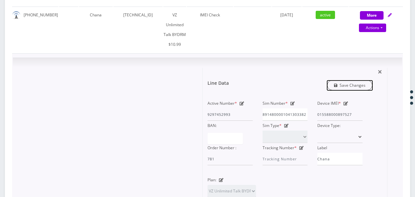
click at [334, 84] on icon "submit" at bounding box center [336, 86] width 4 height 4
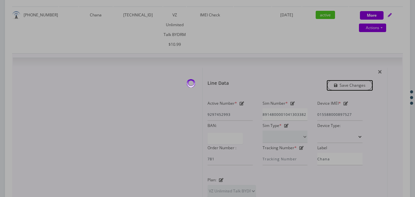
scroll to position [0, 0]
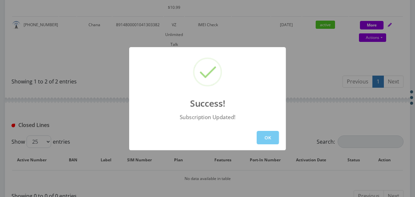
click at [269, 131] on button "OK" at bounding box center [267, 137] width 22 height 13
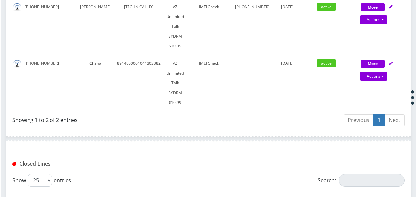
scroll to position [197, 0]
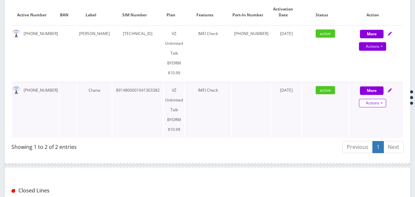
click at [383, 99] on link "Actions" at bounding box center [372, 103] width 27 height 9
select select "469"
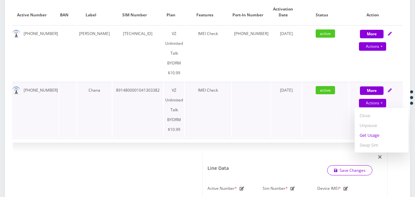
click at [367, 130] on link "Get Usage" at bounding box center [381, 135] width 54 height 10
select select "469"
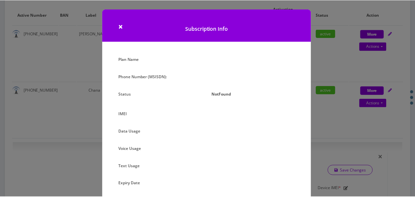
scroll to position [62, 0]
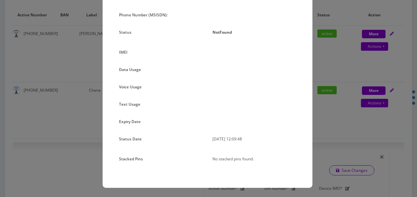
click at [332, 110] on div "× Subscription Info Plan Name Phone Number (MSISDN): Status NotFound IMEI Data …" at bounding box center [208, 98] width 417 height 197
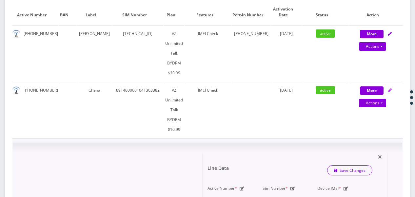
click at [294, 187] on icon at bounding box center [292, 189] width 5 height 4
drag, startPoint x: 302, startPoint y: 160, endPoint x: 311, endPoint y: 159, distance: 8.9
click at [311, 184] on div "Sim Number * [TECHNICAL_ID]" at bounding box center [284, 195] width 55 height 22
click at [307, 194] on input "8914800001041303382" at bounding box center [284, 200] width 45 height 12
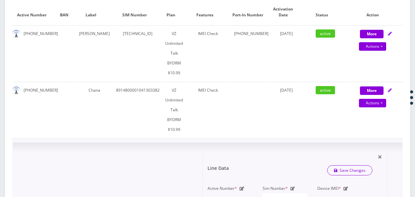
scroll to position [0, 3]
type input "[TECHNICAL_ID]"
click at [332, 165] on link "Save Changes" at bounding box center [350, 170] width 46 height 10
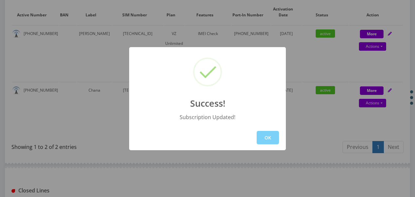
click at [262, 134] on button "OK" at bounding box center [267, 137] width 22 height 13
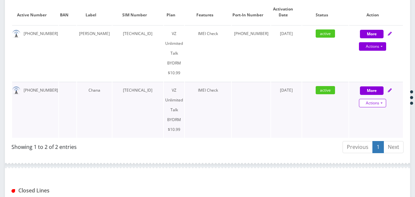
click at [382, 99] on link "Actions" at bounding box center [372, 103] width 27 height 9
select select "469"
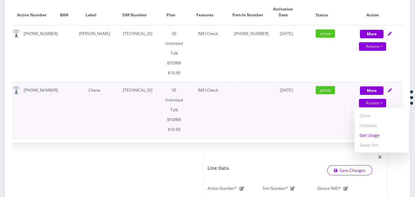
click at [362, 130] on link "Get Usage" at bounding box center [381, 135] width 54 height 10
select select "469"
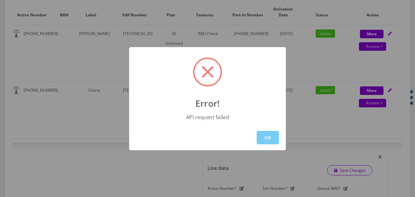
click at [267, 132] on button "OK" at bounding box center [267, 137] width 22 height 13
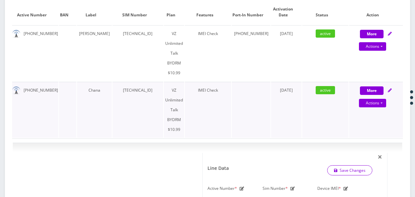
drag, startPoint x: 106, startPoint y: 69, endPoint x: 158, endPoint y: 71, distance: 51.8
click at [158, 82] on td "[TECHNICAL_ID]" at bounding box center [137, 110] width 51 height 56
drag, startPoint x: 158, startPoint y: 71, endPoint x: 152, endPoint y: 71, distance: 6.2
copy td "[TECHNICAL_ID]"
click at [385, 99] on link "Actions" at bounding box center [372, 103] width 27 height 9
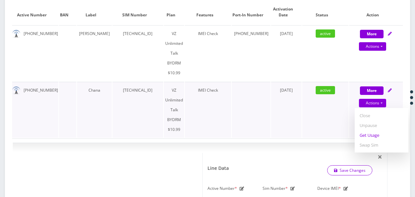
click at [367, 130] on link "Get Usage" at bounding box center [381, 135] width 54 height 10
select select "469"
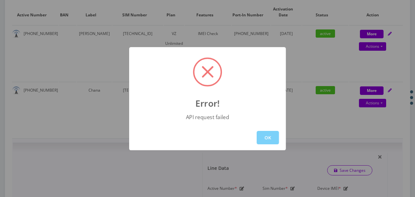
click at [319, 123] on div "Error! API request failed OK" at bounding box center [207, 98] width 415 height 197
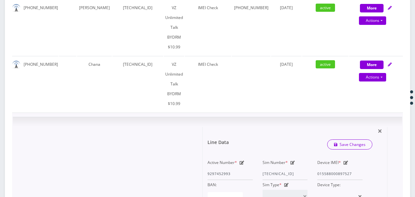
scroll to position [262, 0]
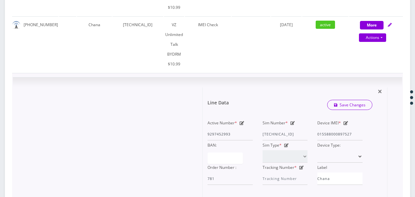
click at [291, 121] on icon at bounding box center [292, 123] width 5 height 4
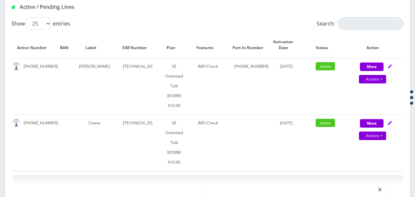
scroll to position [0, 0]
click at [381, 132] on link "Actions" at bounding box center [372, 136] width 27 height 9
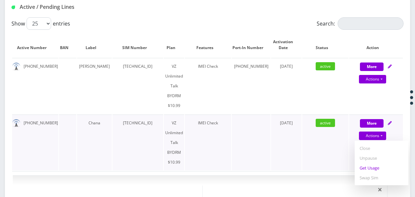
click at [372, 163] on link "Get Usage" at bounding box center [381, 168] width 54 height 10
select select "469"
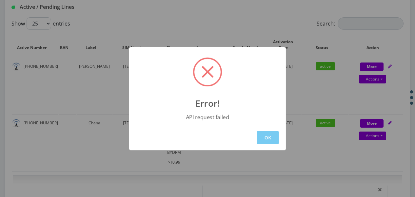
click at [269, 135] on button "OK" at bounding box center [267, 137] width 22 height 13
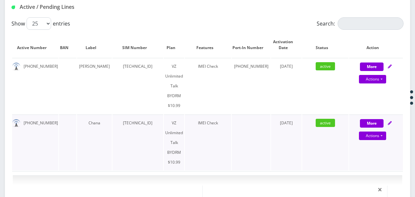
drag, startPoint x: 108, startPoint y: 101, endPoint x: 162, endPoint y: 102, distance: 54.0
click at [162, 115] on td "[TECHNICAL_ID]" at bounding box center [137, 143] width 51 height 56
drag, startPoint x: 162, startPoint y: 102, endPoint x: 147, endPoint y: 99, distance: 15.4
copy td "[TECHNICAL_ID]"
click at [242, 119] on td at bounding box center [251, 143] width 39 height 56
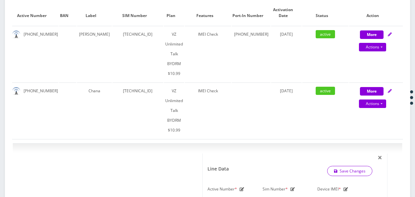
scroll to position [197, 0]
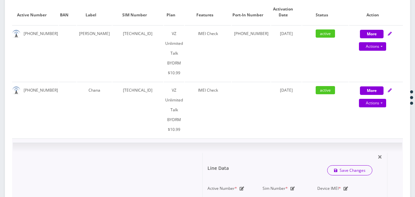
click at [293, 187] on icon at bounding box center [292, 189] width 5 height 4
drag, startPoint x: 263, startPoint y: 161, endPoint x: 363, endPoint y: 164, distance: 100.6
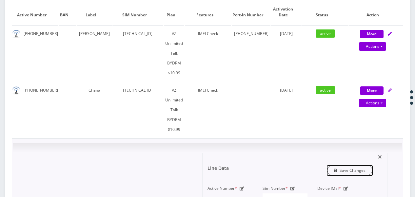
click at [336, 169] on icon "submit" at bounding box center [336, 171] width 4 height 4
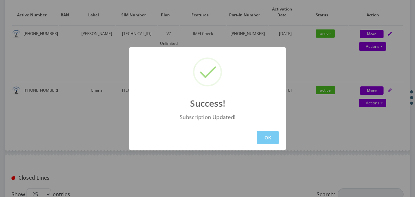
click at [263, 136] on button "OK" at bounding box center [267, 137] width 22 height 13
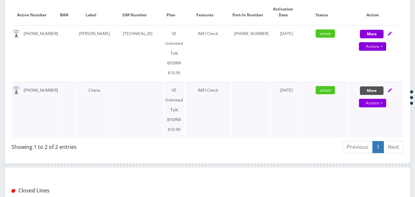
drag, startPoint x: 369, startPoint y: 72, endPoint x: 357, endPoint y: 79, distance: 13.8
click at [369, 86] on button "More" at bounding box center [372, 90] width 24 height 9
select select "469"
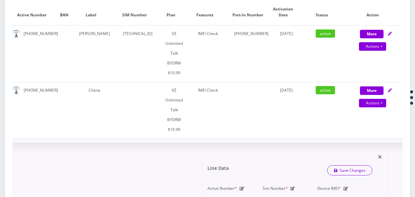
click at [291, 184] on div "Sim Number *" at bounding box center [284, 195] width 55 height 22
click at [292, 187] on icon at bounding box center [292, 189] width 5 height 4
drag, startPoint x: 291, startPoint y: 164, endPoint x: 256, endPoint y: 155, distance: 36.0
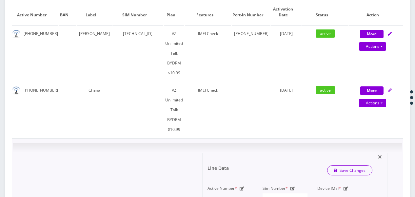
paste input "[TECHNICAL_ID]"
type input "[TECHNICAL_ID]"
click at [344, 165] on link "Save Changes" at bounding box center [350, 170] width 46 height 10
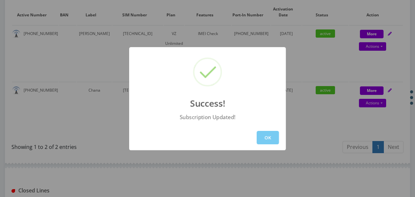
click at [265, 137] on button "OK" at bounding box center [267, 137] width 22 height 13
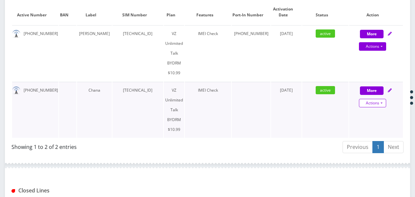
drag, startPoint x: 383, startPoint y: 81, endPoint x: 382, endPoint y: 92, distance: 10.5
click at [383, 99] on link "Actions" at bounding box center [372, 103] width 27 height 9
select select "469"
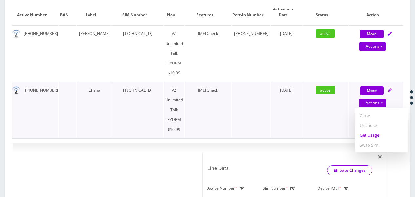
click at [372, 130] on link "Get Usage" at bounding box center [381, 135] width 54 height 10
select select "469"
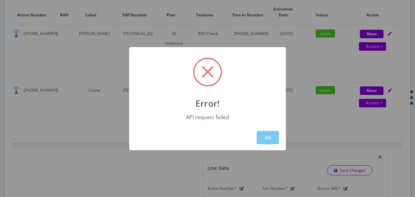
click at [272, 135] on button "OK" at bounding box center [267, 137] width 22 height 13
